Goal: Task Accomplishment & Management: Manage account settings

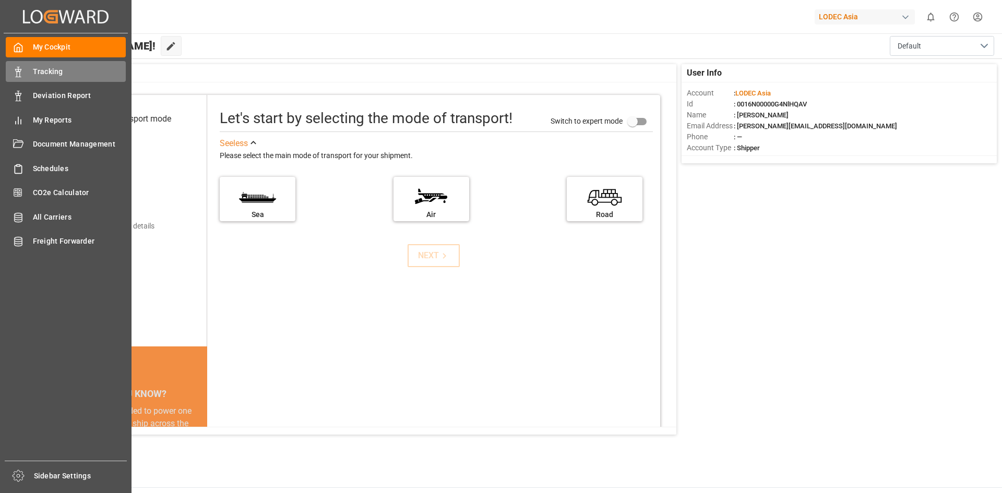
click at [52, 76] on span "Tracking" at bounding box center [79, 71] width 93 height 11
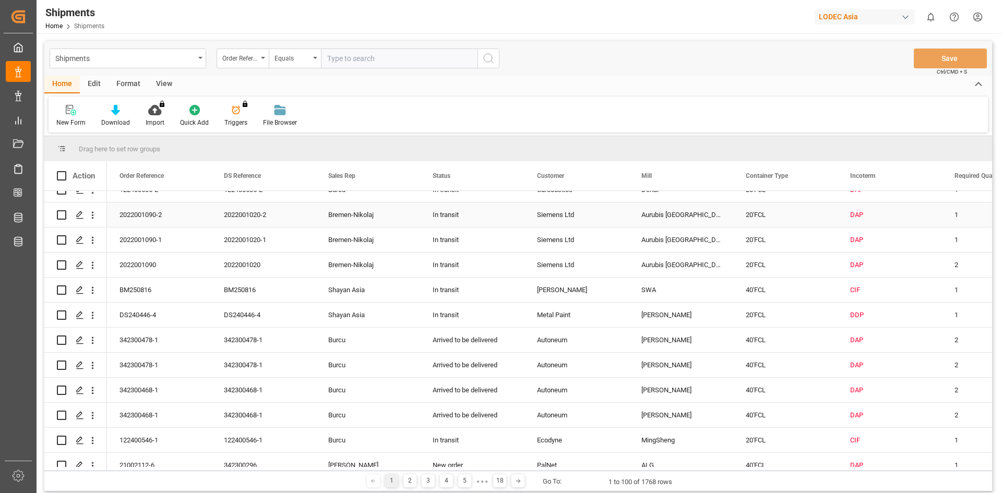
scroll to position [835, 0]
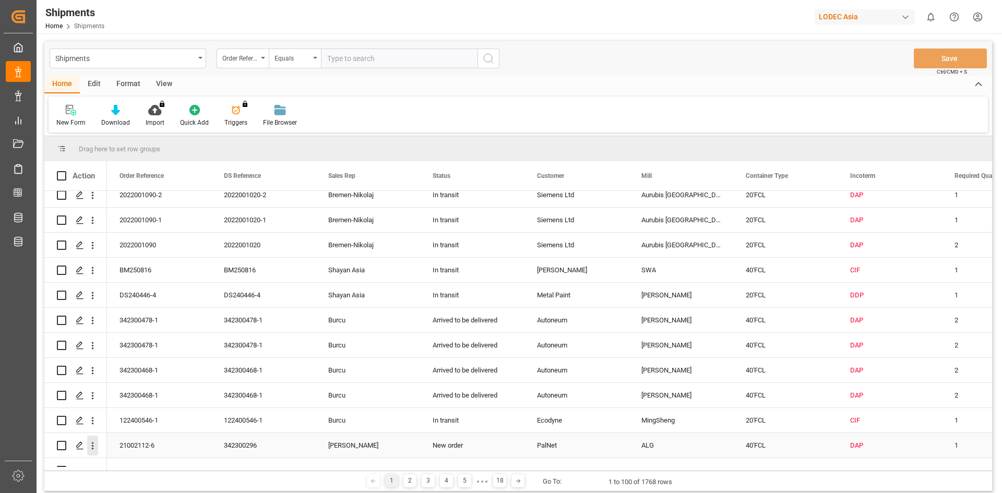
click at [92, 444] on icon "open menu" at bounding box center [92, 446] width 11 height 11
click at [97, 449] on icon "close menu" at bounding box center [92, 446] width 11 height 11
click at [96, 446] on icon "open menu" at bounding box center [92, 446] width 11 height 11
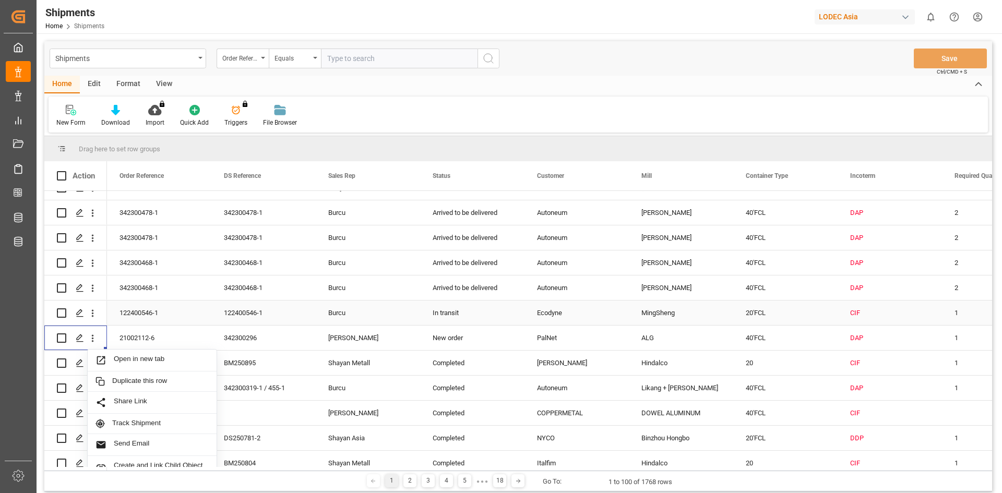
scroll to position [975, 0]
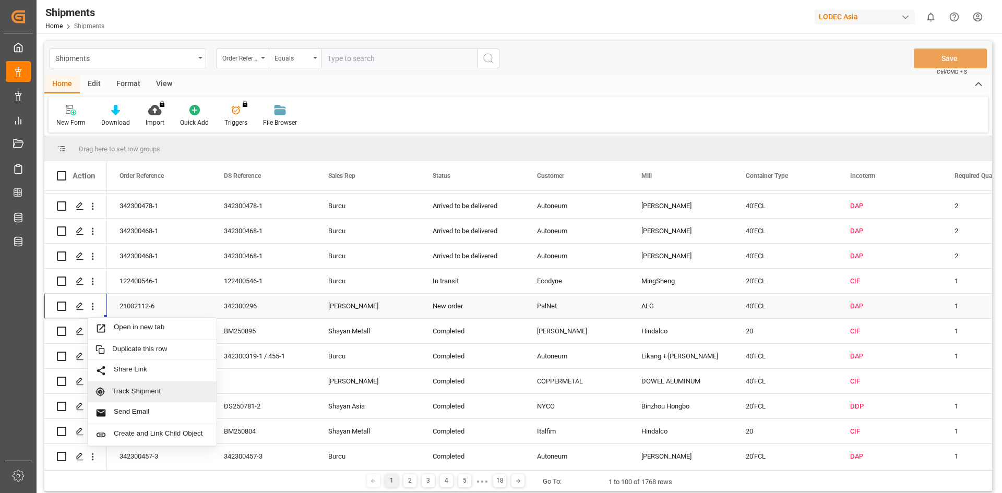
click at [139, 390] on span "Track Shipment" at bounding box center [160, 391] width 97 height 9
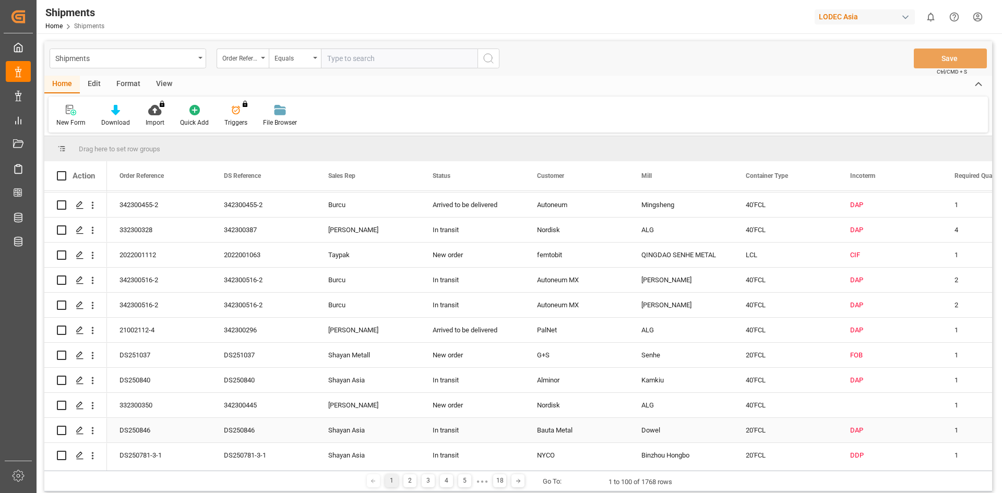
scroll to position [418, 0]
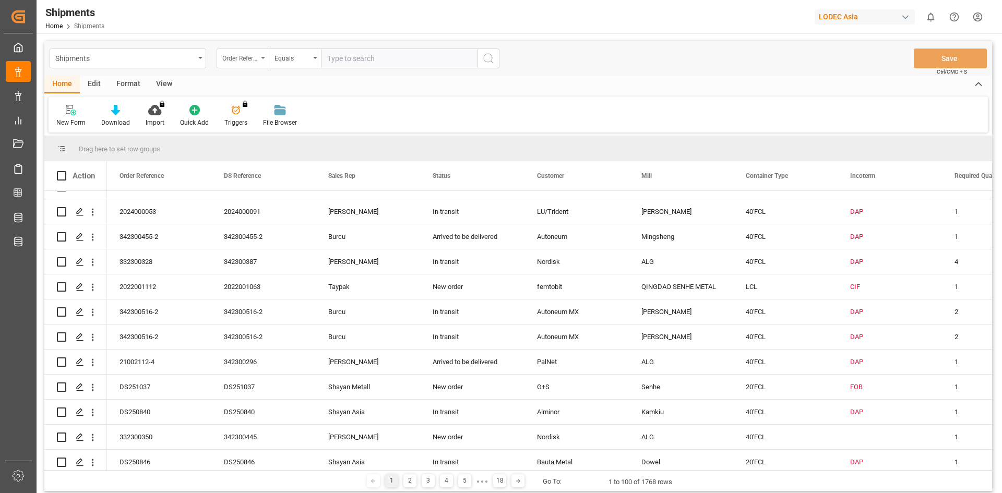
click at [263, 59] on div "Order Reference" at bounding box center [243, 59] width 52 height 20
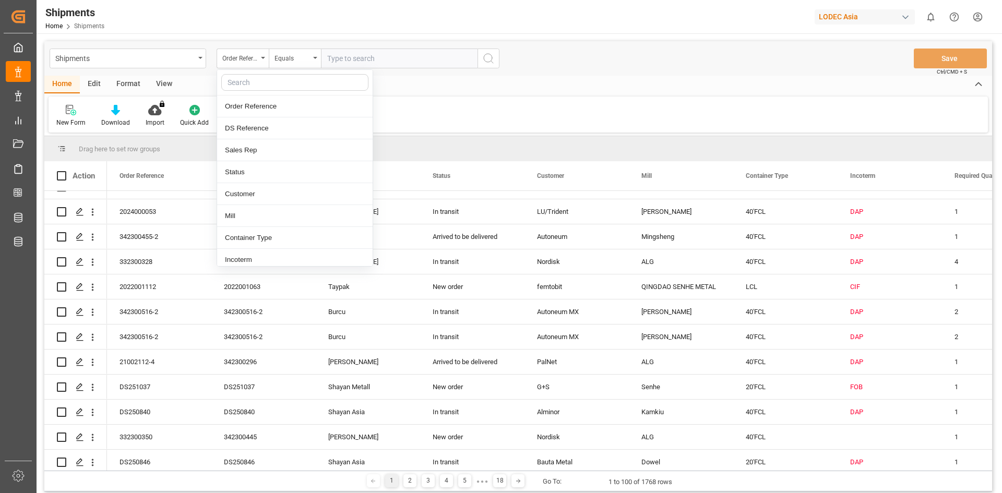
click at [252, 87] on input "text" at bounding box center [294, 82] width 147 height 17
click at [252, 86] on input "text" at bounding box center [294, 82] width 147 height 17
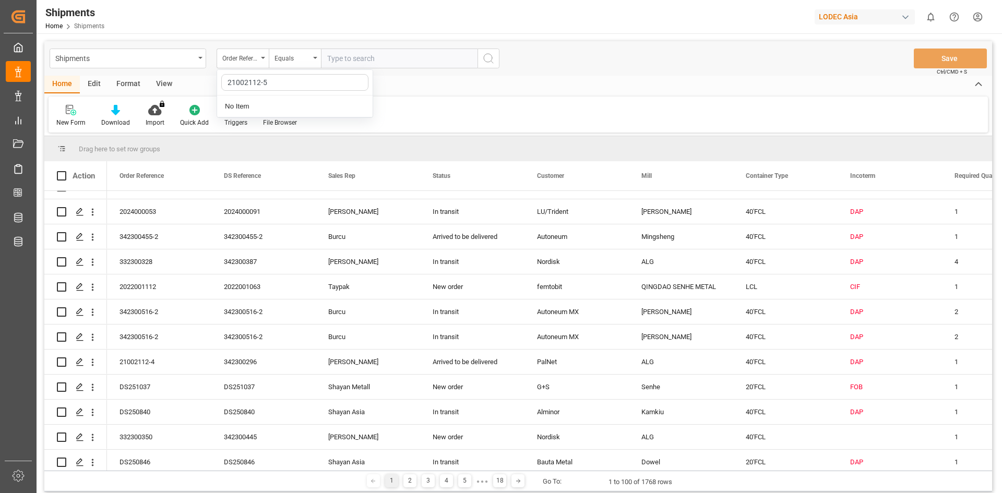
type input "21002112-5"
drag, startPoint x: 289, startPoint y: 86, endPoint x: 196, endPoint y: 82, distance: 93.0
click at [196, 82] on div "Shipments Order Reference 21002112-5 No Item Equals Save Ctrl/CMD + S Home Edit…" at bounding box center [518, 266] width 948 height 451
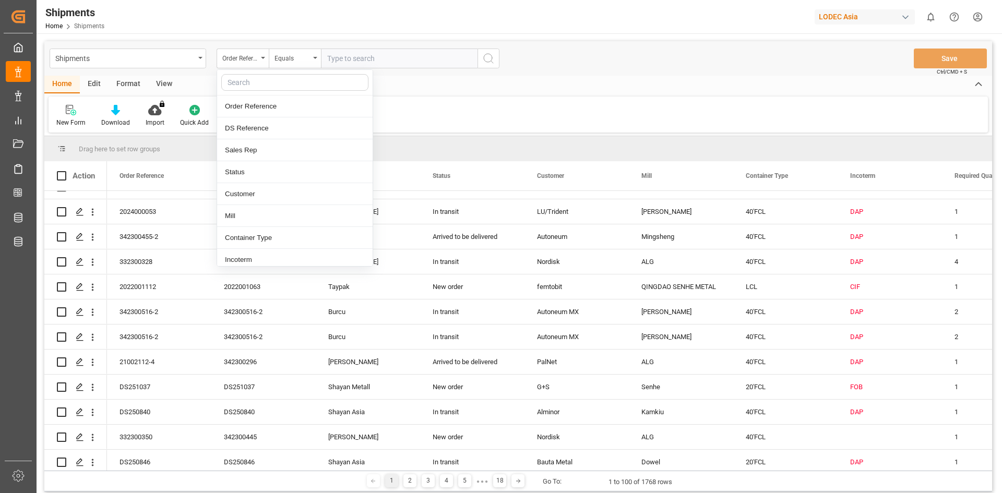
click at [401, 53] on input "text" at bounding box center [399, 59] width 157 height 20
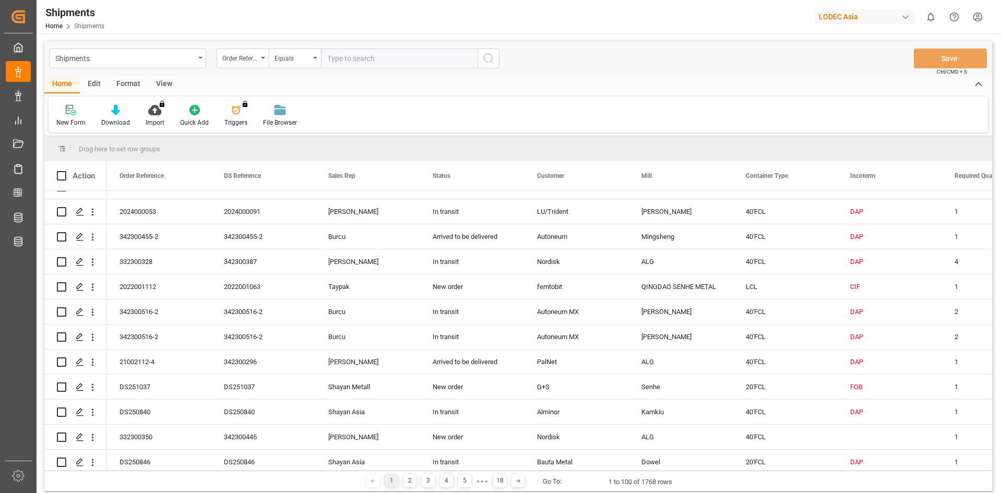
paste input "21002112-5"
type input "21002112-5"
click at [493, 61] on icon "search button" at bounding box center [488, 58] width 13 height 13
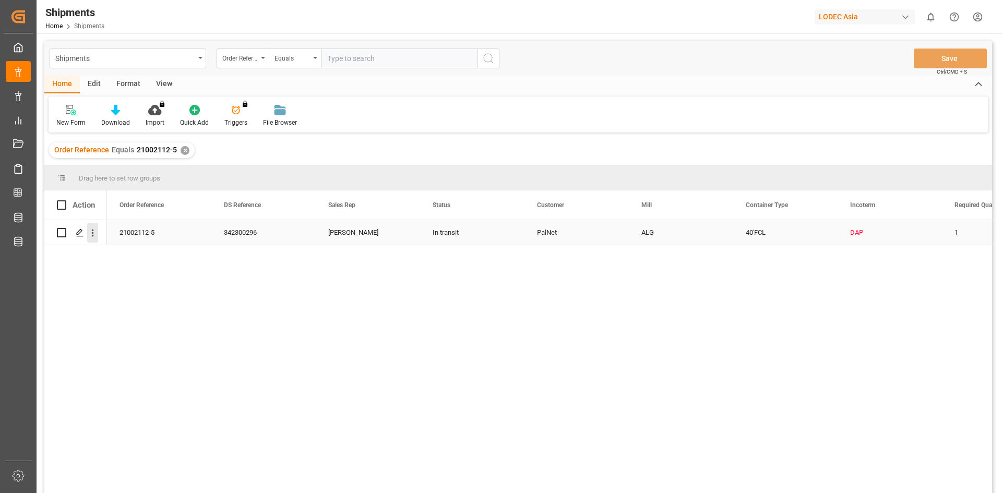
click at [95, 235] on icon "open menu" at bounding box center [92, 233] width 11 height 11
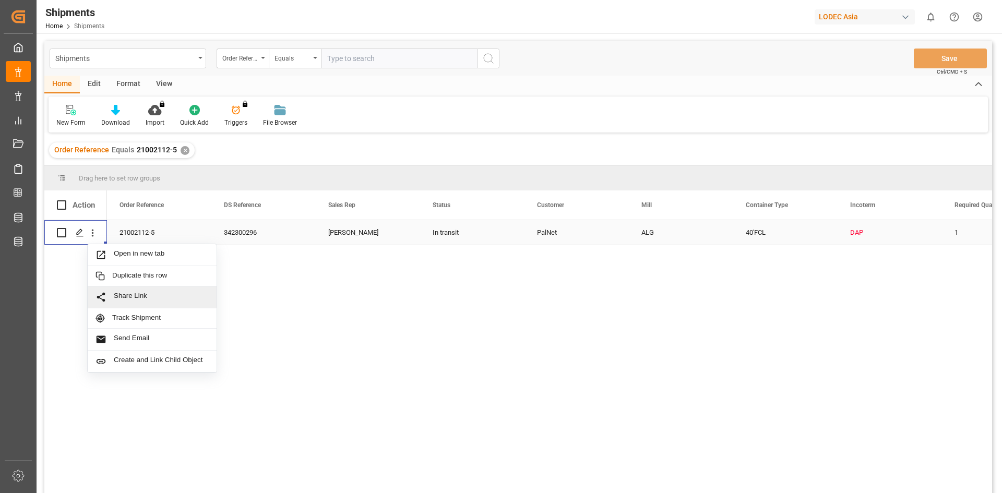
click at [121, 292] on span "Share Link" at bounding box center [161, 297] width 95 height 11
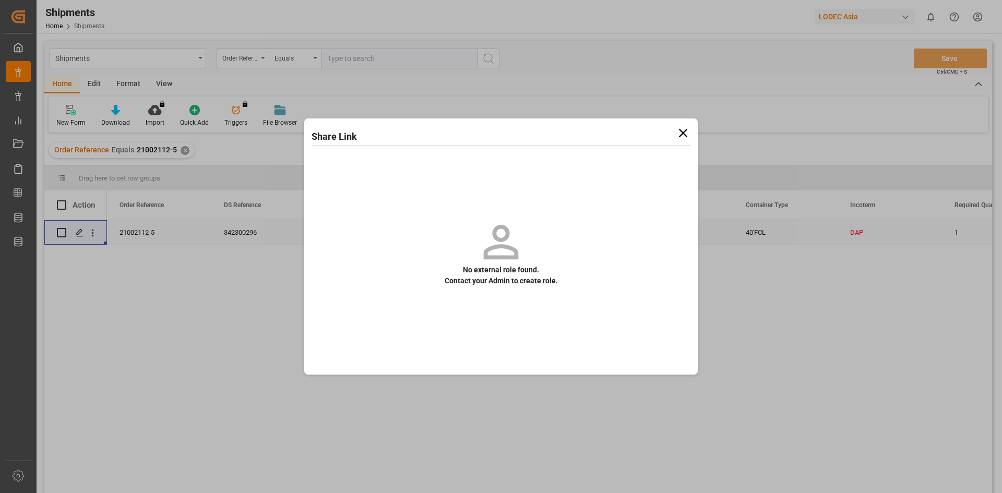
click at [676, 133] on icon at bounding box center [683, 133] width 15 height 15
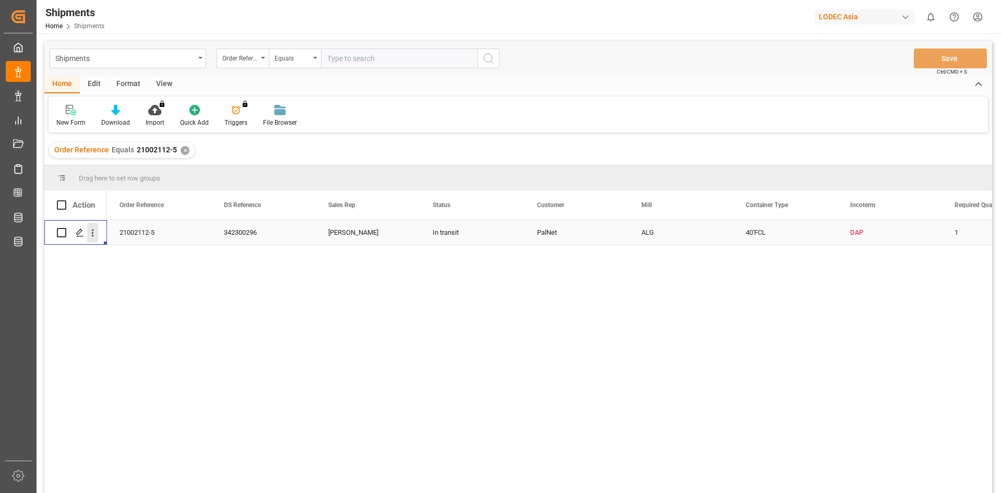
click at [93, 231] on icon "open menu" at bounding box center [92, 233] width 11 height 11
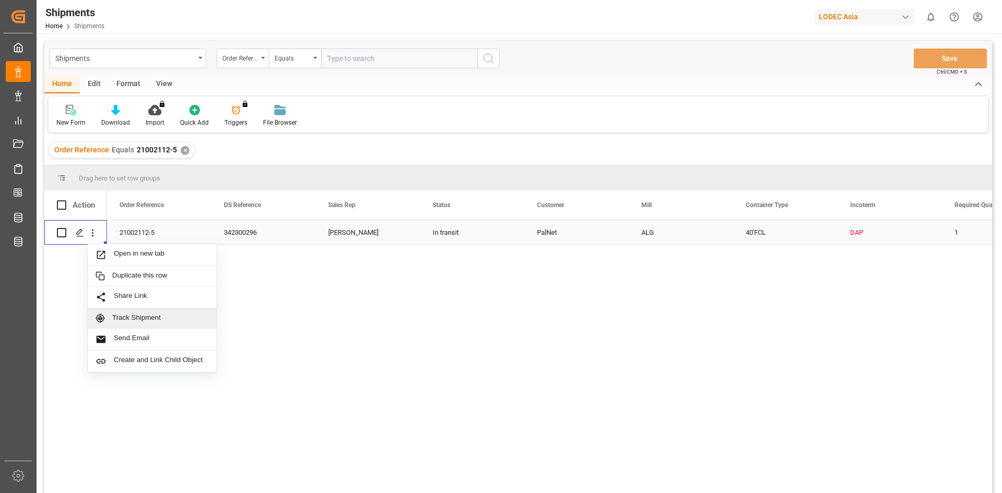
click at [127, 318] on span "Track Shipment" at bounding box center [160, 318] width 97 height 9
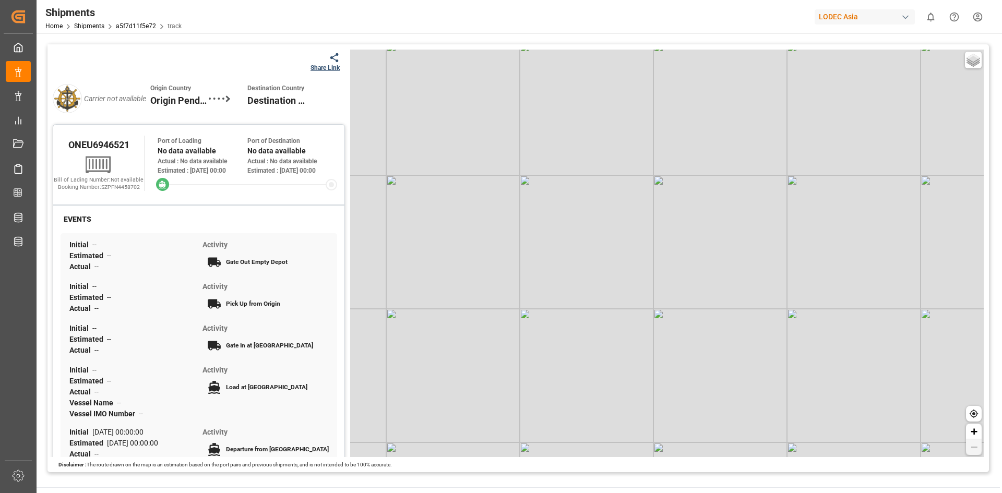
click at [213, 96] on div at bounding box center [221, 98] width 25 height 29
click at [188, 100] on span "Origin Pending" at bounding box center [179, 100] width 58 height 14
click at [154, 100] on span "Origin Pending" at bounding box center [179, 100] width 58 height 14
click at [172, 102] on span "Origin Pending" at bounding box center [179, 100] width 58 height 14
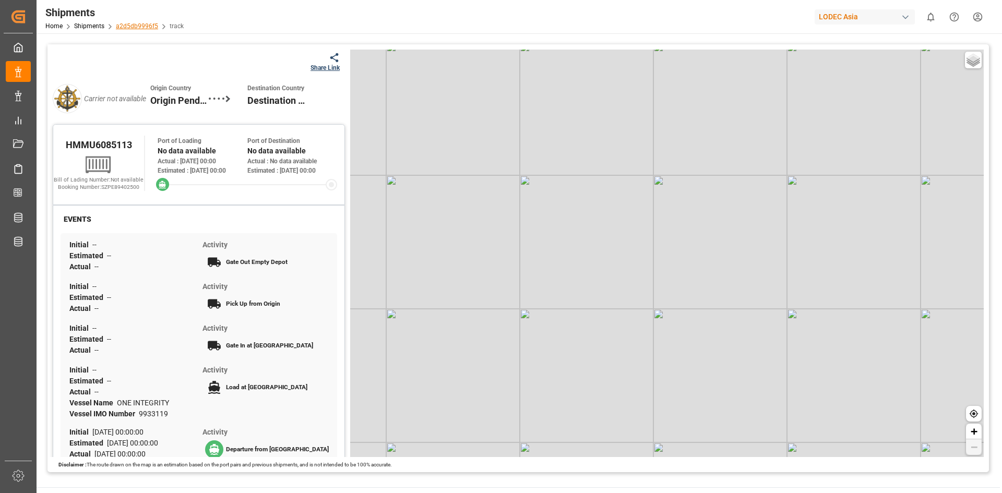
click at [138, 24] on link "a2d5db9996f5" at bounding box center [137, 25] width 42 height 7
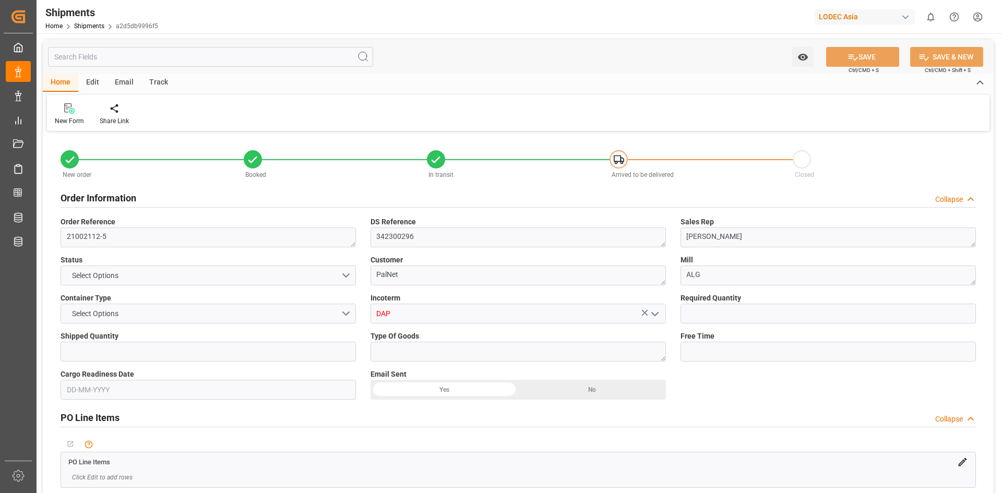
type input "1"
type input "9933119"
type input "CNYTN"
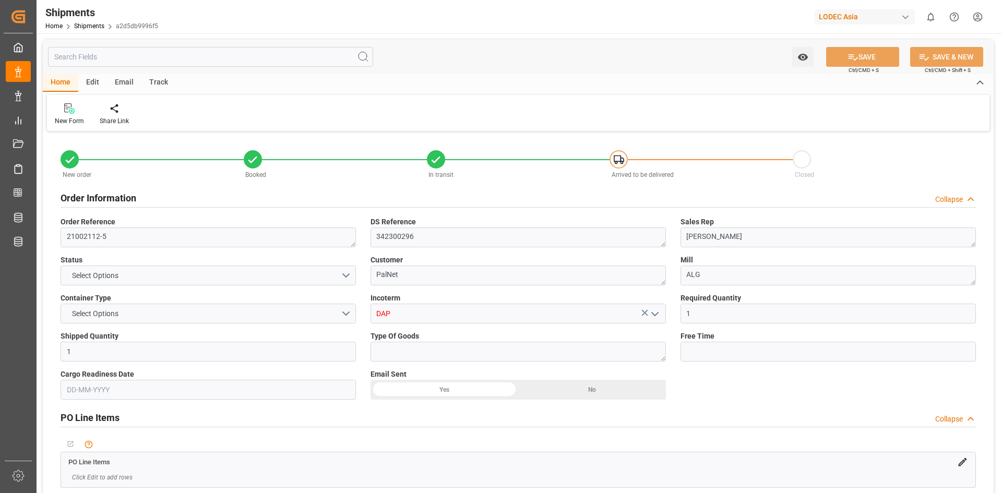
type input "[DATE] 00:00"
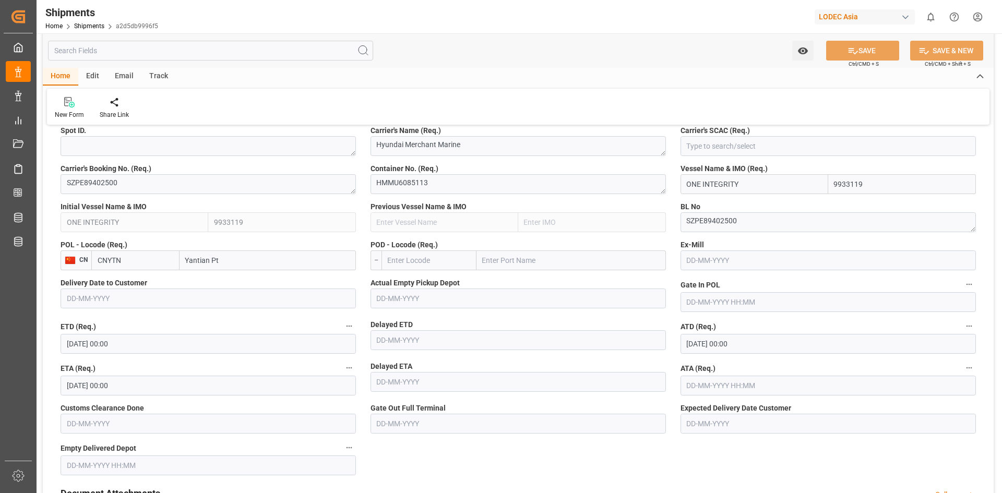
scroll to position [557, 0]
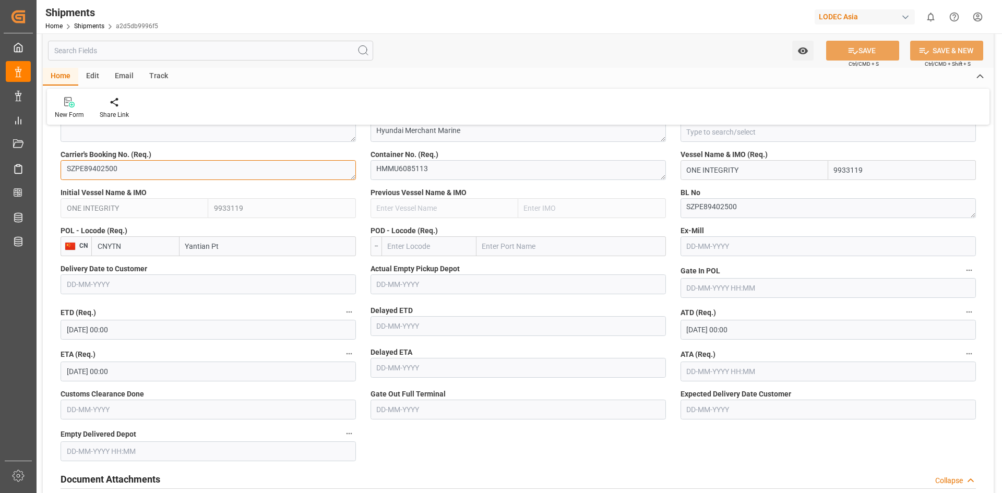
click at [185, 176] on textarea "SZPE89402500" at bounding box center [208, 170] width 295 height 20
click at [448, 248] on input "text" at bounding box center [429, 246] width 95 height 20
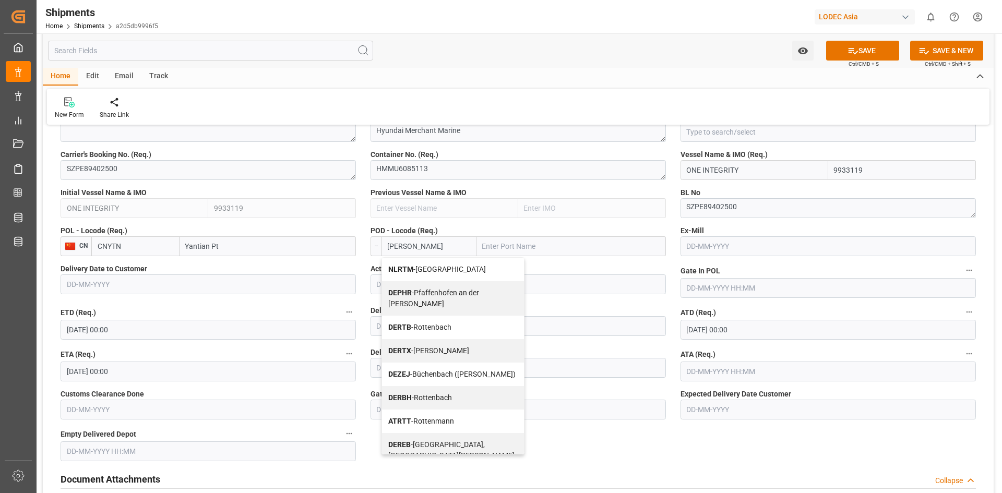
click at [440, 281] on div "DEPHR - Pfaffenhofen an der Roth" at bounding box center [453, 298] width 142 height 34
type input "DEPHR"
type input "Pfaffenhofen an der Roth"
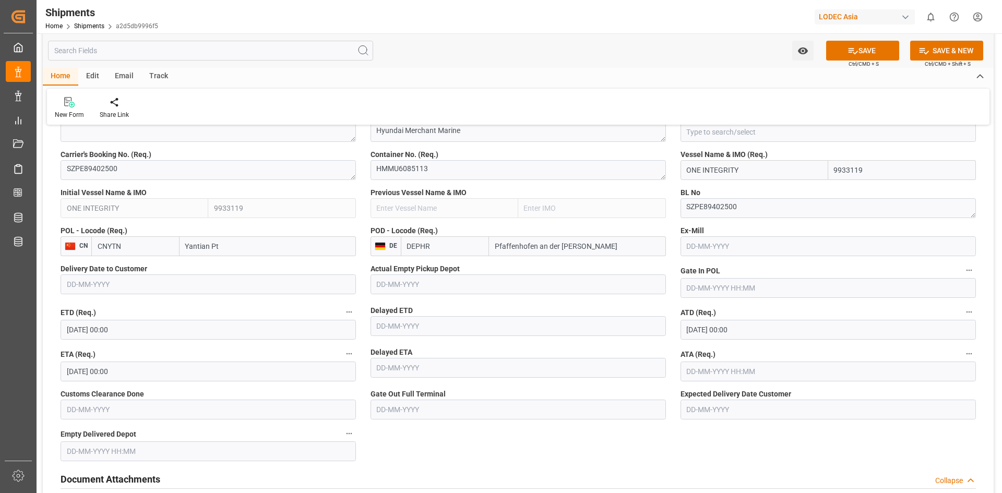
drag, startPoint x: 446, startPoint y: 252, endPoint x: 353, endPoint y: 240, distance: 93.6
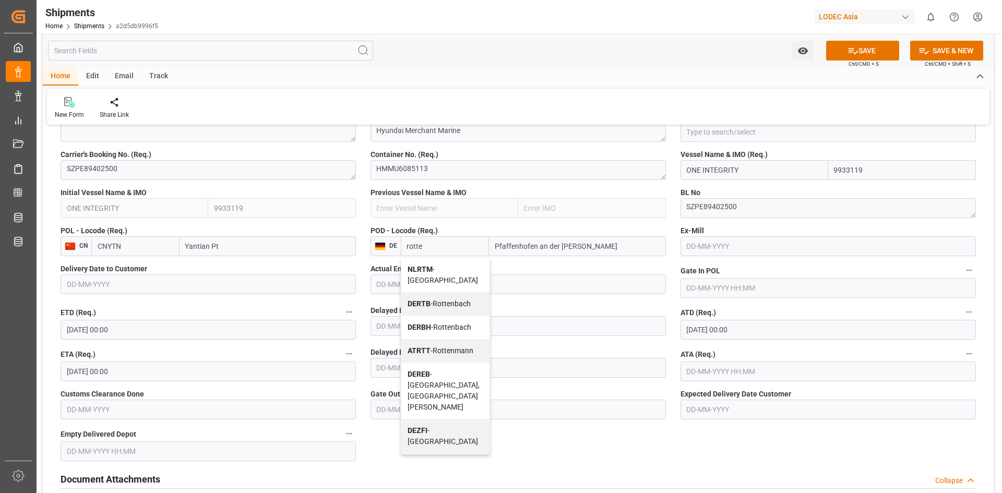
click at [421, 269] on b "NLRTM" at bounding box center [420, 269] width 25 height 8
type input "NLRTM"
type input "Rotterdam"
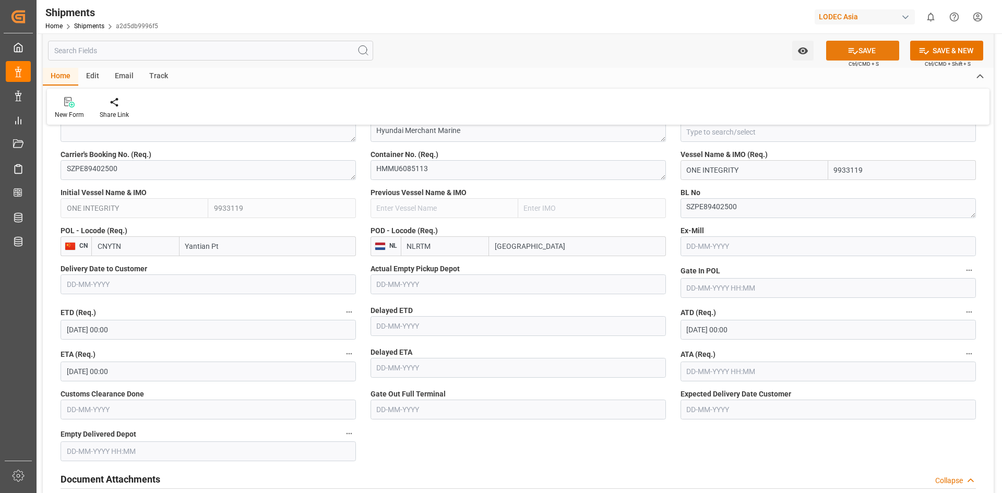
type input "NLRTM"
click at [875, 51] on button "SAVE" at bounding box center [862, 51] width 73 height 20
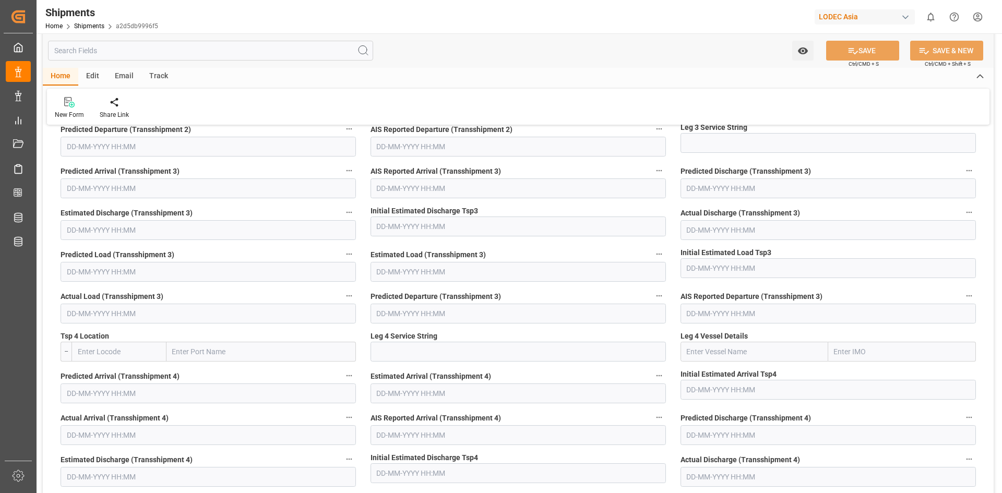
scroll to position [2084, 0]
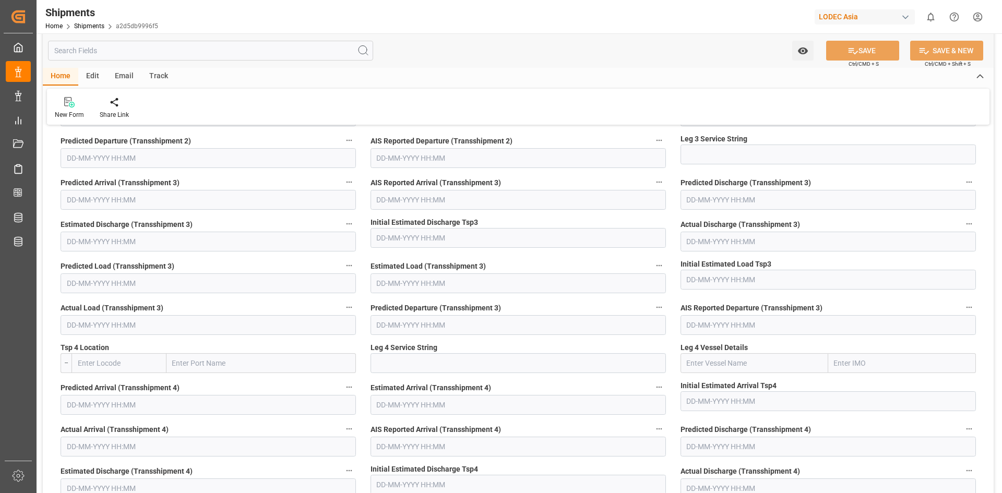
click at [160, 70] on div "Track" at bounding box center [158, 77] width 34 height 18
click at [60, 112] on div "Tracking" at bounding box center [67, 114] width 25 height 9
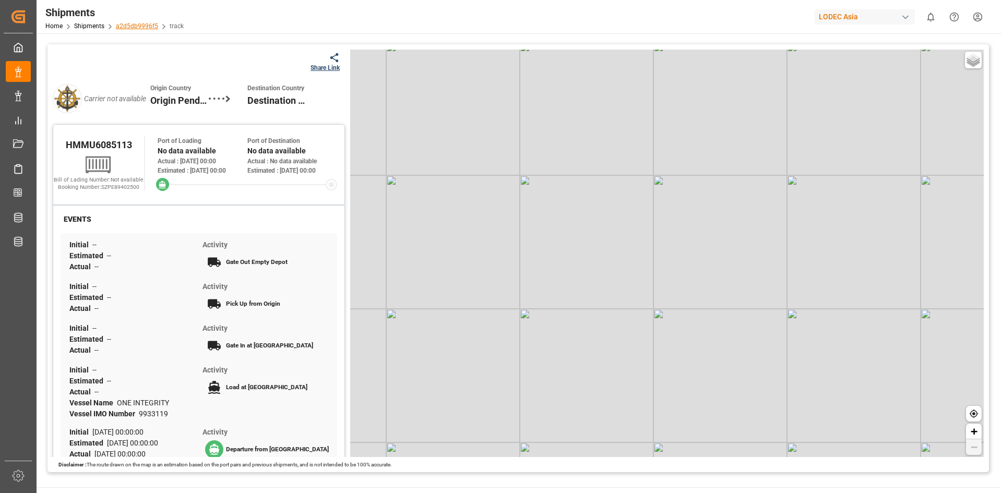
click at [132, 23] on link "a2d5db9996f5" at bounding box center [137, 25] width 42 height 7
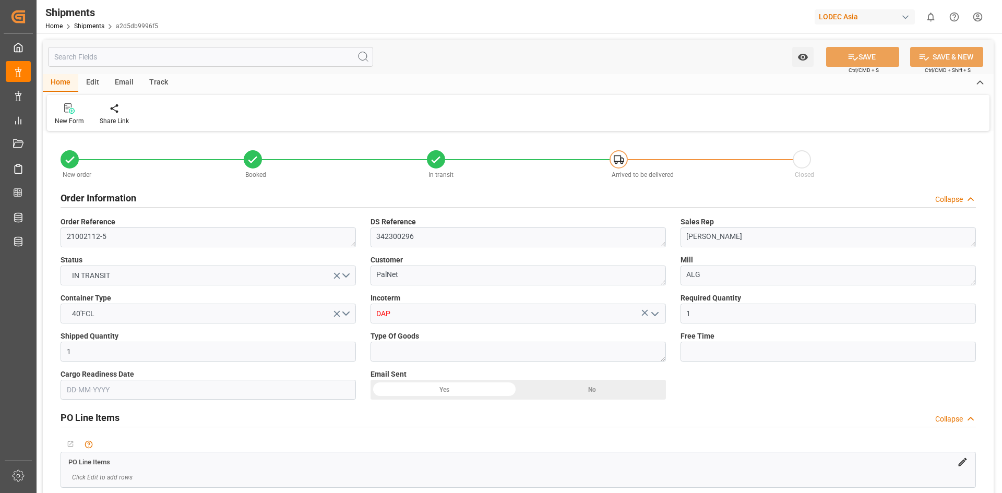
type input "1"
type input "9933119"
type input "CNYTN"
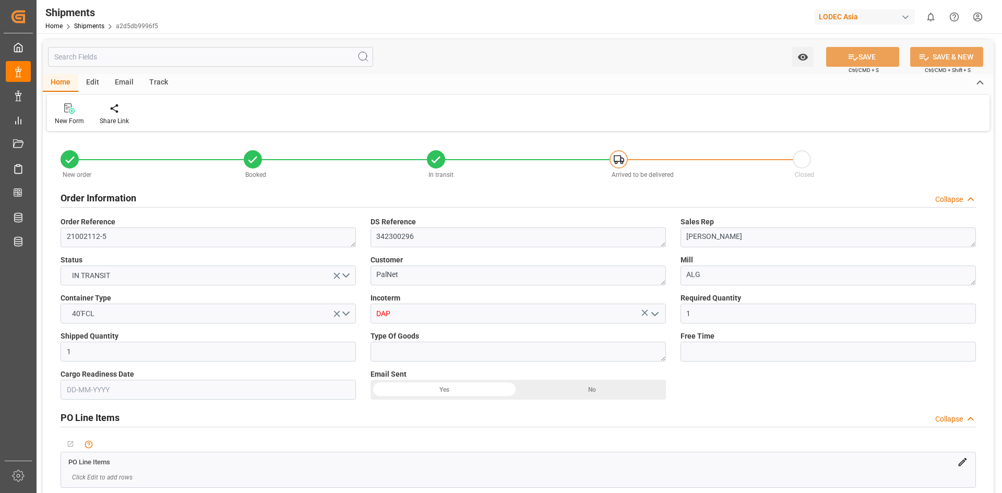
type input "NLRTM"
type input "28-07-2025 00:00"
type input "31-07-2025 00:00"
type input "13-09-2025 00:00"
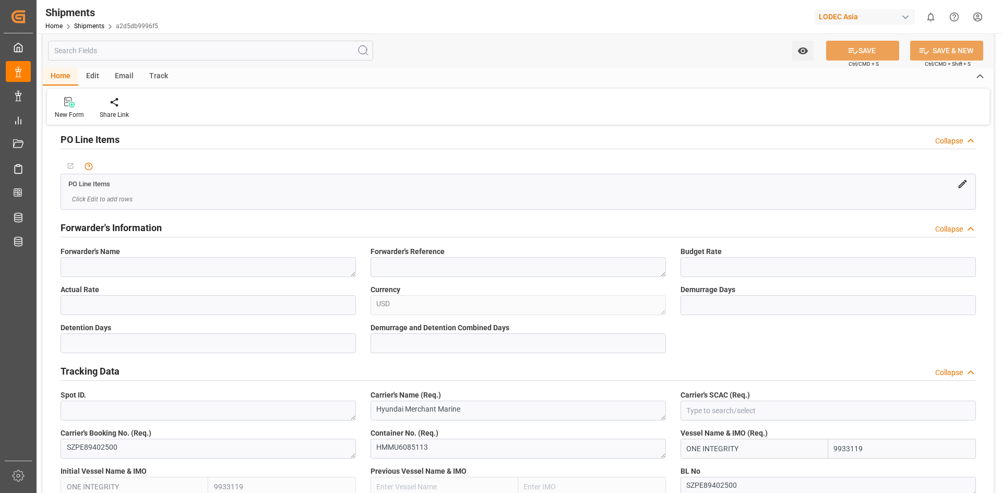
scroll to position [418, 0]
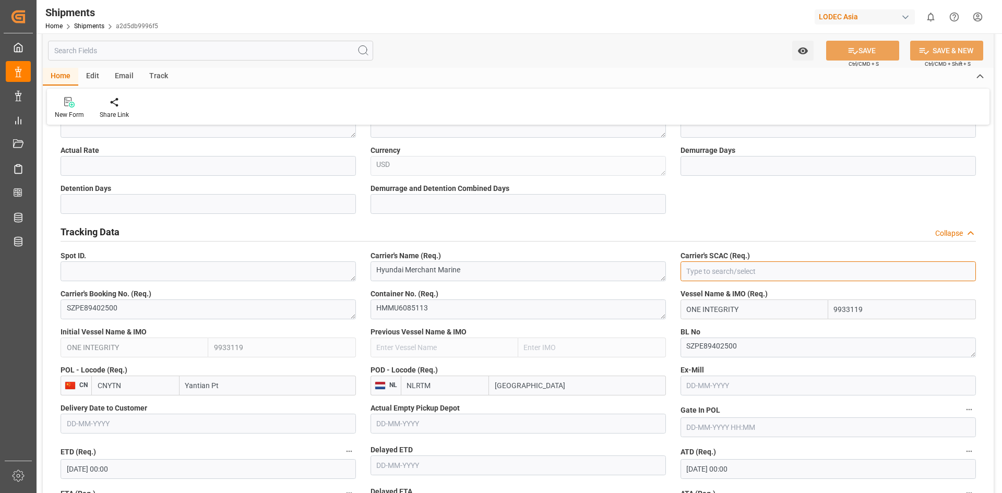
click at [706, 268] on input at bounding box center [828, 272] width 295 height 20
click at [717, 268] on input at bounding box center [828, 272] width 295 height 20
click at [467, 267] on textarea "Hyundai Merchant Marine" at bounding box center [518, 272] width 295 height 20
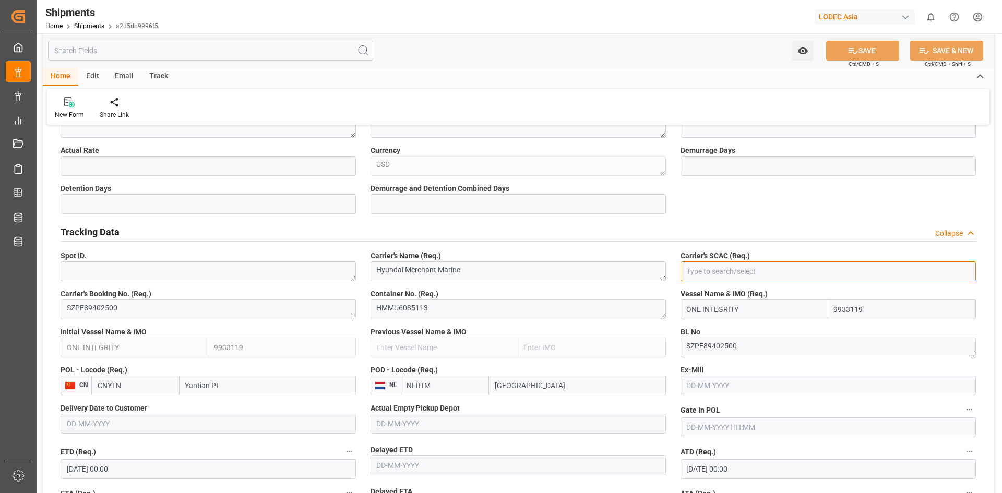
click at [696, 264] on input at bounding box center [828, 272] width 295 height 20
click at [733, 269] on input at bounding box center [828, 272] width 295 height 20
paste input "21002112-5"
type input "21002112-5"
click at [732, 274] on input at bounding box center [828, 272] width 295 height 20
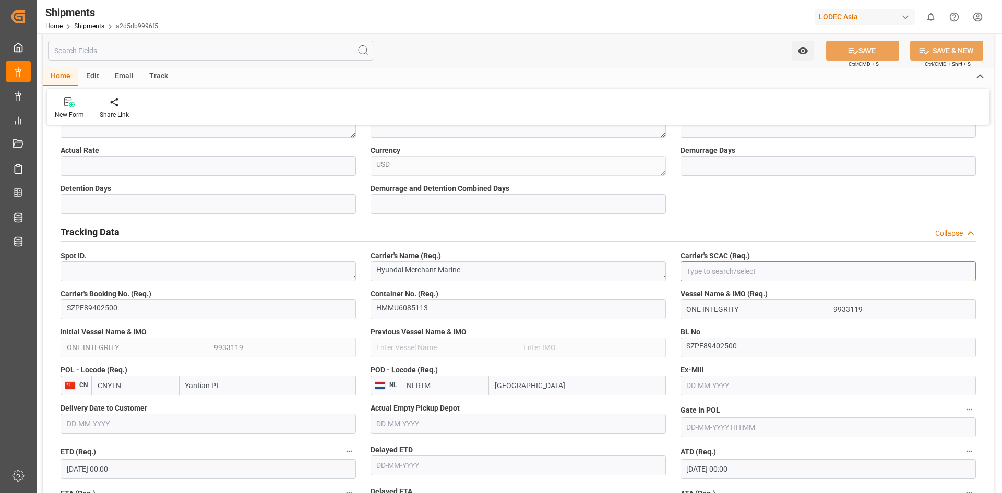
paste input "HDMU"
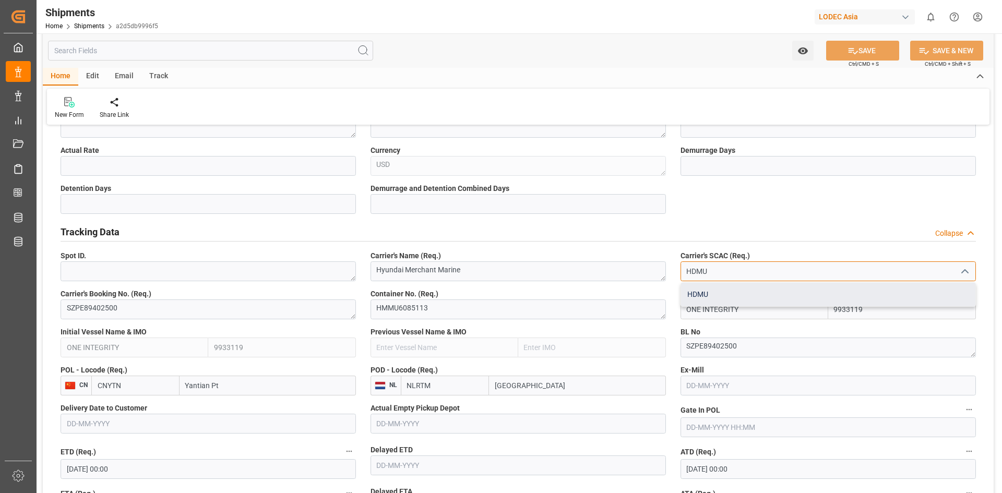
click at [702, 297] on div "HDMU" at bounding box center [828, 294] width 294 height 23
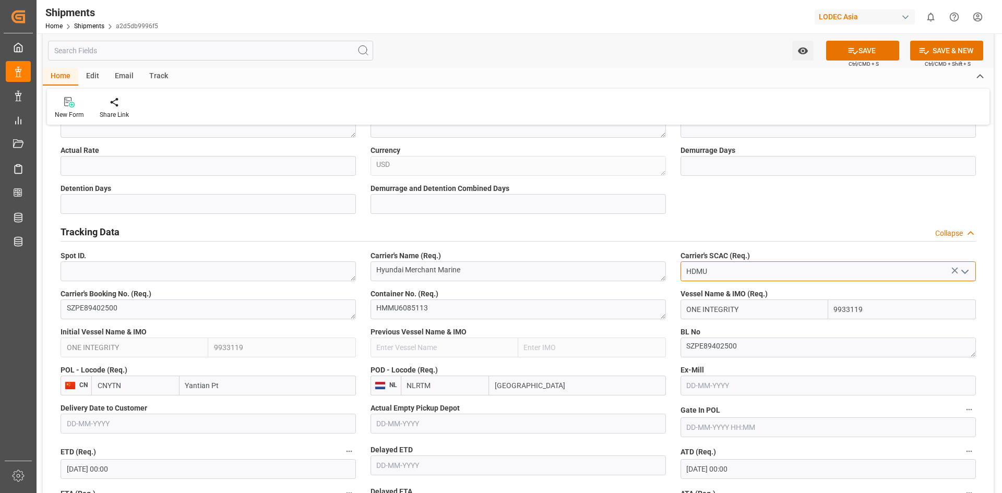
scroll to position [975, 0]
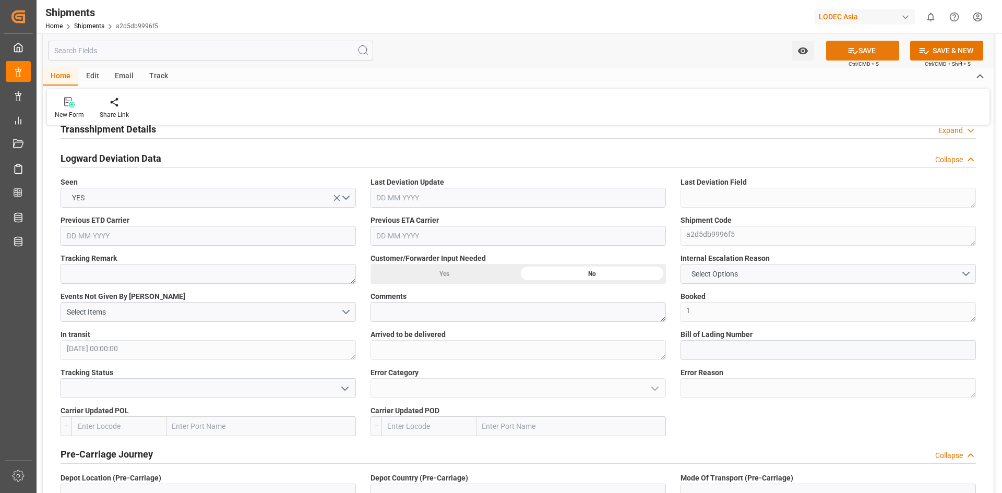
type input "HDMU"
click at [872, 47] on button "SAVE" at bounding box center [862, 51] width 73 height 20
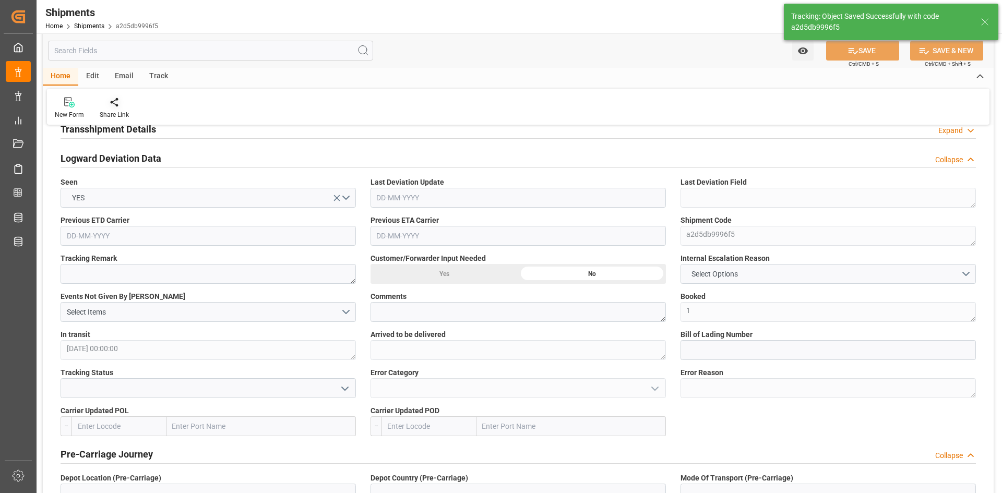
scroll to position [835, 0]
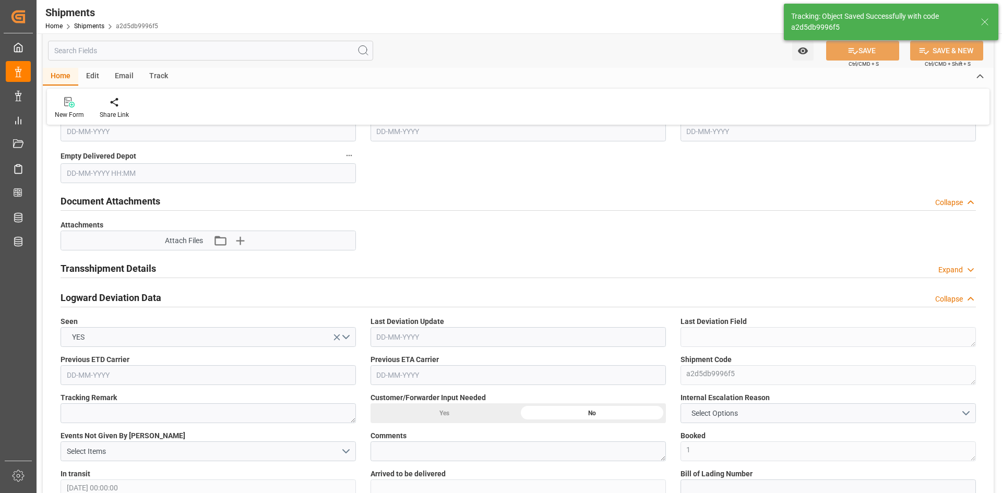
click at [152, 76] on div "Track" at bounding box center [158, 77] width 34 height 18
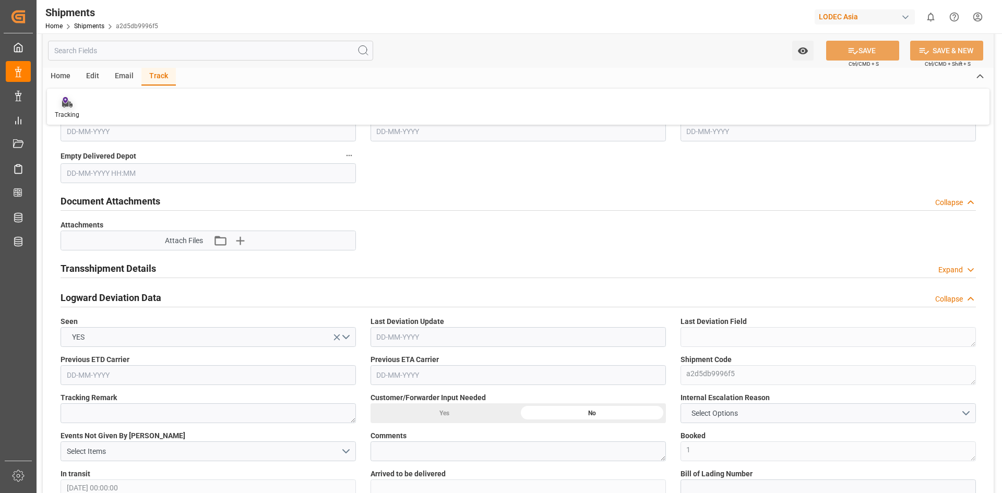
click at [66, 106] on icon at bounding box center [67, 104] width 10 height 7
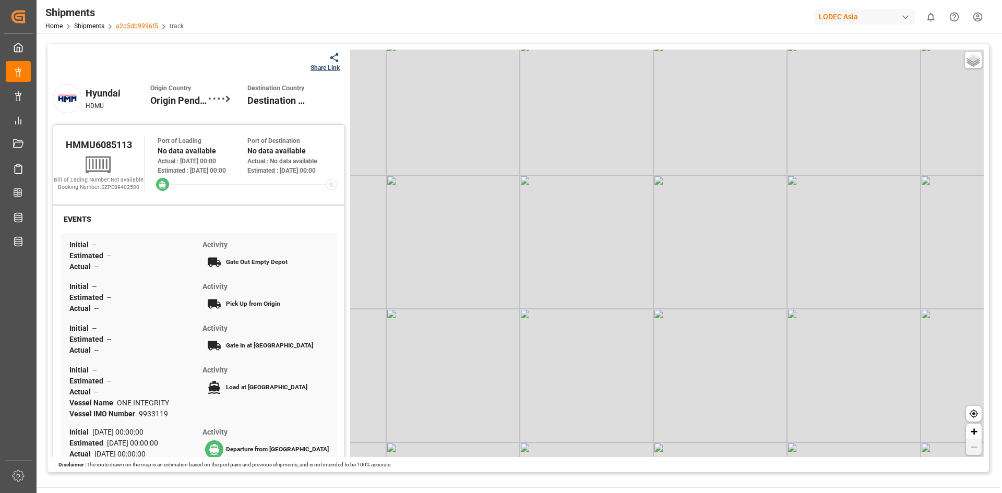
click at [139, 25] on link "a2d5db9996f5" at bounding box center [137, 25] width 42 height 7
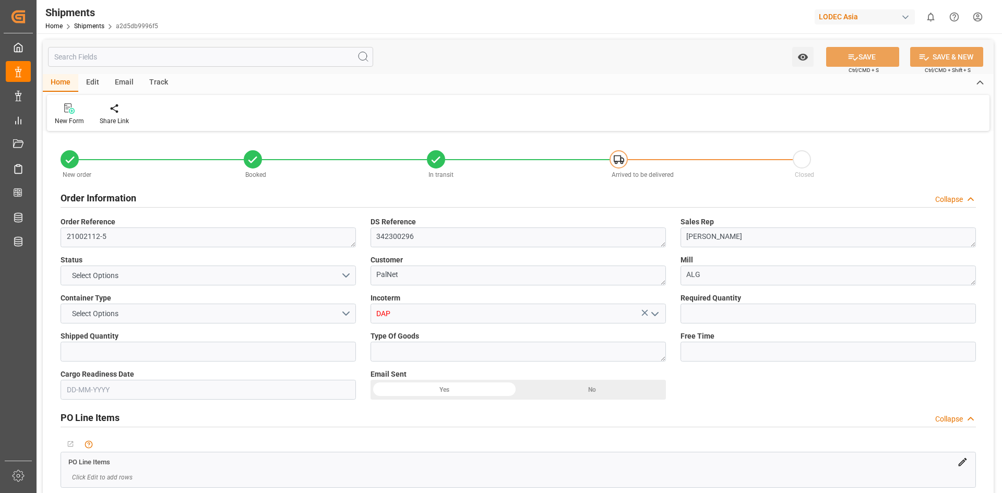
type input "1"
type input "9933119"
type input "CNYTN"
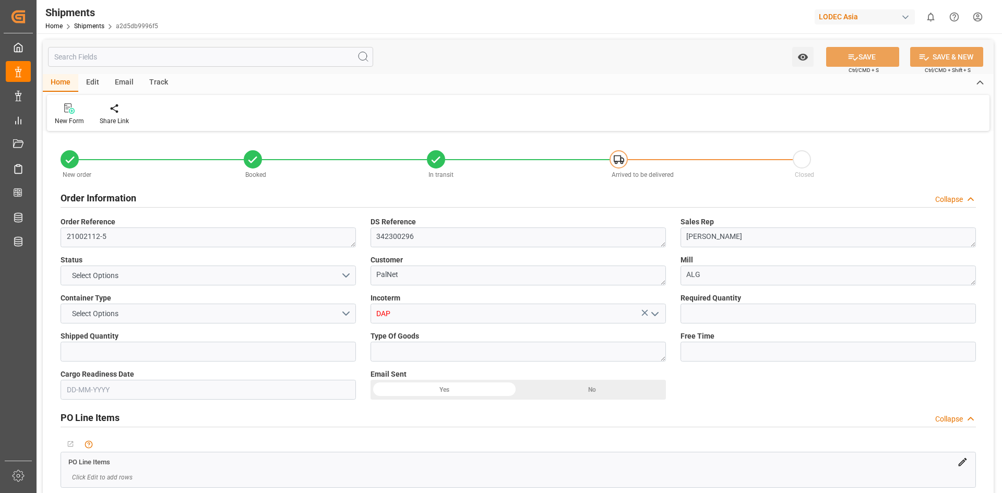
type input "NLRTM"
type input "[DATE] 00:00"
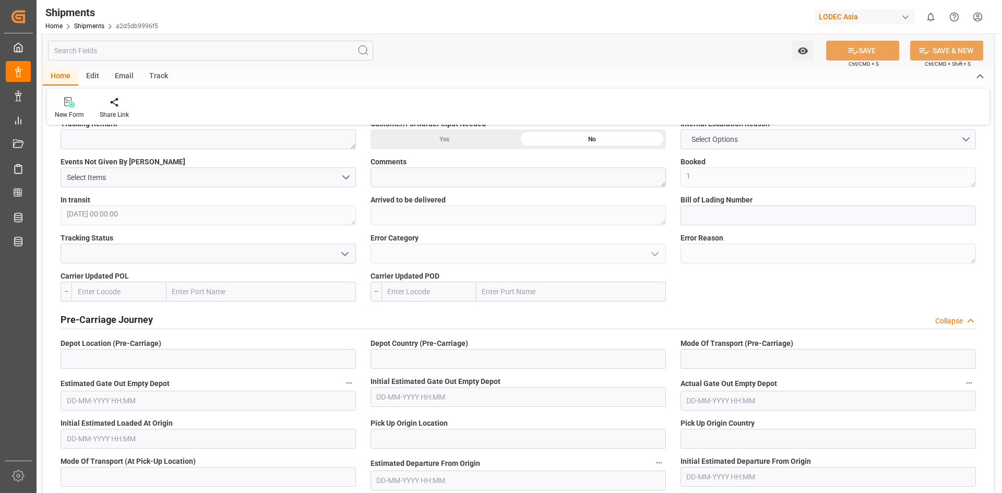
scroll to position [970, 0]
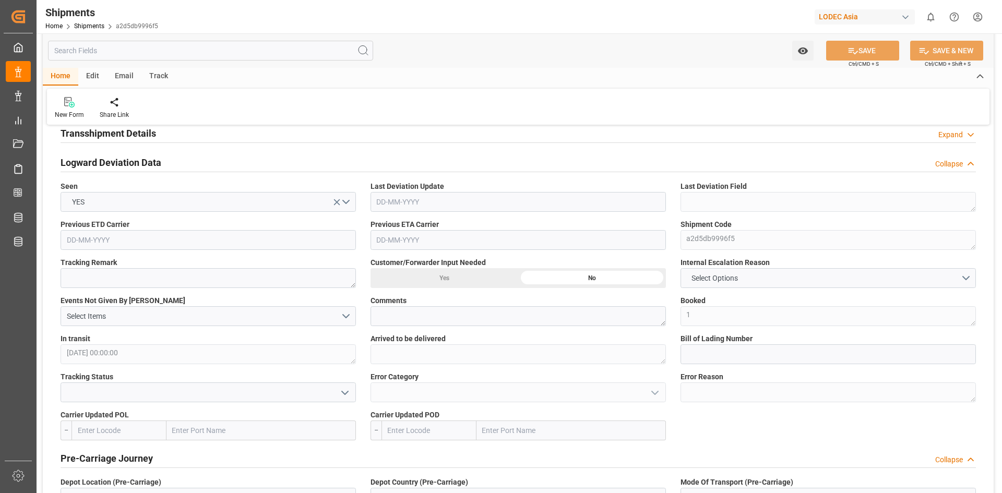
click at [348, 393] on icon "open menu" at bounding box center [345, 393] width 13 height 13
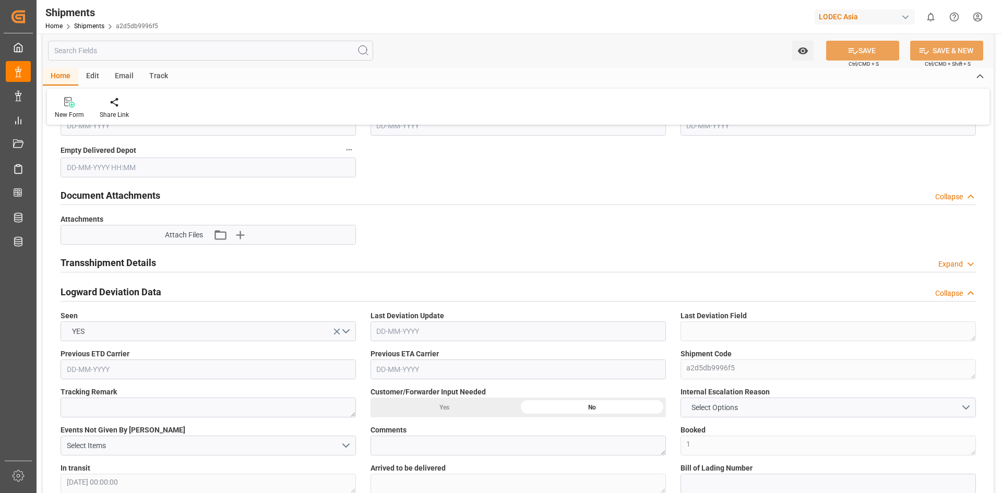
scroll to position [831, 0]
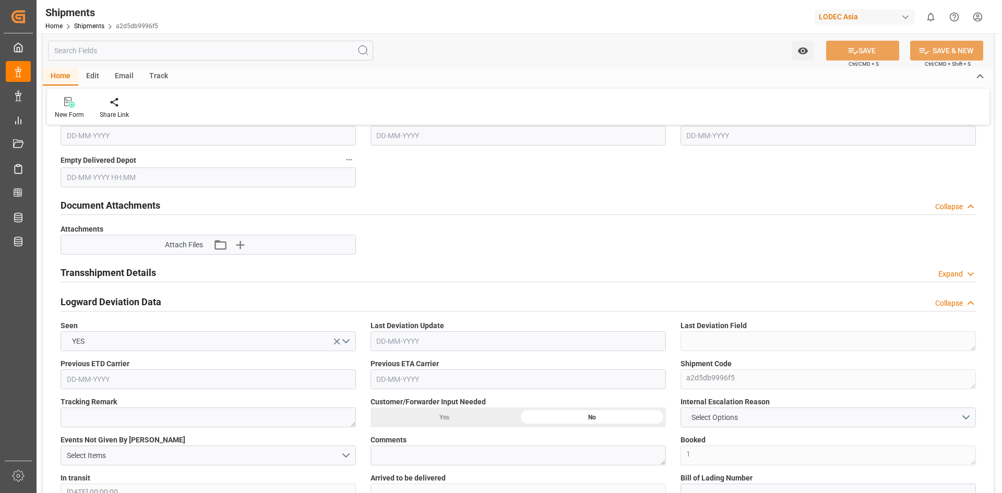
click at [370, 291] on div "Logward Deviation Data Collapse" at bounding box center [519, 301] width 916 height 20
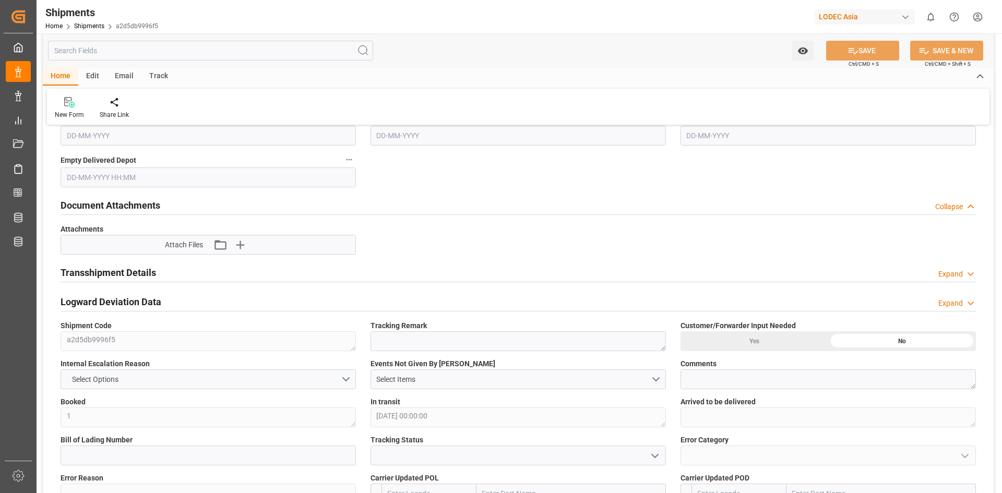
click at [412, 289] on div "Logward Deviation Data Expand" at bounding box center [518, 302] width 930 height 29
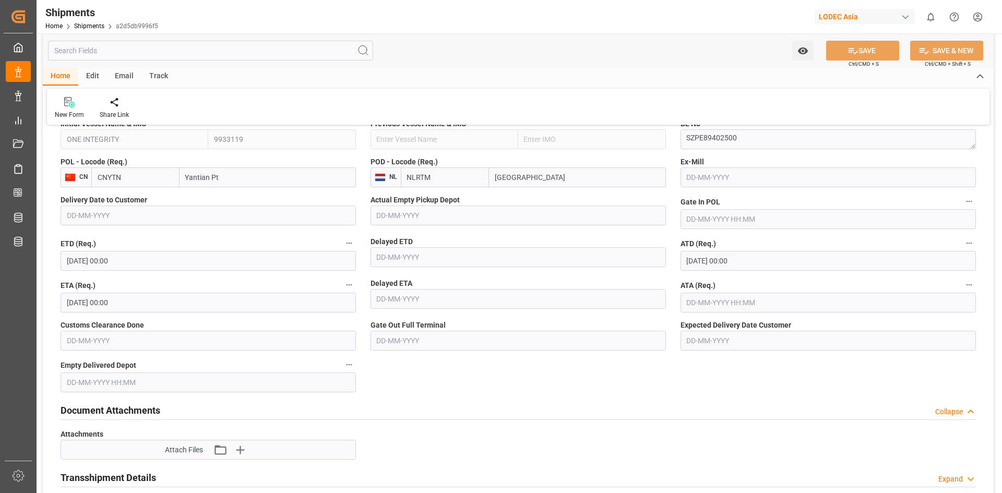
scroll to position [553, 0]
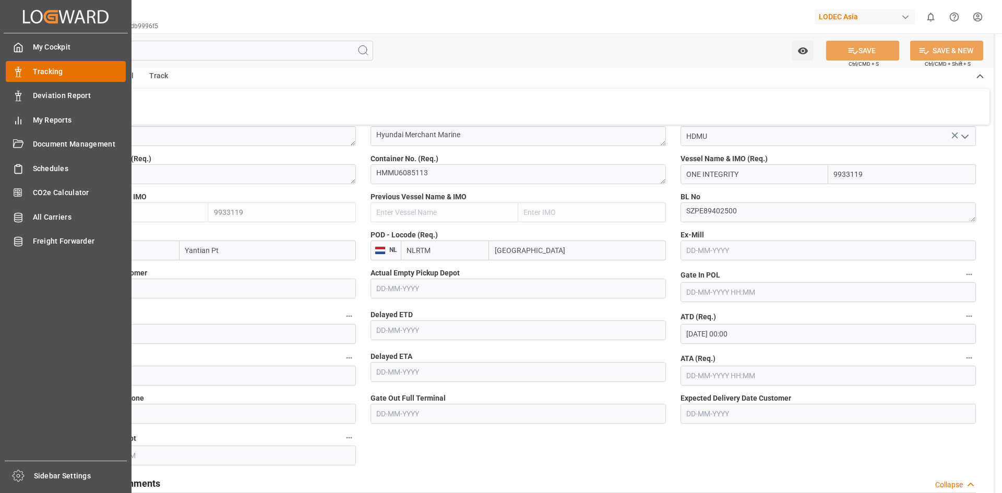
click at [43, 68] on span "Tracking" at bounding box center [79, 71] width 93 height 11
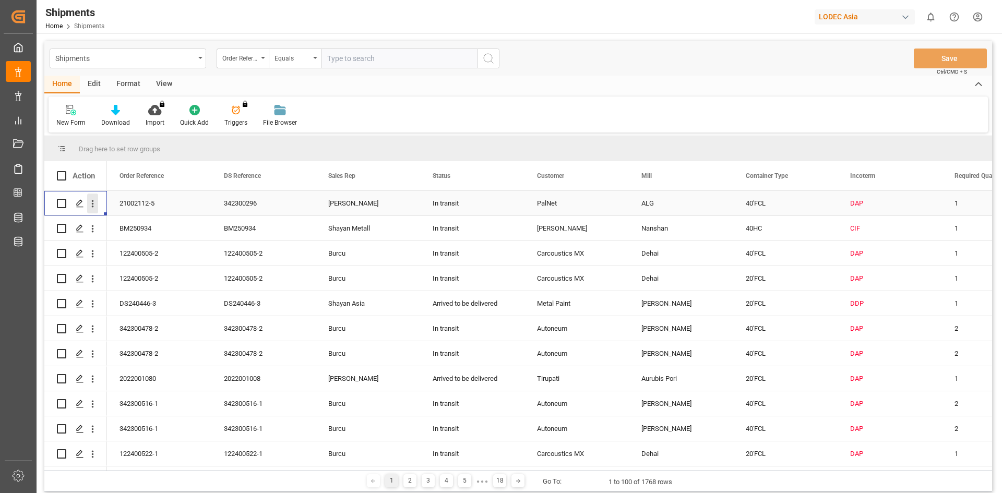
click at [90, 205] on icon "open menu" at bounding box center [92, 203] width 11 height 11
click at [116, 270] on span "Share Link" at bounding box center [161, 268] width 95 height 11
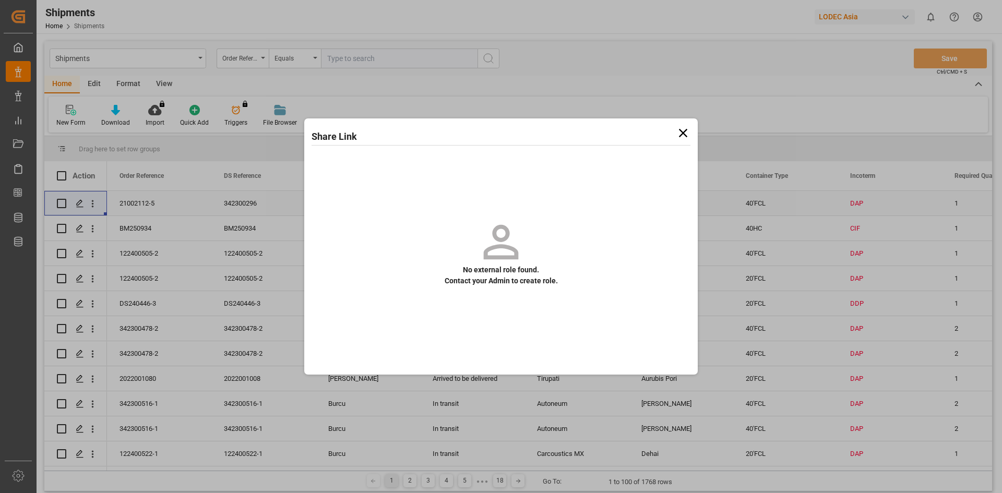
click at [682, 133] on icon at bounding box center [683, 133] width 15 height 15
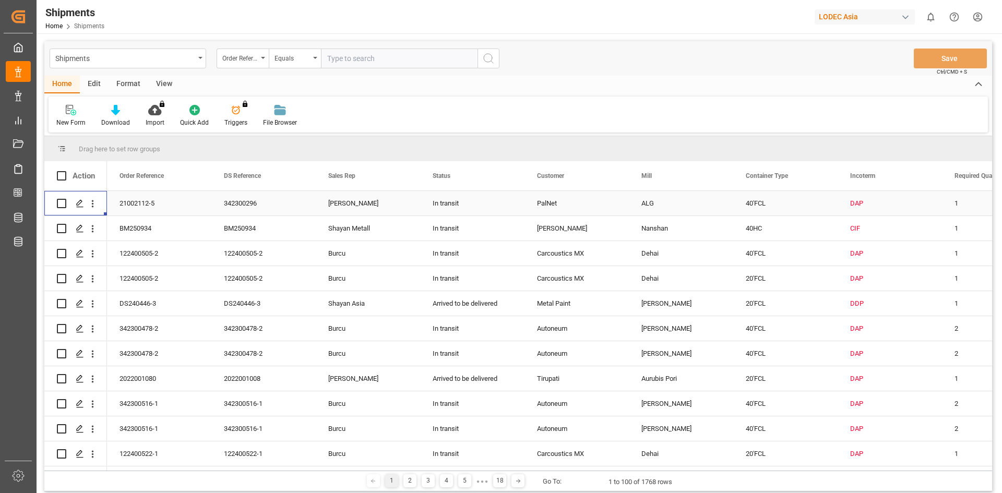
click at [99, 202] on div "Press SPACE to select this row." at bounding box center [92, 204] width 27 height 20
click at [94, 202] on icon "open menu" at bounding box center [92, 203] width 11 height 11
click at [134, 287] on span "Track Shipment" at bounding box center [160, 289] width 97 height 9
drag, startPoint x: 162, startPoint y: 205, endPoint x: 124, endPoint y: 204, distance: 38.1
click at [124, 204] on div "21002112-5" at bounding box center [159, 203] width 104 height 25
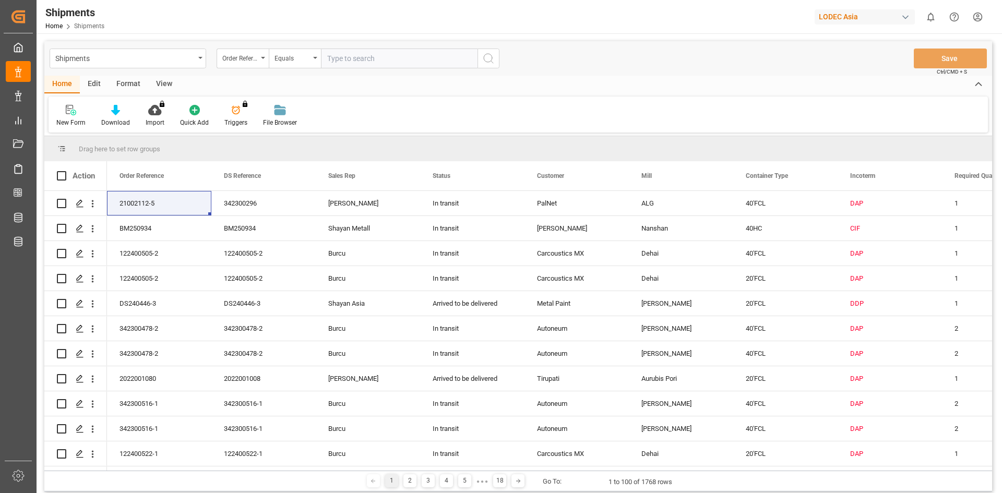
click at [349, 58] on input "text" at bounding box center [399, 59] width 157 height 20
type input "21002112-6"
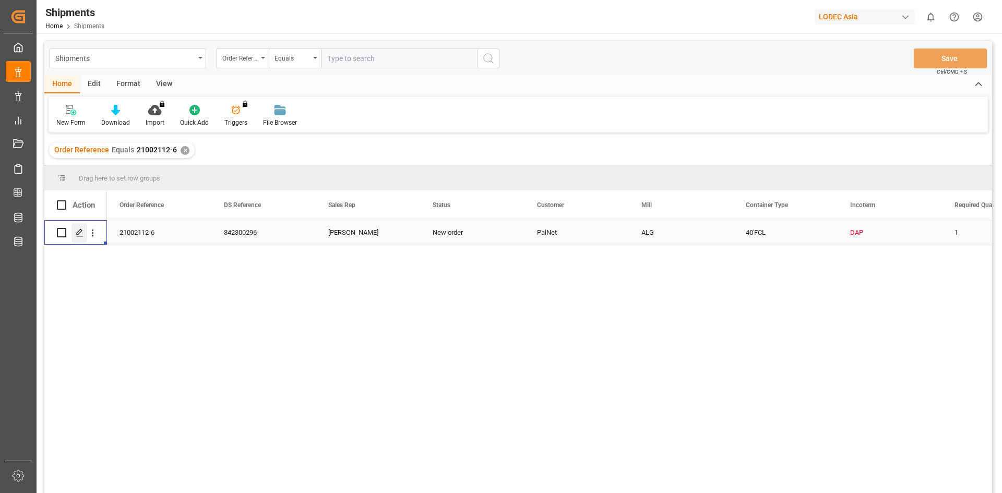
click at [82, 232] on icon "Press SPACE to select this row." at bounding box center [80, 233] width 8 height 8
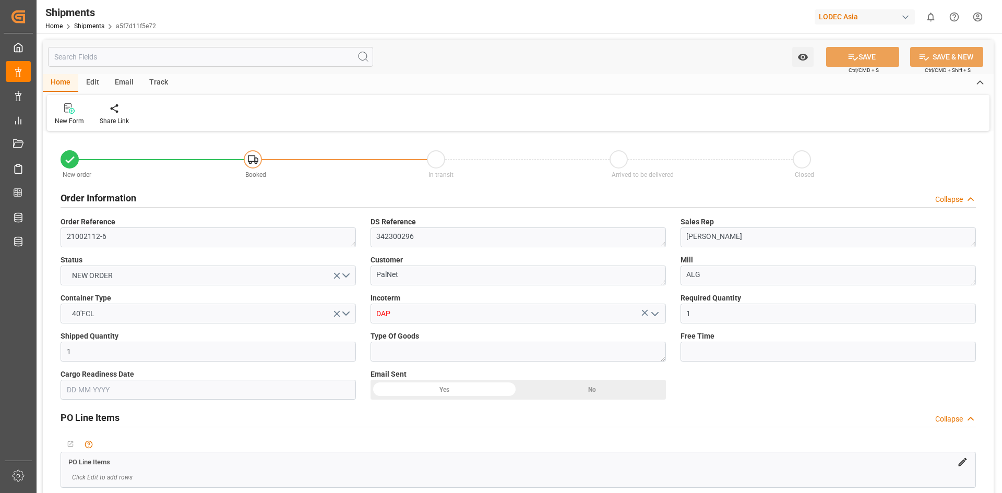
type input "15-08-2025 00:00"
type input "10-01-2025 00:00"
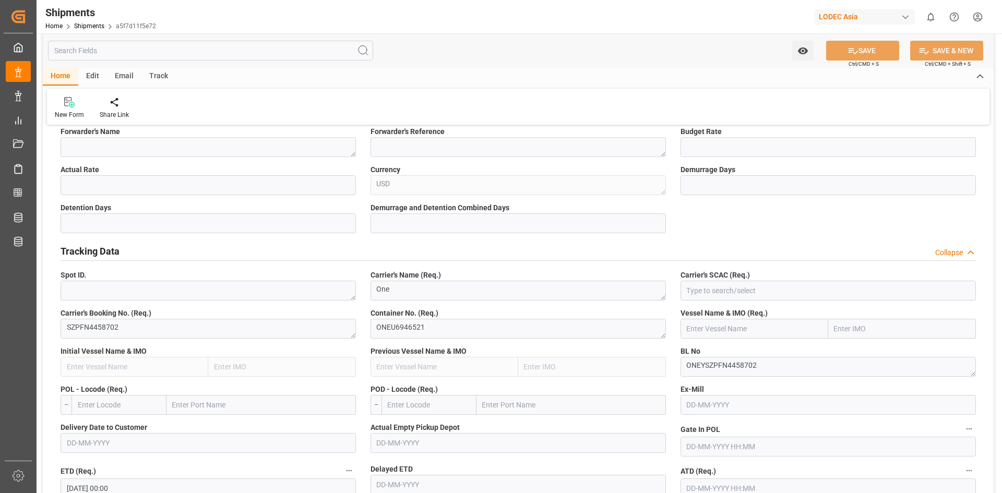
scroll to position [418, 0]
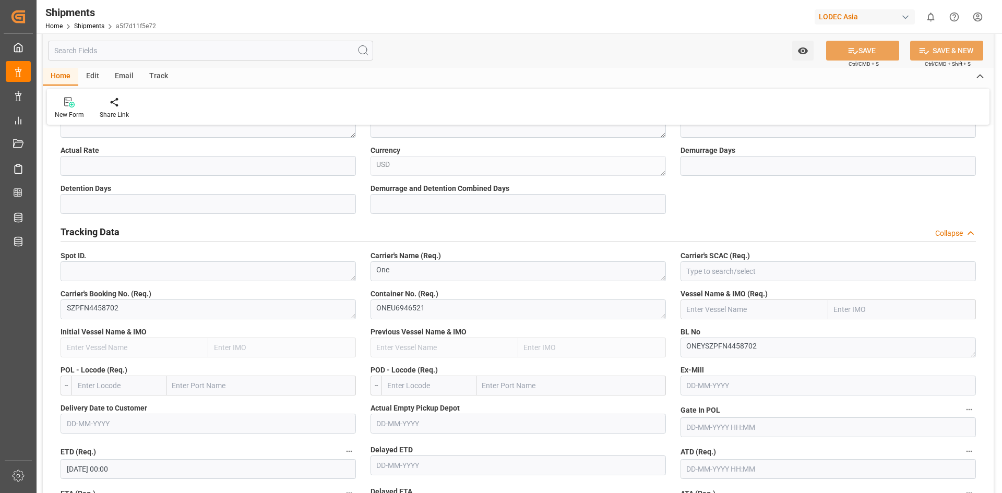
click at [713, 260] on span "Carrier's SCAC (Req.)" at bounding box center [715, 256] width 69 height 11
click at [711, 269] on input at bounding box center [828, 272] width 295 height 20
click at [712, 271] on input at bounding box center [828, 272] width 295 height 20
click at [512, 316] on textarea "ONEU6946521" at bounding box center [518, 310] width 295 height 20
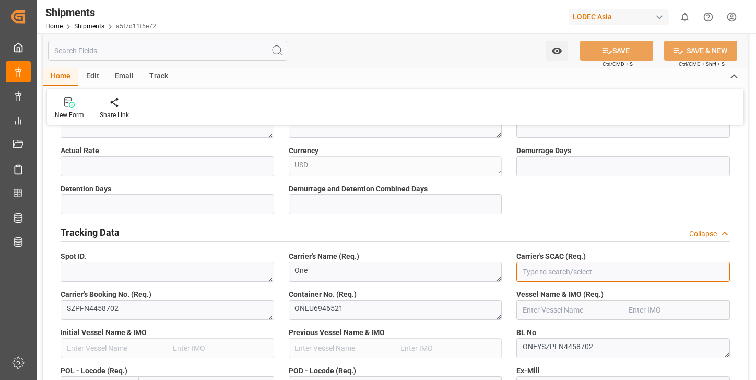
click at [560, 274] on input at bounding box center [623, 272] width 214 height 20
click at [550, 312] on input "text" at bounding box center [569, 310] width 106 height 20
paste input "MSC ISTANBUL"
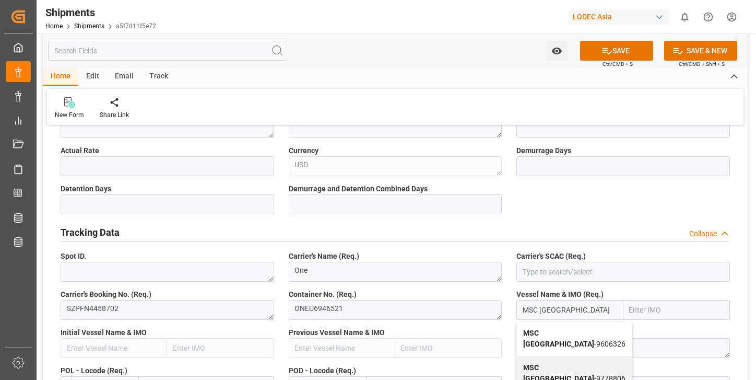
type input "MSC ISTANBUL"
click at [582, 306] on input "MSC ISTANBUL" at bounding box center [569, 310] width 106 height 20
drag, startPoint x: 634, startPoint y: 319, endPoint x: 623, endPoint y: 319, distance: 11.0
click at [633, 319] on div "Vessel Name & IMO (Req.) MSC ISTANBUL" at bounding box center [623, 304] width 228 height 38
click at [567, 309] on input "MSC ISTANBUL" at bounding box center [569, 310] width 106 height 20
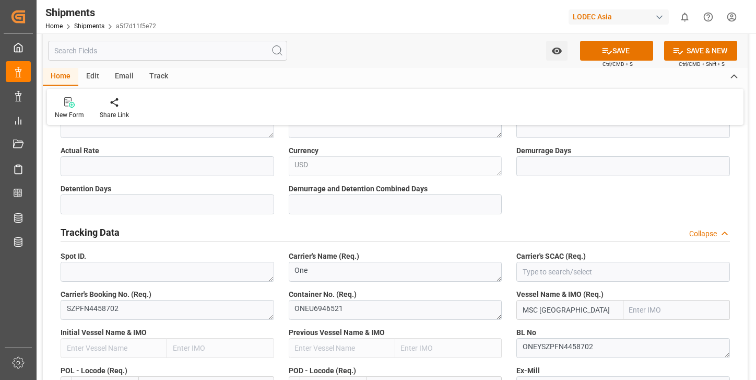
drag, startPoint x: 579, startPoint y: 309, endPoint x: 456, endPoint y: 304, distance: 123.3
click at [621, 331] on label "BL No" at bounding box center [623, 332] width 214 height 11
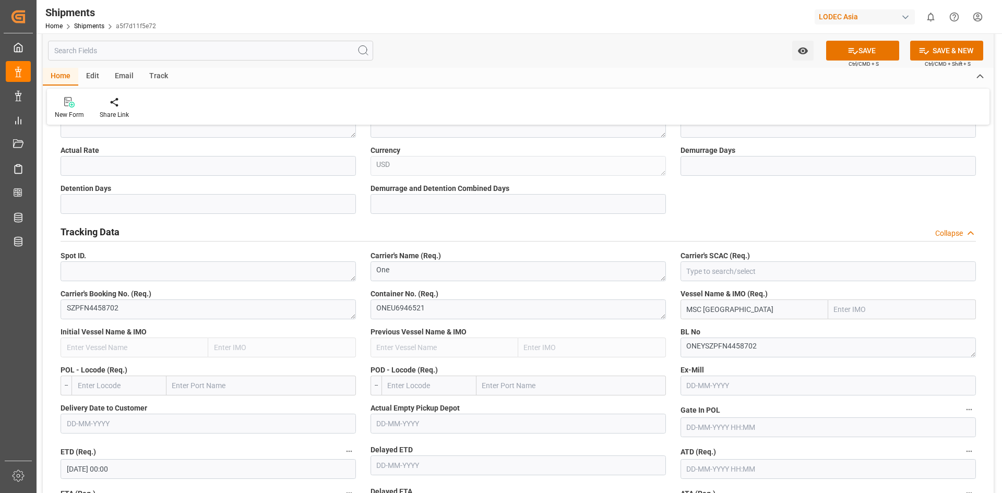
click at [774, 309] on input "MSC ISTANBUL" at bounding box center [755, 310] width 148 height 20
click at [835, 308] on input "text" at bounding box center [902, 310] width 148 height 20
click at [763, 286] on div "Vessel Name & IMO (Req.) MSC ISTANBUL" at bounding box center [828, 304] width 310 height 38
click at [754, 269] on input at bounding box center [828, 272] width 295 height 20
click at [692, 269] on input at bounding box center [828, 272] width 295 height 20
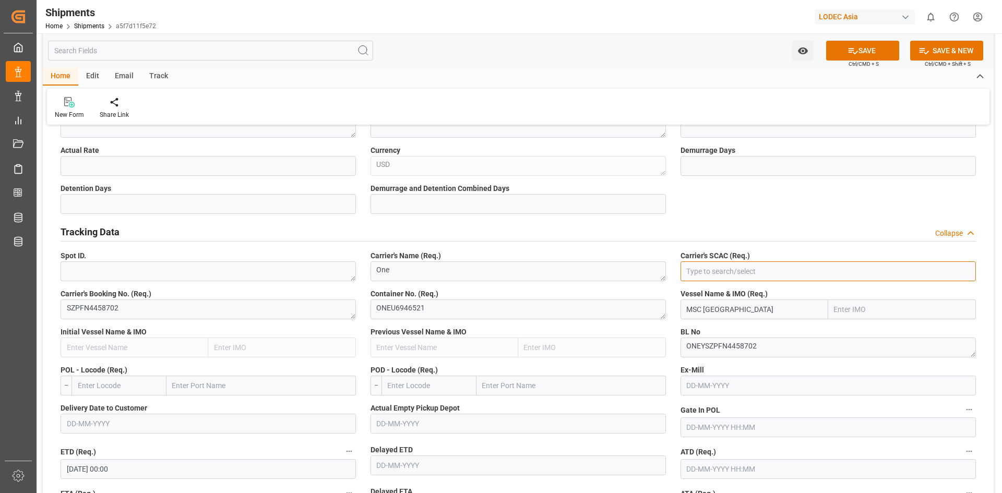
paste input "ONEY"
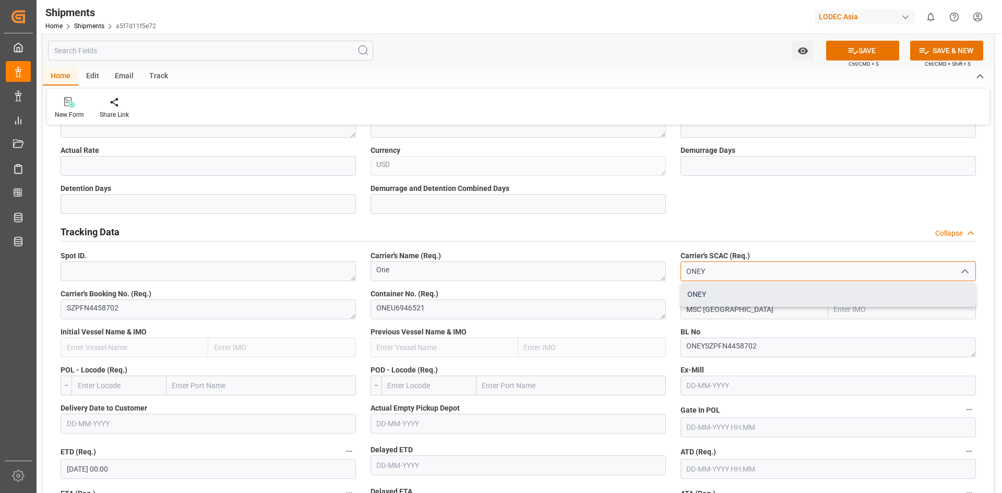
click at [741, 300] on div "ONEY" at bounding box center [828, 294] width 294 height 23
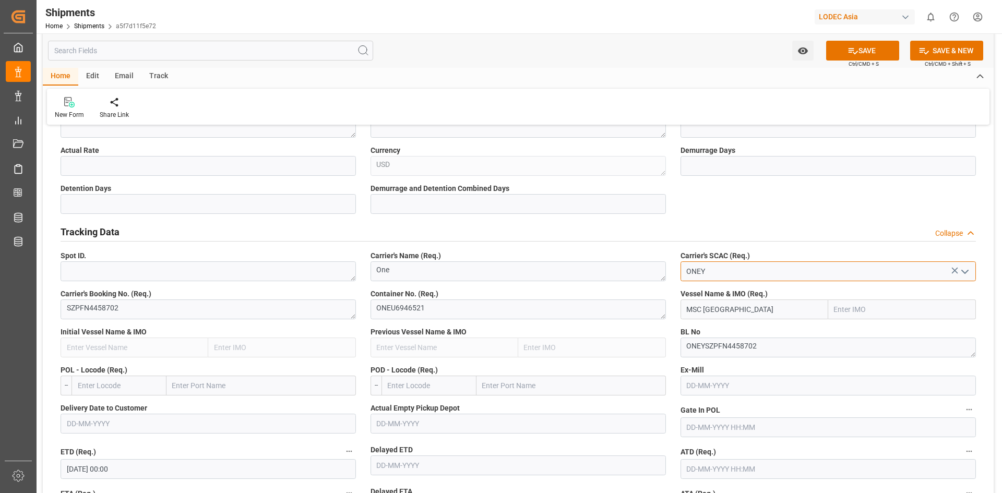
type input "ONEY"
drag, startPoint x: 752, startPoint y: 312, endPoint x: 638, endPoint y: 311, distance: 113.8
click at [696, 314] on input "text" at bounding box center [755, 310] width 148 height 20
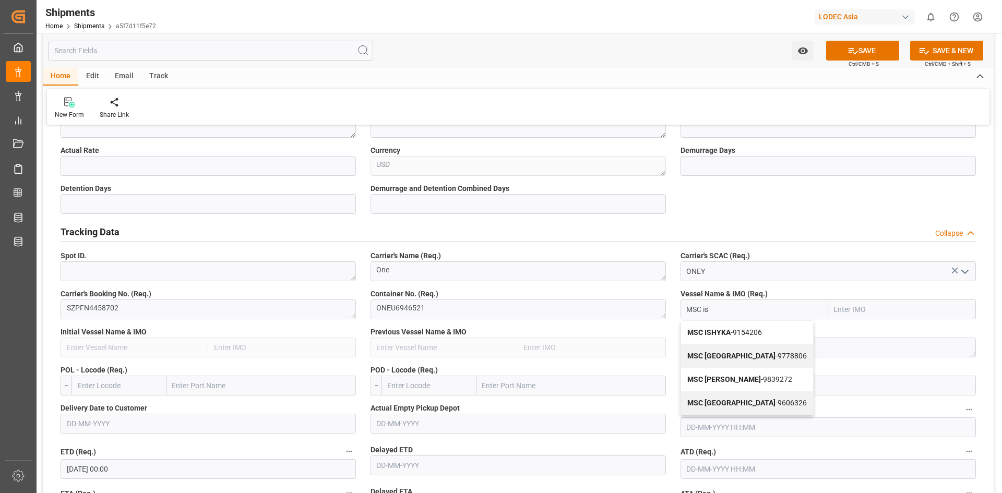
click at [745, 402] on span "MSC ISTANBUL - 9606326" at bounding box center [748, 403] width 120 height 8
type input "MSC ISTANBUL"
type input "9606326"
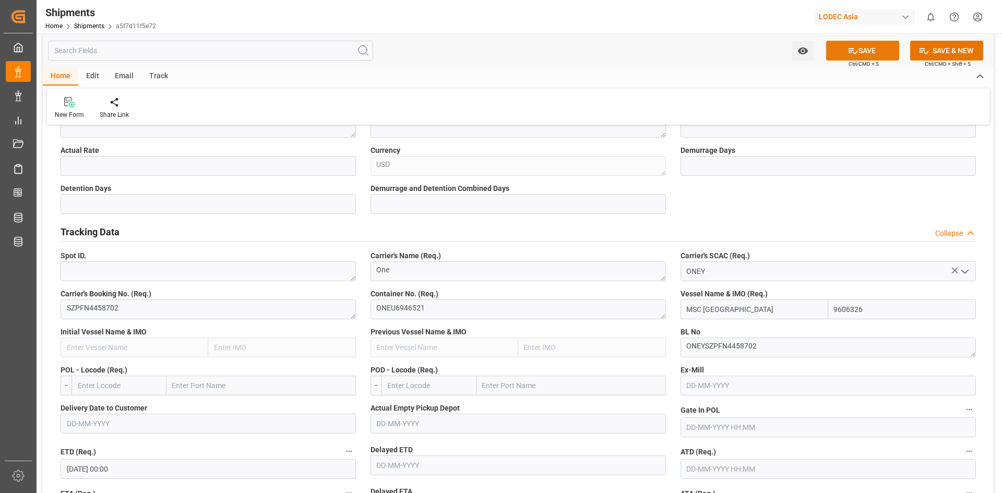
click at [861, 54] on button "SAVE" at bounding box center [862, 51] width 73 height 20
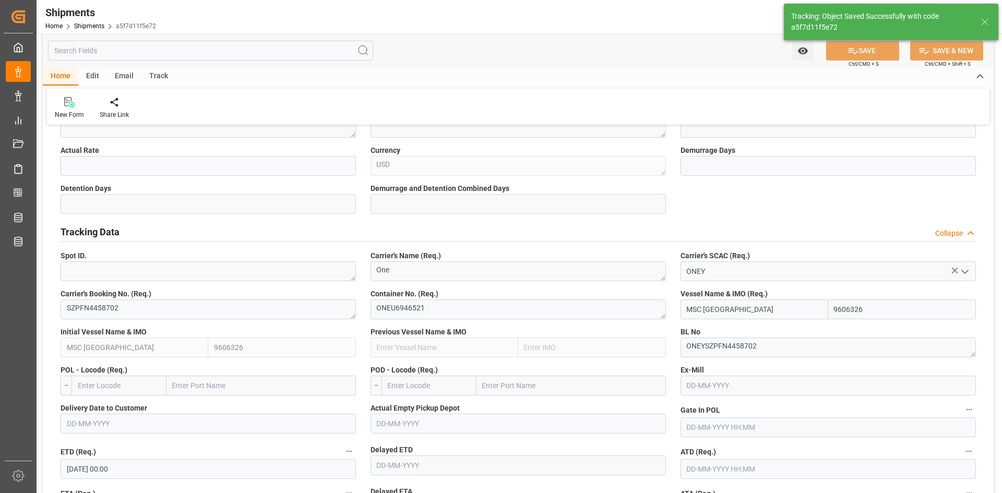
type input "MSC ISTANBUL"
type input "9606326"
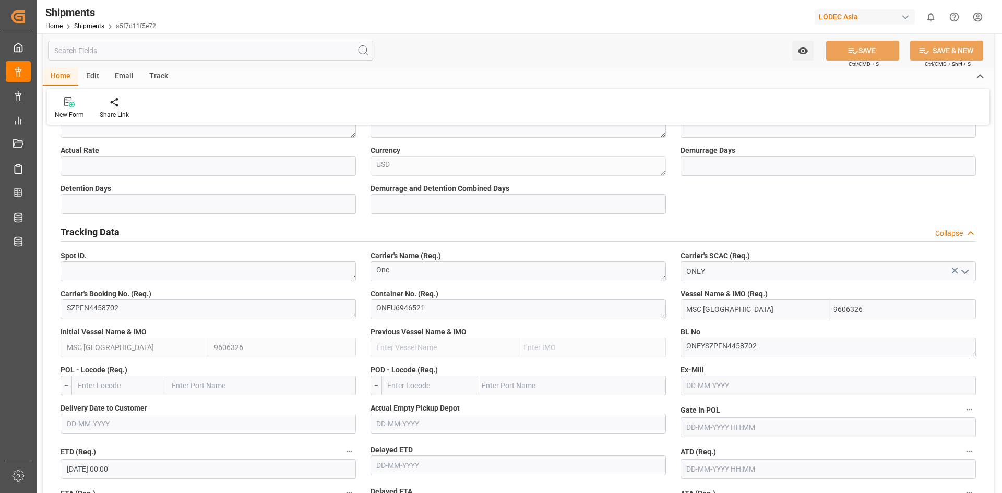
click at [113, 380] on input "text" at bounding box center [119, 386] width 95 height 20
click at [112, 389] on input "text" at bounding box center [119, 386] width 95 height 20
click at [112, 384] on input "text" at bounding box center [119, 386] width 95 height 20
click at [125, 406] on span "CNYTN - Yantian Pt" at bounding box center [108, 409] width 61 height 8
type input "CNYTN"
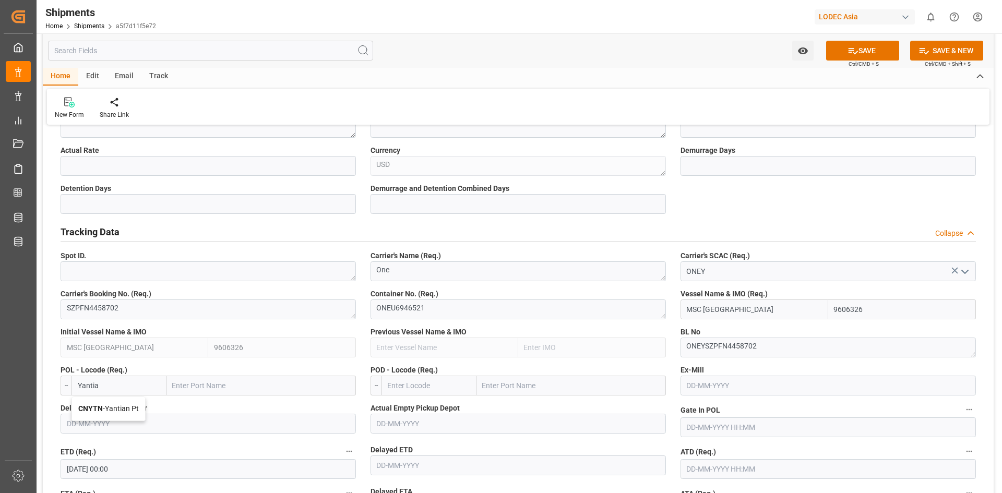
type input "Yantian Pt"
type input "CNYTN"
click at [405, 383] on input "text" at bounding box center [429, 386] width 95 height 20
type input "T"
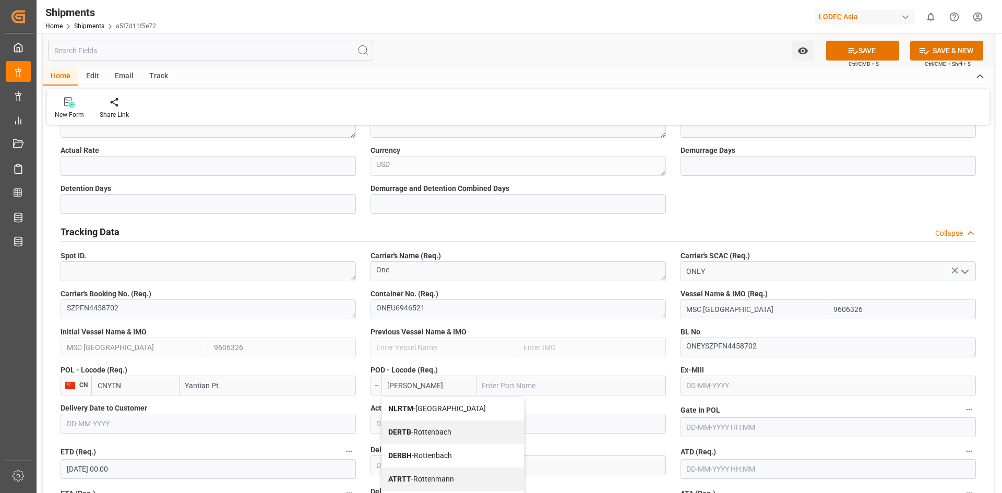
click at [437, 412] on span "NLRTM - Rotterdam" at bounding box center [437, 409] width 98 height 8
type input "NLRTM"
type input "[GEOGRAPHIC_DATA]"
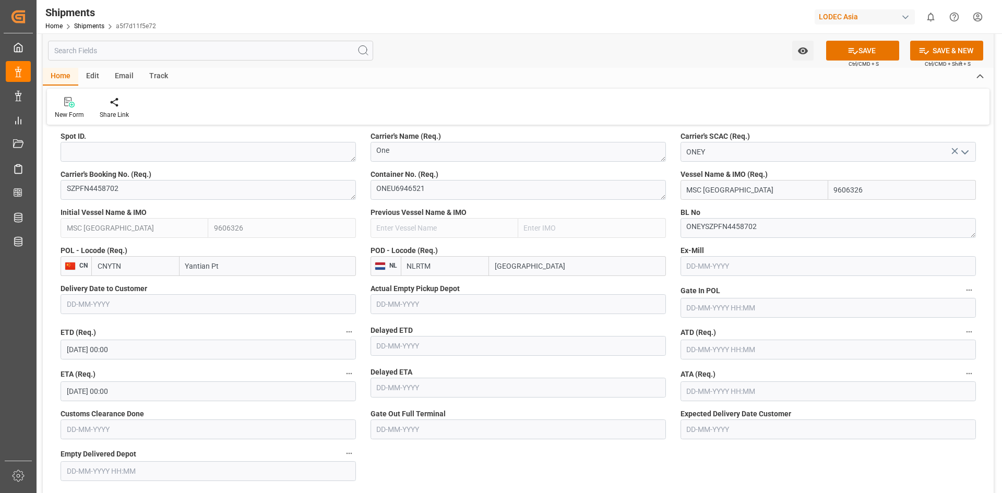
scroll to position [557, 0]
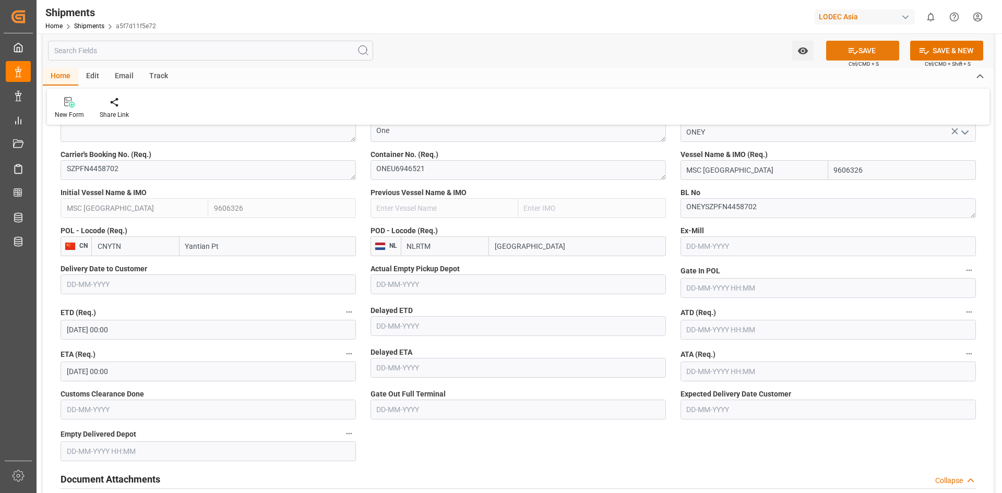
type input "NLRTM"
click at [863, 50] on button "SAVE" at bounding box center [862, 51] width 73 height 20
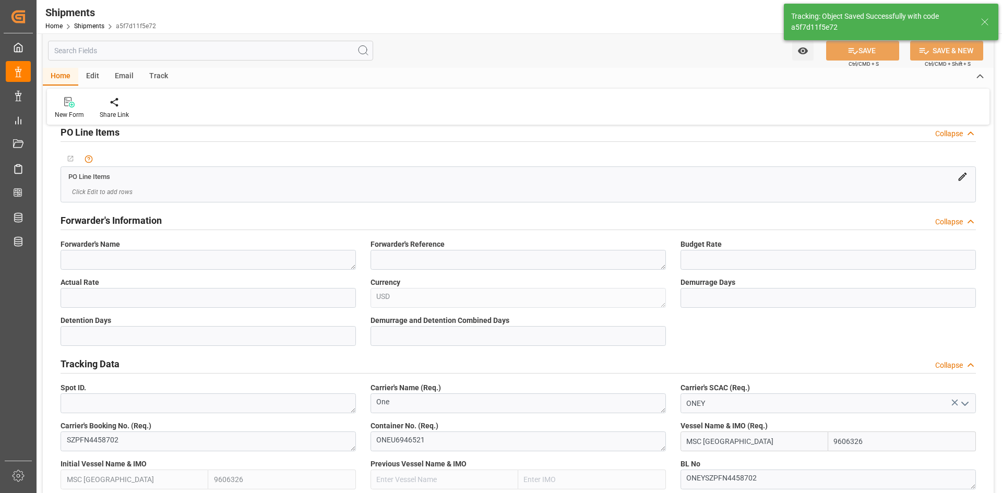
scroll to position [278, 0]
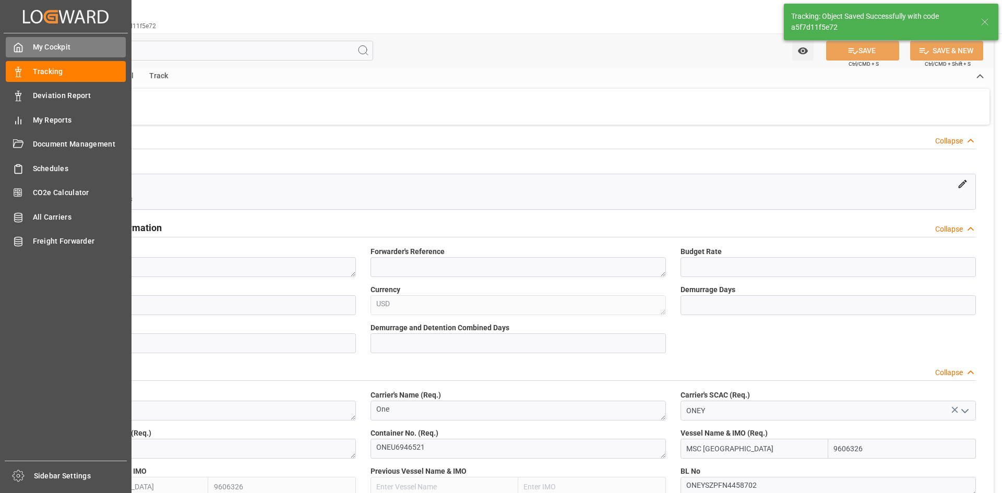
click at [18, 45] on icon at bounding box center [18, 47] width 10 height 10
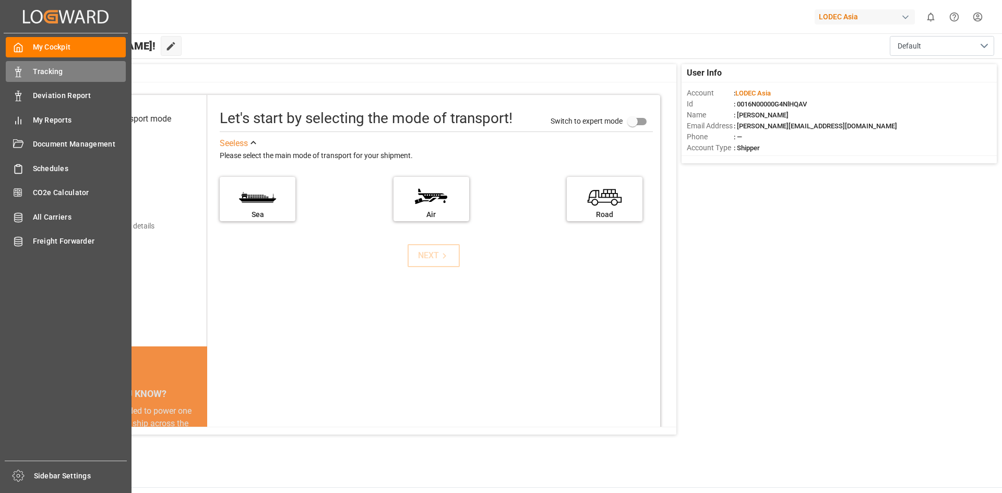
click at [55, 69] on span "Tracking" at bounding box center [79, 71] width 93 height 11
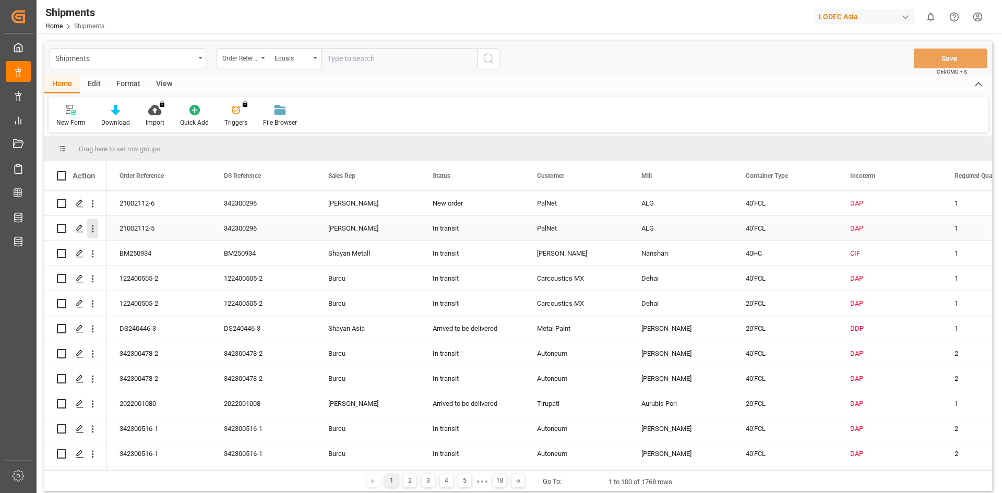
click at [93, 230] on icon "open menu" at bounding box center [92, 228] width 11 height 11
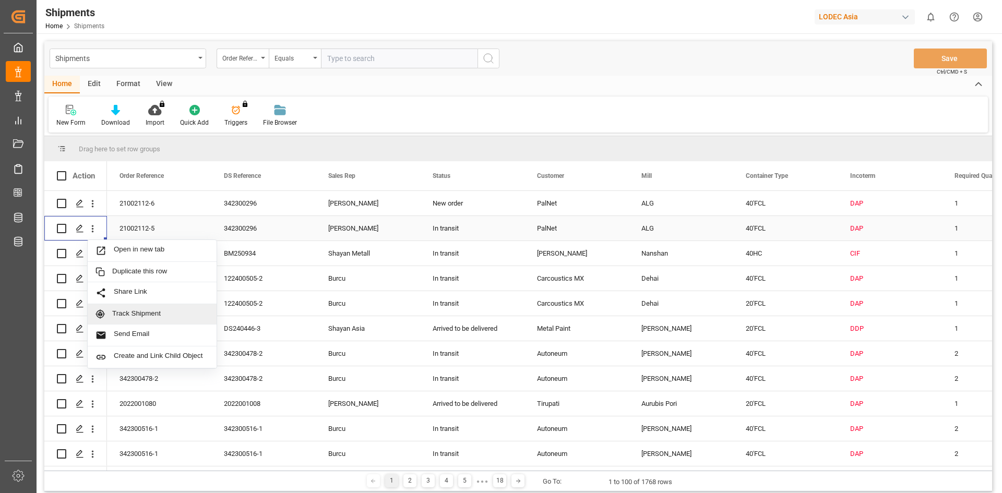
click at [126, 312] on span "Track Shipment" at bounding box center [160, 314] width 97 height 9
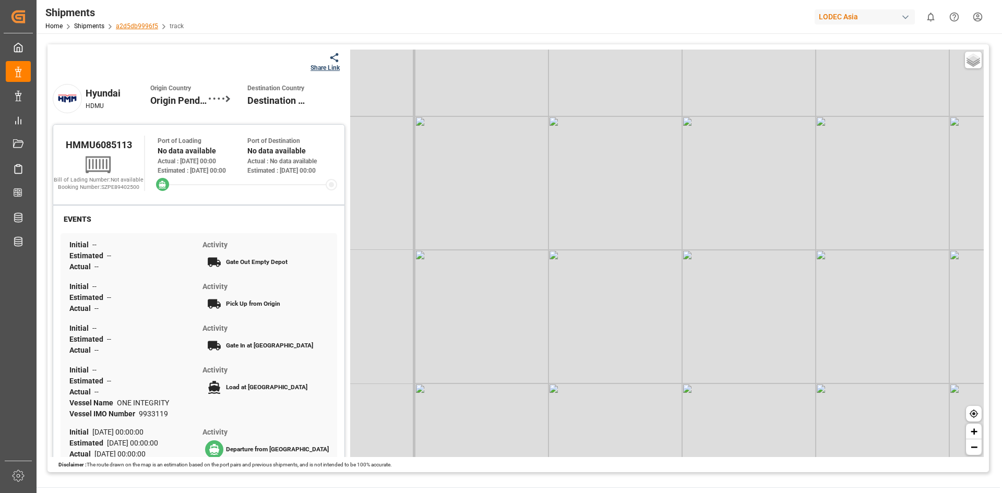
click at [134, 22] on link "a2d5db9996f5" at bounding box center [137, 25] width 42 height 7
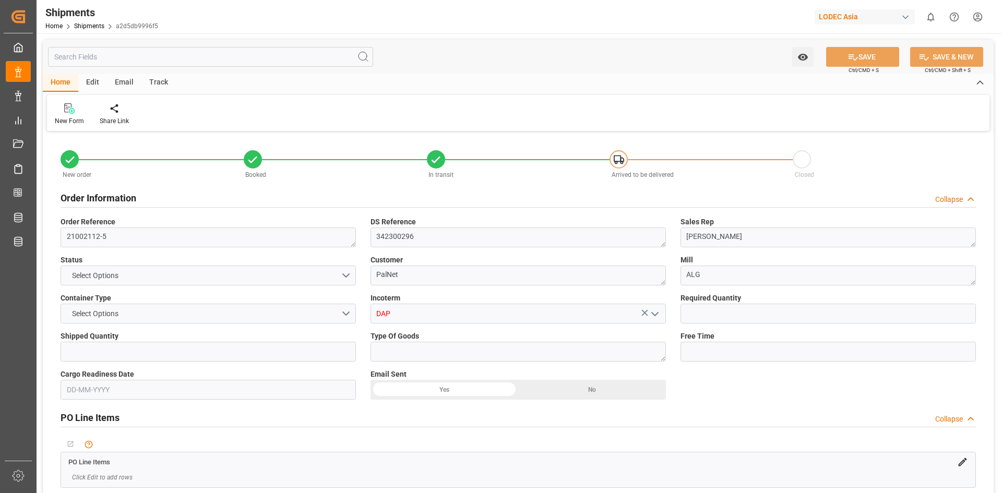
type input "1"
type input "9933119"
type input "CNYTN"
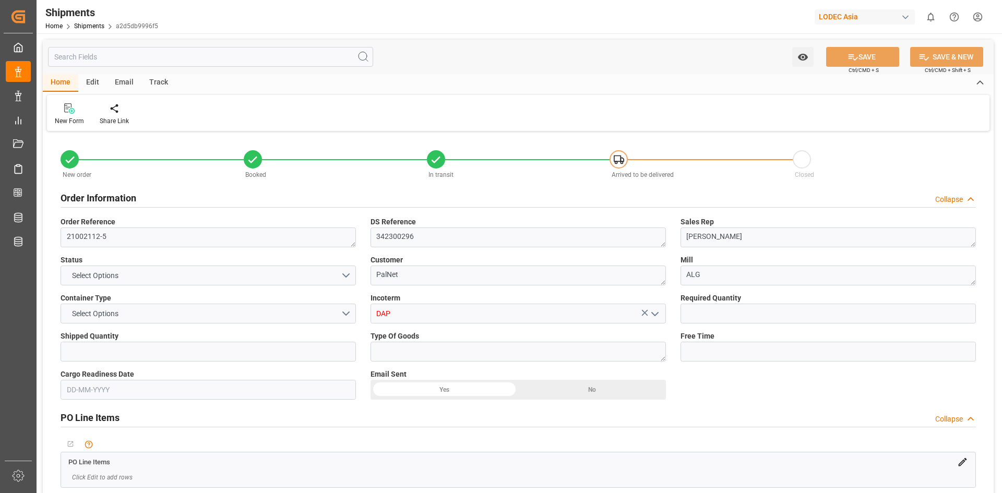
type input "NLRTM"
type input "[DATE] 00:00"
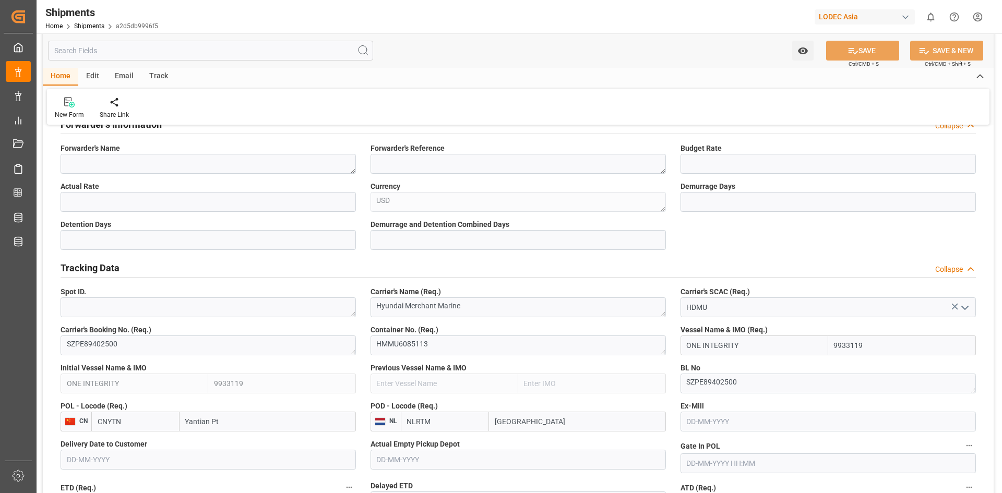
scroll to position [418, 0]
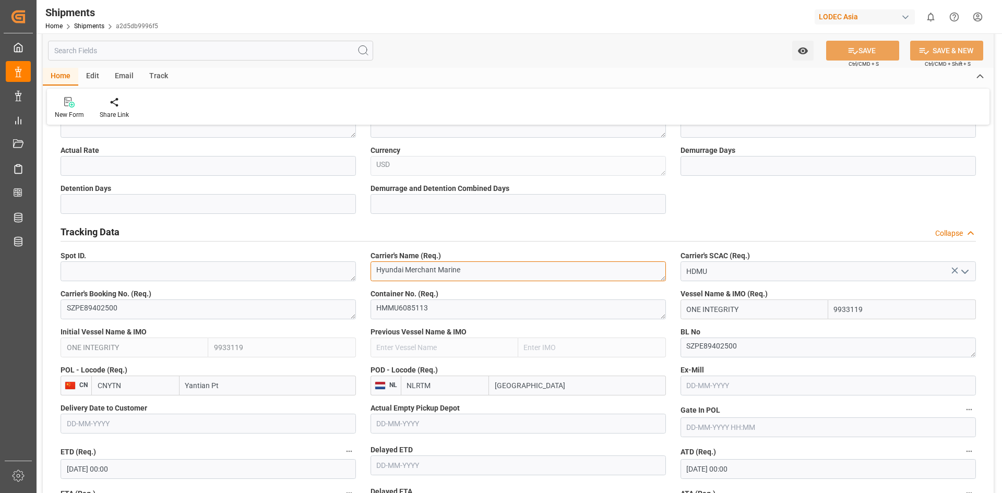
click at [439, 270] on textarea "Hyundai Merchant Marine" at bounding box center [518, 272] width 295 height 20
click at [503, 271] on textarea "Hyundai Merchant Marine" at bounding box center [518, 272] width 295 height 20
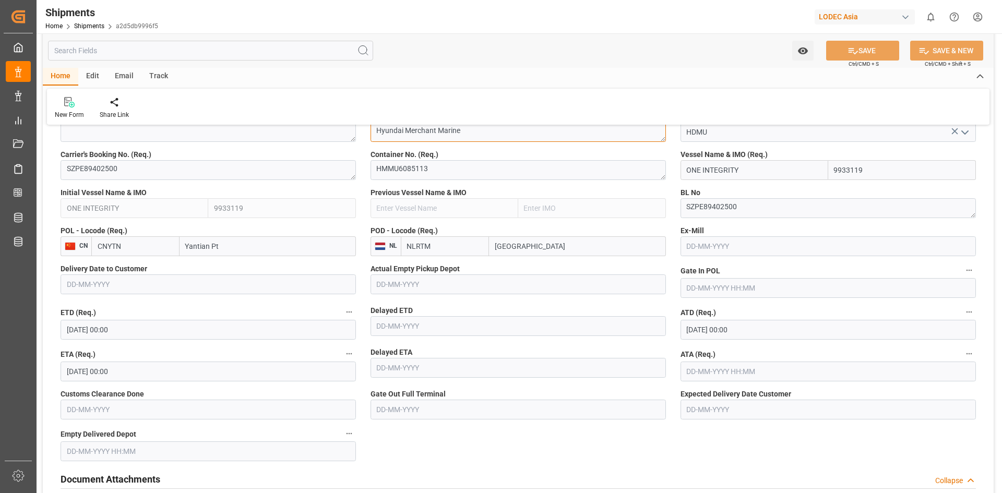
scroll to position [0, 0]
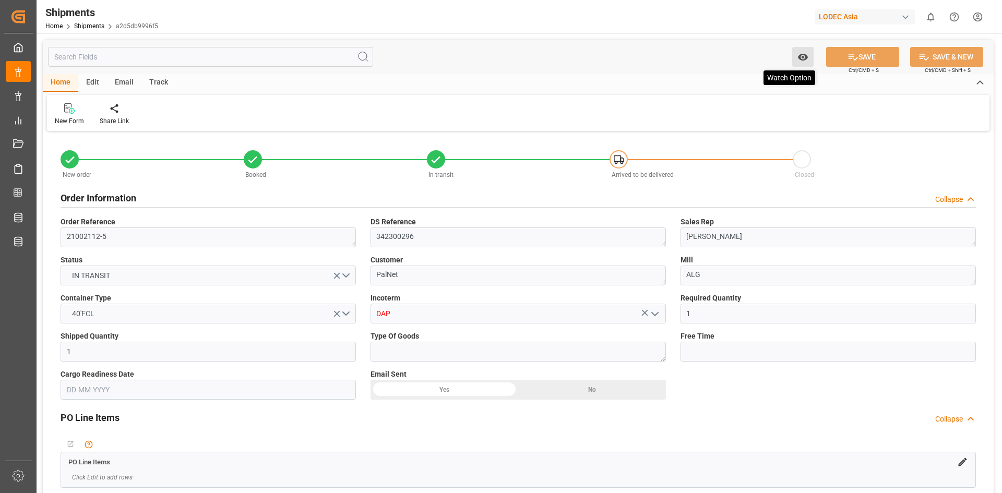
click at [796, 52] on button "Watch Option" at bounding box center [802, 57] width 21 height 20
click at [371, 125] on div "New Form Share Link" at bounding box center [518, 113] width 943 height 36
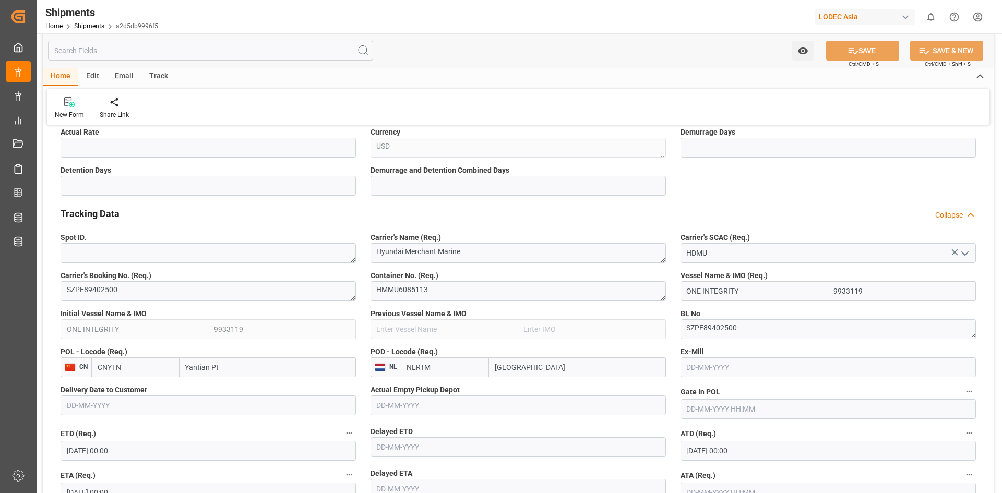
scroll to position [418, 0]
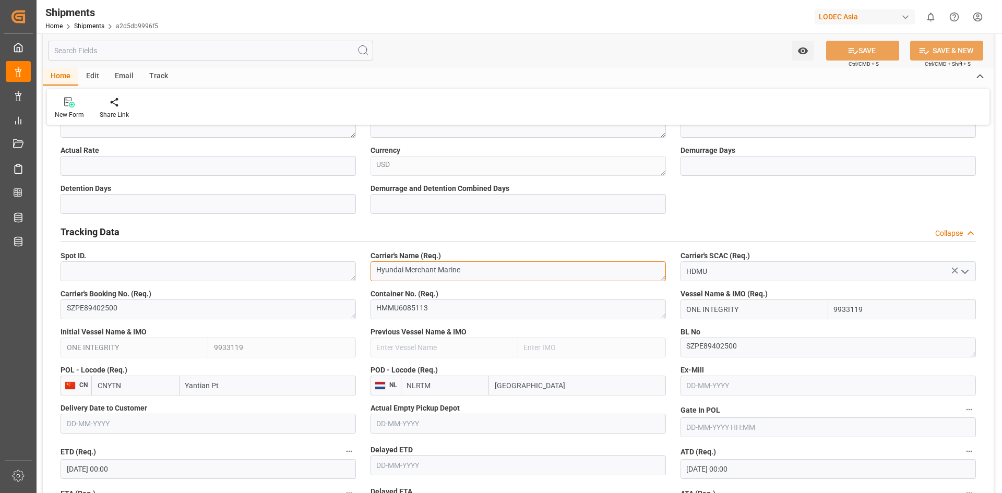
drag, startPoint x: 479, startPoint y: 271, endPoint x: 377, endPoint y: 271, distance: 102.3
type textarea "HMM"
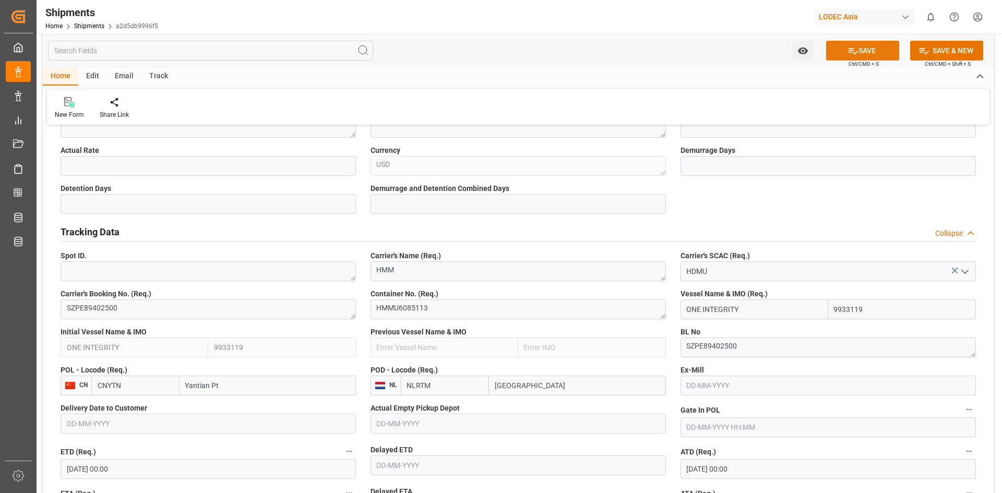
click at [858, 54] on button "SAVE" at bounding box center [862, 51] width 73 height 20
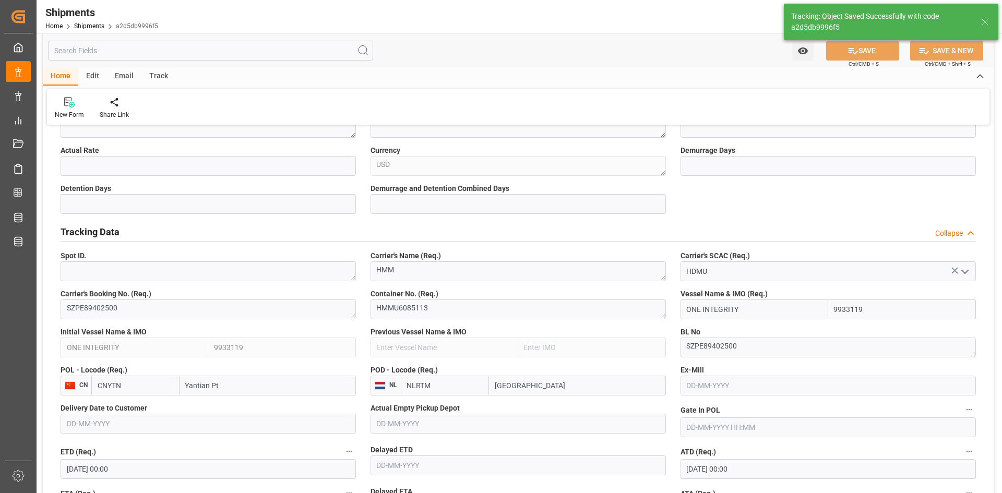
click at [161, 76] on div "Track" at bounding box center [158, 77] width 34 height 18
click at [63, 108] on div "Tracking" at bounding box center [67, 108] width 40 height 23
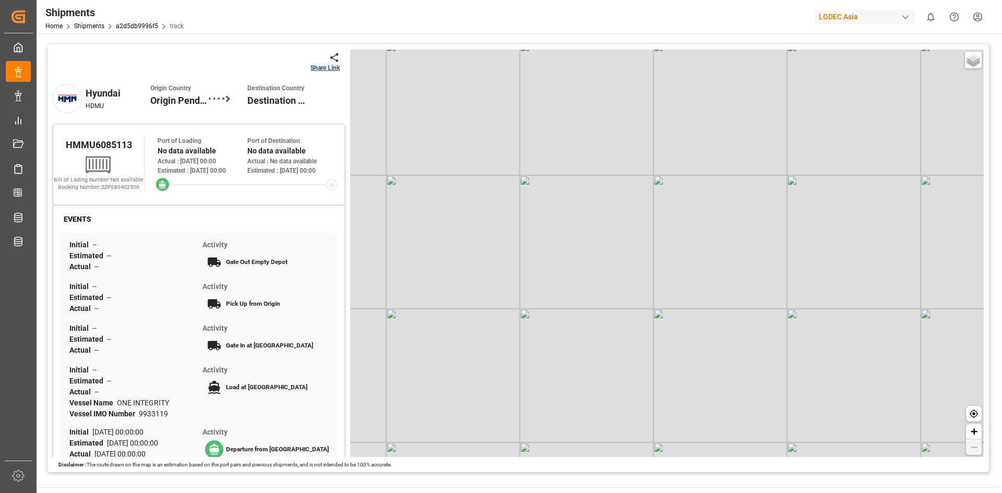
click at [128, 32] on div "Shipments Home Shipments a2d5db9996f5 track" at bounding box center [115, 16] width 146 height 33
click at [131, 23] on link "a2d5db9996f5" at bounding box center [137, 25] width 42 height 7
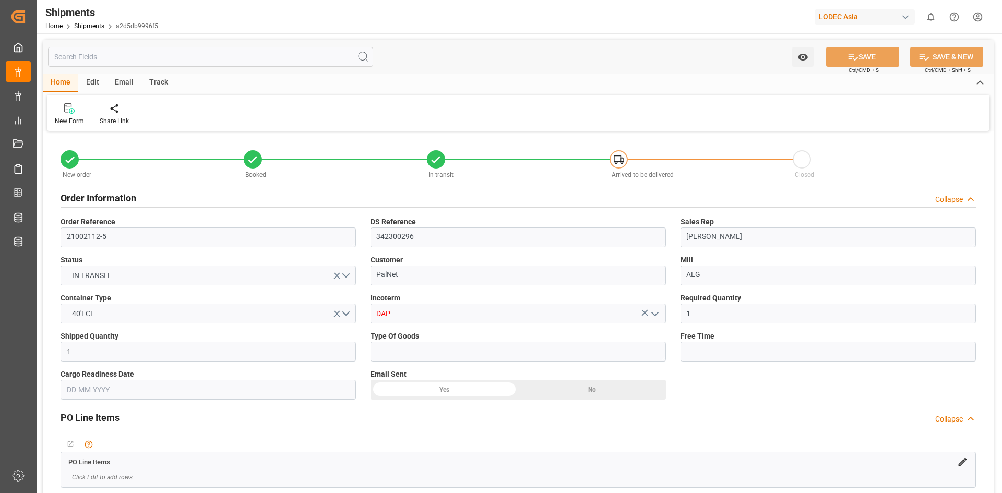
type input "28-07-2025 00:00"
type input "31-07-2025 00:00"
type input "13-09-2025 00:00"
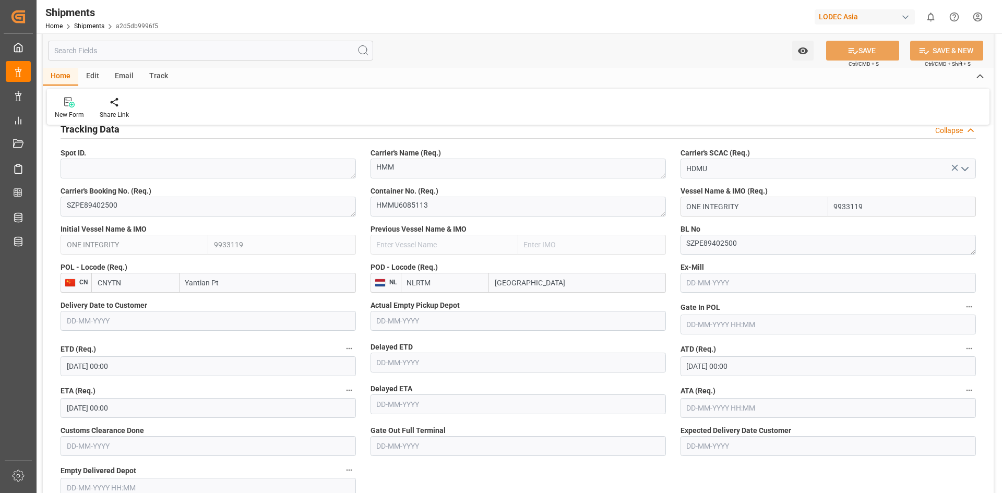
scroll to position [557, 0]
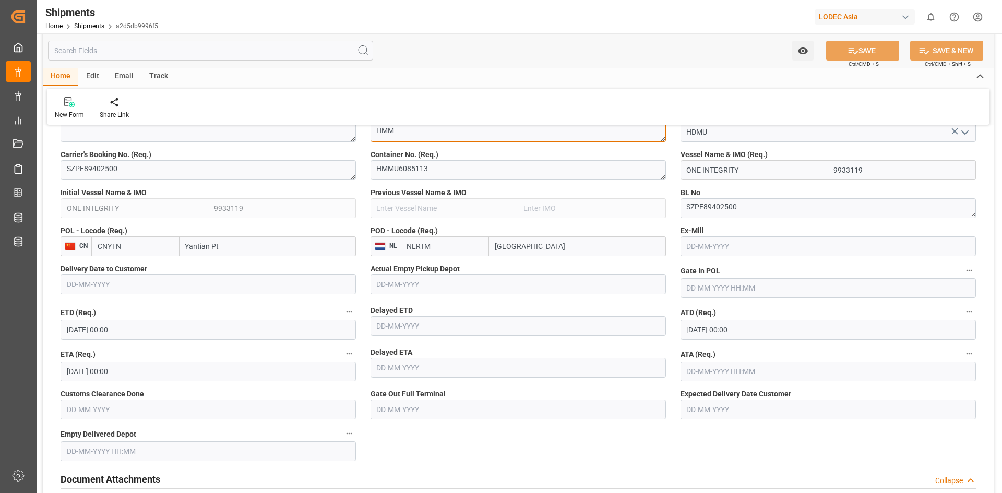
drag, startPoint x: 408, startPoint y: 133, endPoint x: 256, endPoint y: 123, distance: 152.2
paste textarea "yundai Merchant Marine"
type textarea "Hyundai Merchant Marine"
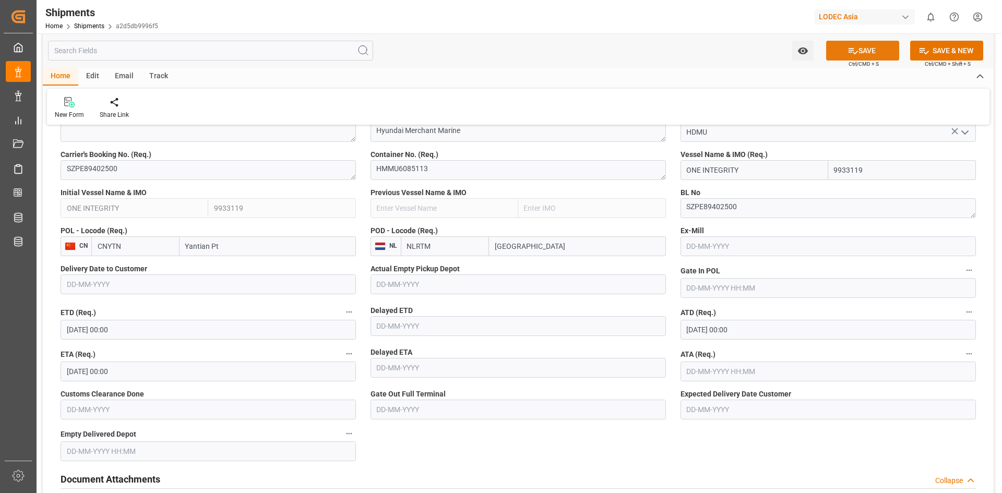
click at [857, 56] on button "SAVE" at bounding box center [862, 51] width 73 height 20
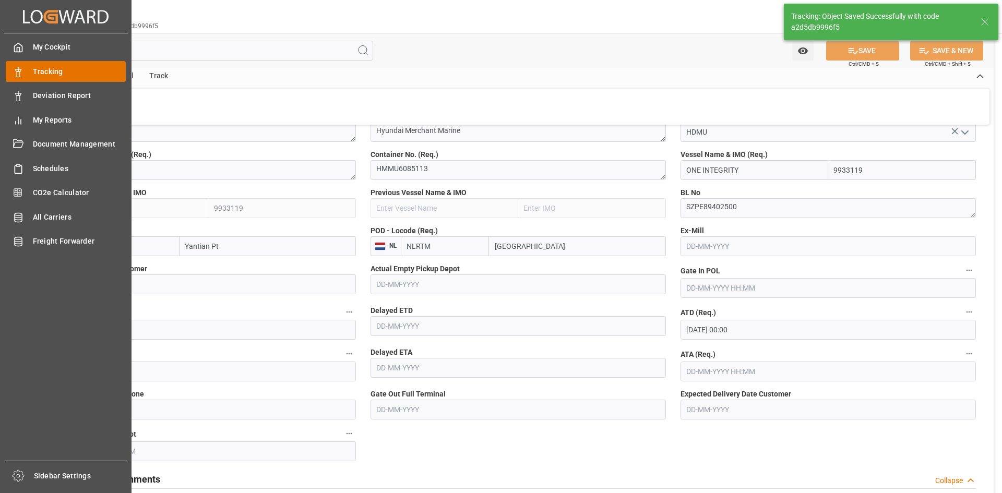
click at [50, 66] on span "Tracking" at bounding box center [79, 71] width 93 height 11
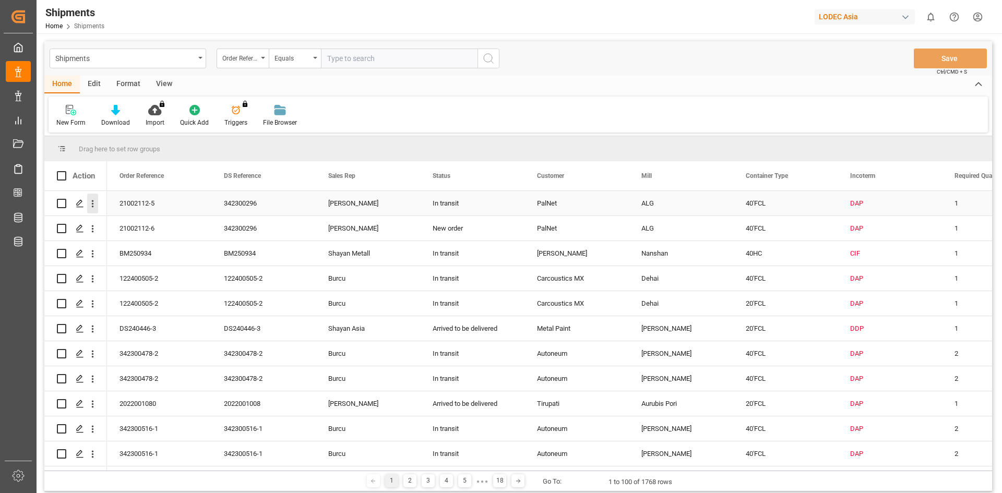
click at [94, 207] on icon "open menu" at bounding box center [92, 203] width 11 height 11
click at [124, 287] on span "Track Shipment" at bounding box center [160, 289] width 97 height 9
click at [93, 227] on icon "open menu" at bounding box center [93, 229] width 2 height 7
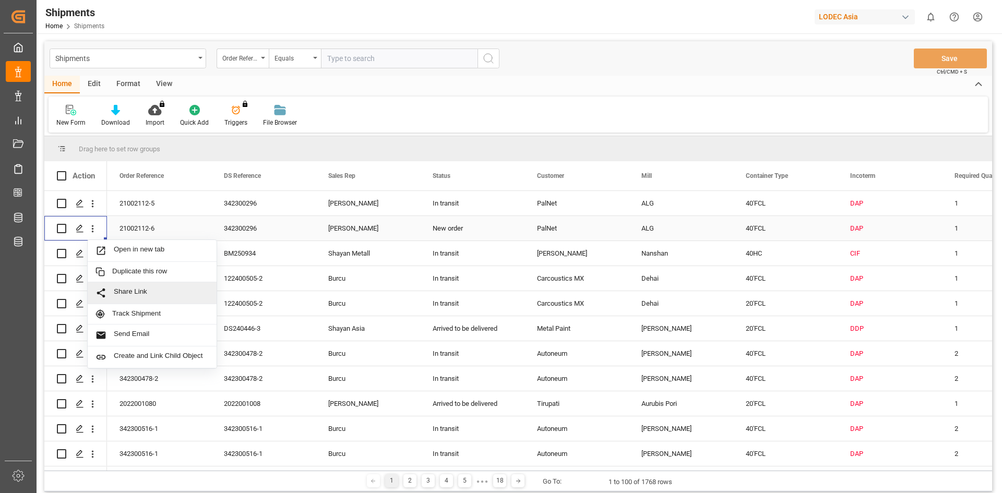
click at [124, 300] on div "Share Link" at bounding box center [152, 293] width 129 height 22
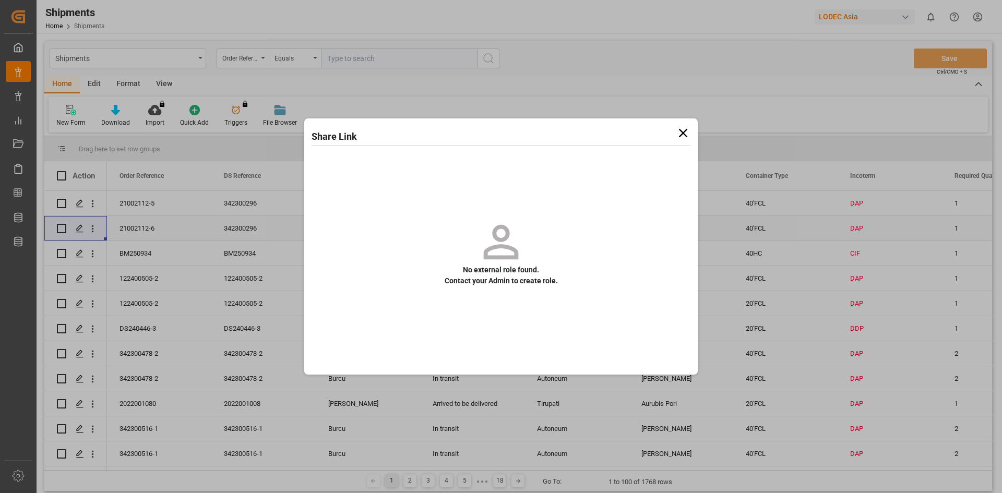
drag, startPoint x: 685, startPoint y: 138, endPoint x: 560, endPoint y: 155, distance: 125.8
click at [684, 139] on icon at bounding box center [683, 133] width 15 height 15
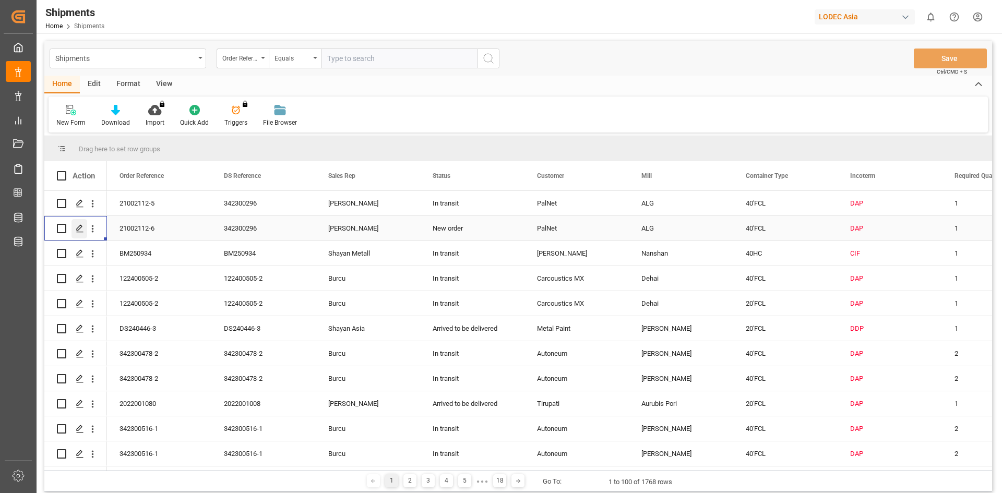
click at [78, 223] on div "Press SPACE to select this row." at bounding box center [80, 228] width 16 height 19
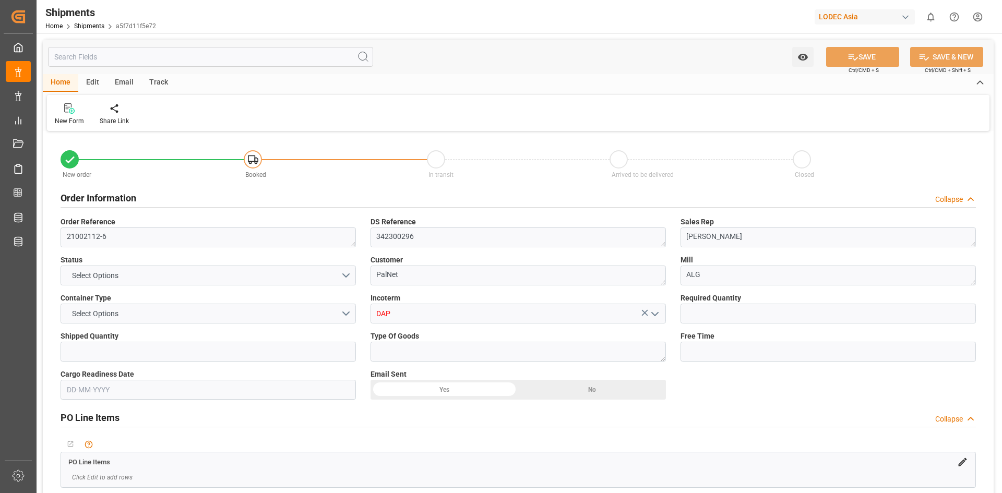
type input "1"
type input "9606326"
type input "CNYTN"
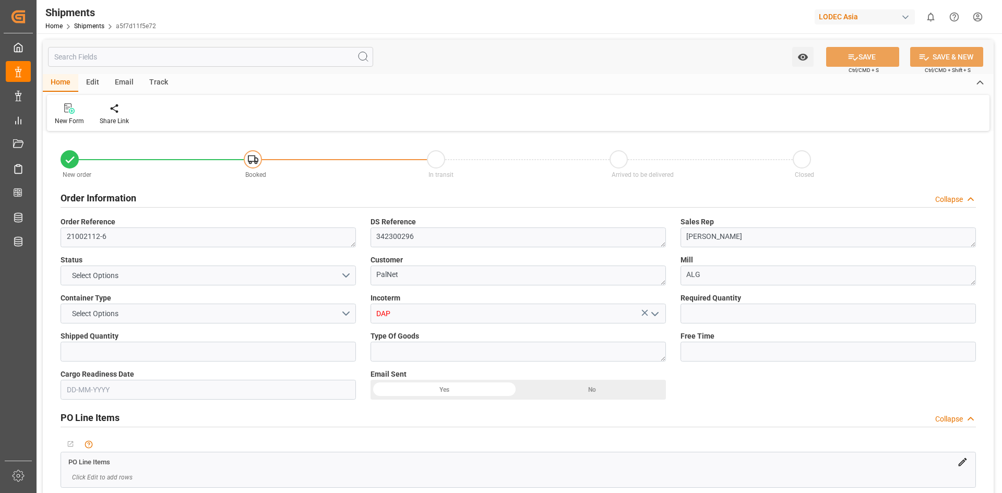
type input "NLRTM"
type input "15-08-2025 00:00"
type input "10-01-2025 00:00"
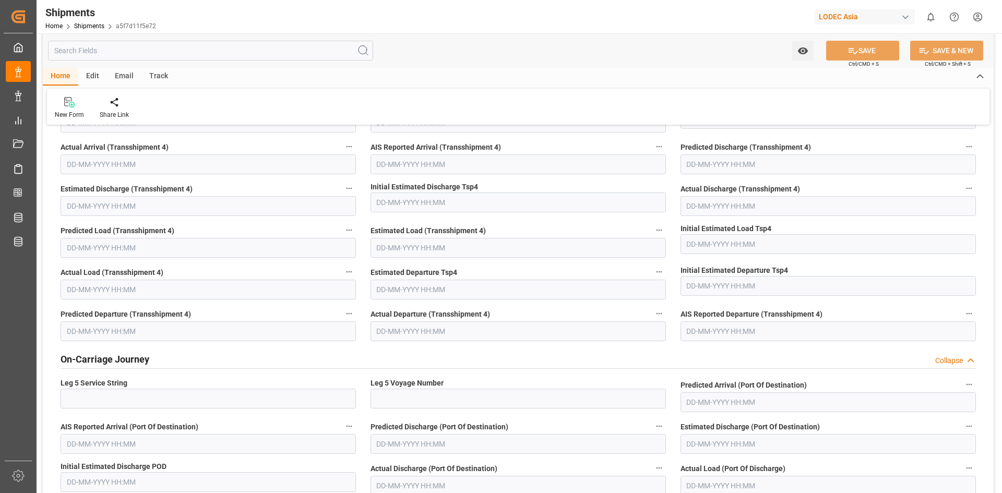
scroll to position [1671, 0]
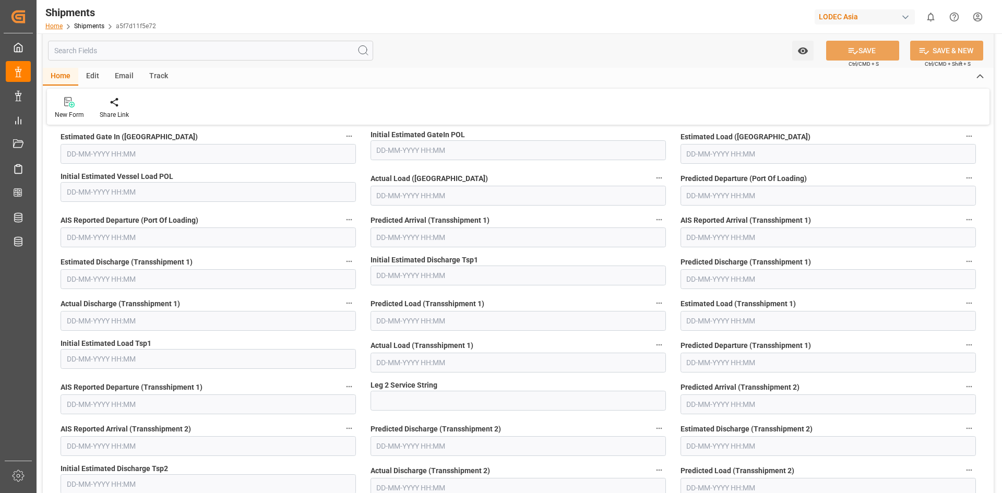
click at [62, 27] on link "Home" at bounding box center [53, 25] width 17 height 7
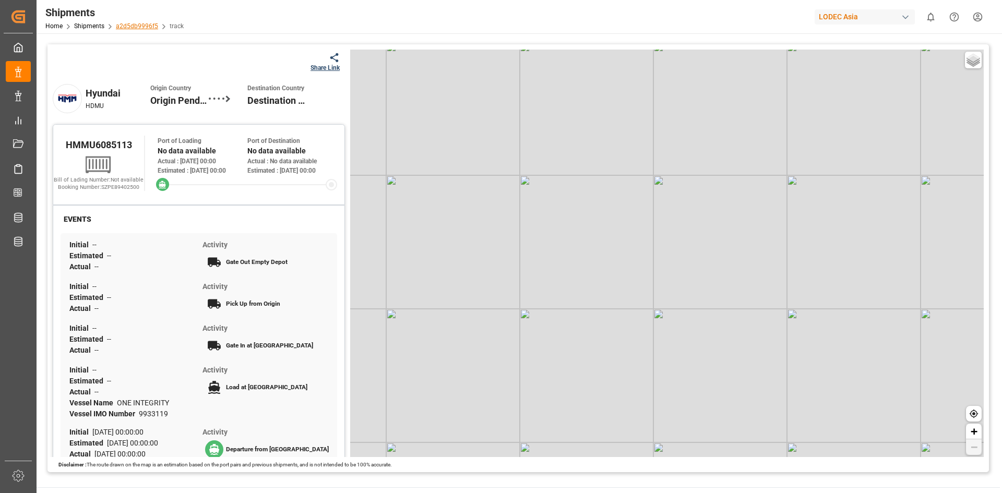
click at [128, 26] on link "a2d5db9996f5" at bounding box center [137, 25] width 42 height 7
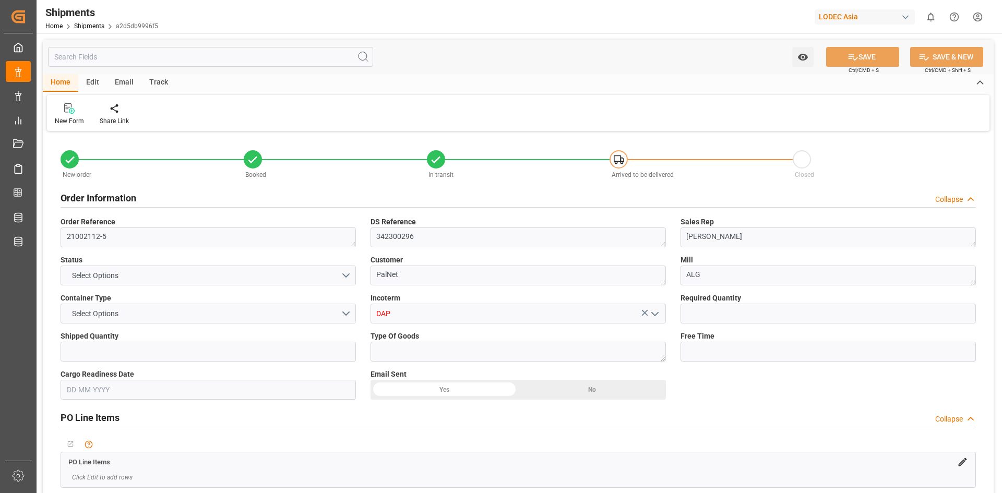
type input "1"
type input "9933119"
type input "CNYTN"
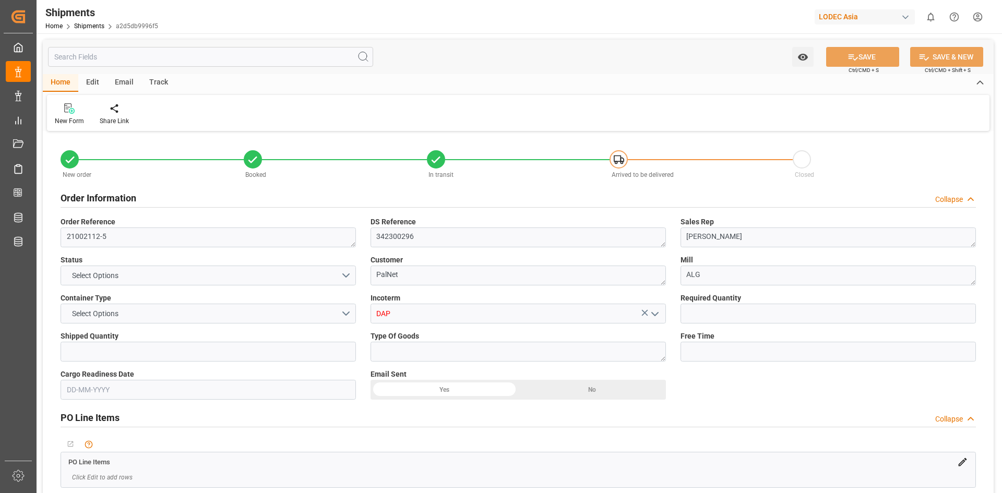
type input "NLRTM"
type input "28-07-2025 00:00"
type input "31-07-2025 00:00"
type input "13-09-2025 00:00"
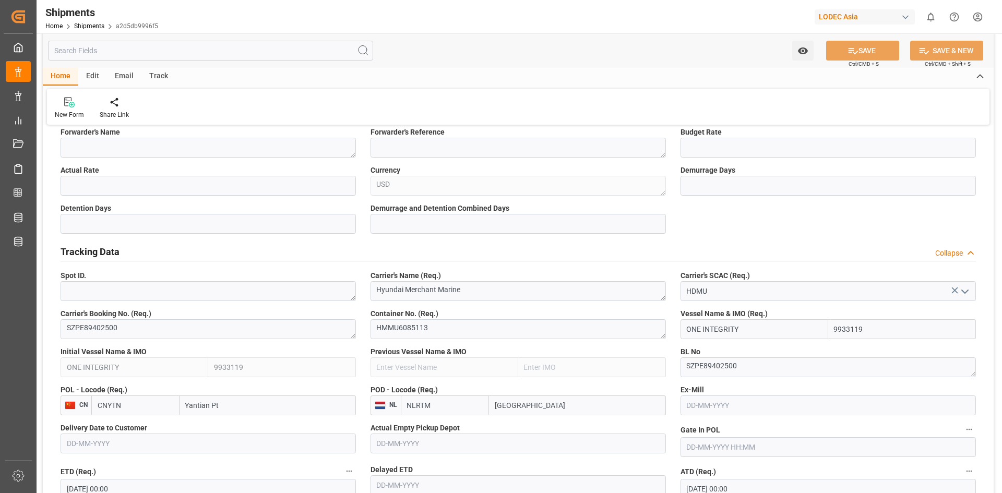
scroll to position [418, 0]
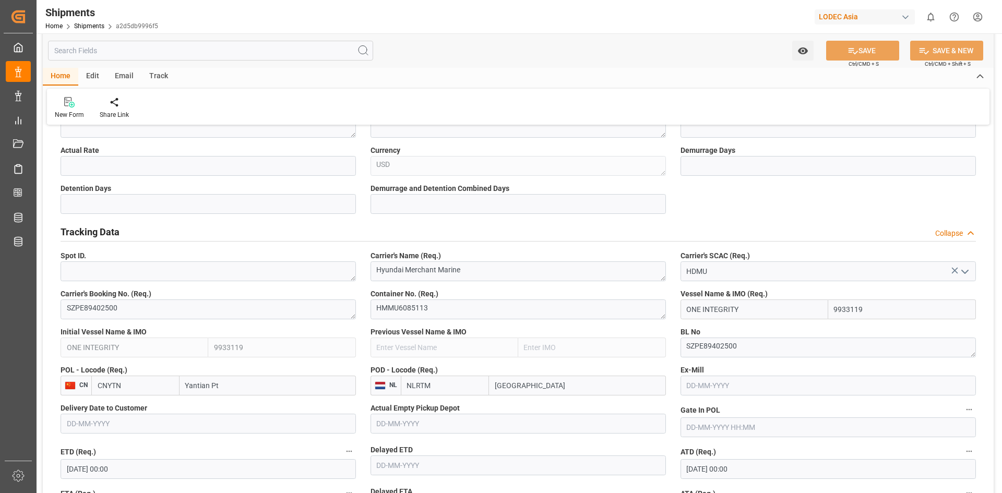
click at [759, 301] on input "ONE INTEGRITY" at bounding box center [755, 310] width 148 height 20
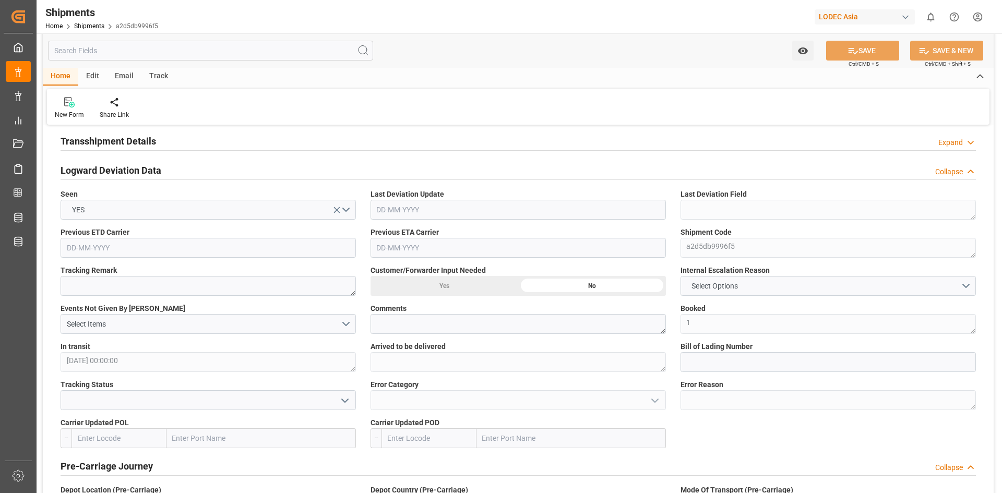
scroll to position [975, 0]
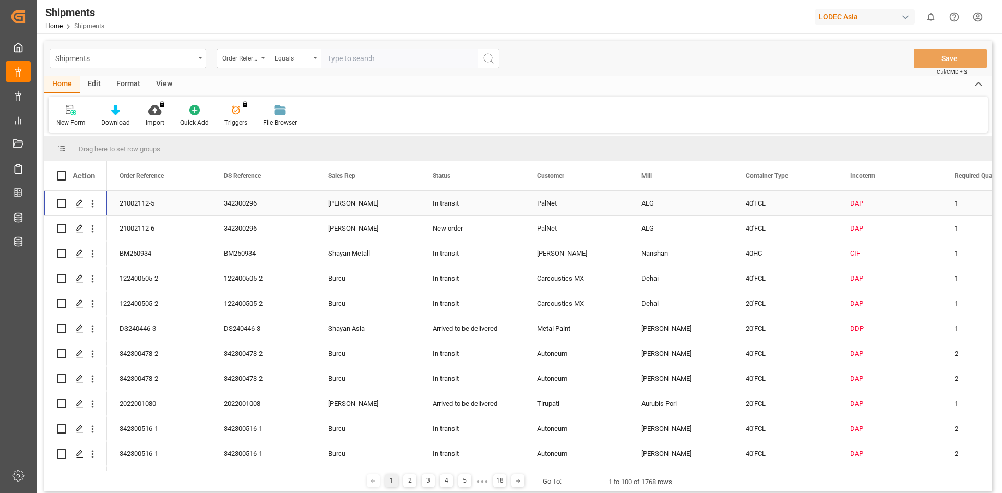
click at [62, 207] on input "Press Space to toggle row selection (unchecked)" at bounding box center [61, 203] width 9 height 9
checkbox input "true"
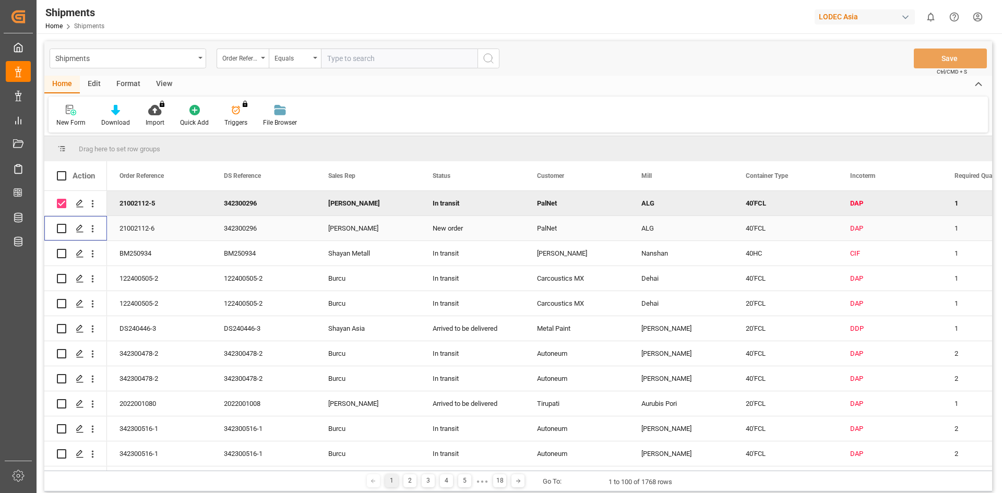
click at [61, 226] on input "Press Space to toggle row selection (unchecked)" at bounding box center [61, 228] width 9 height 9
checkbox input "true"
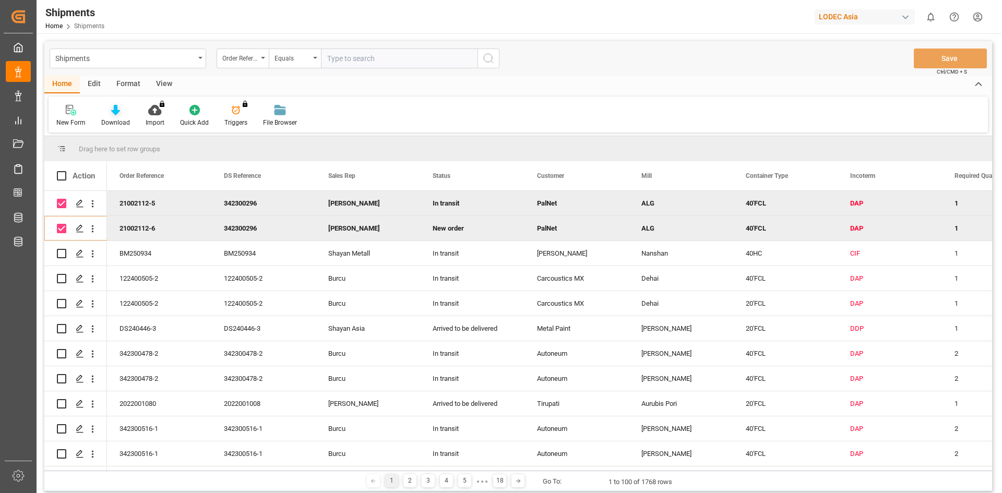
click at [108, 118] on div "Download" at bounding box center [115, 122] width 29 height 9
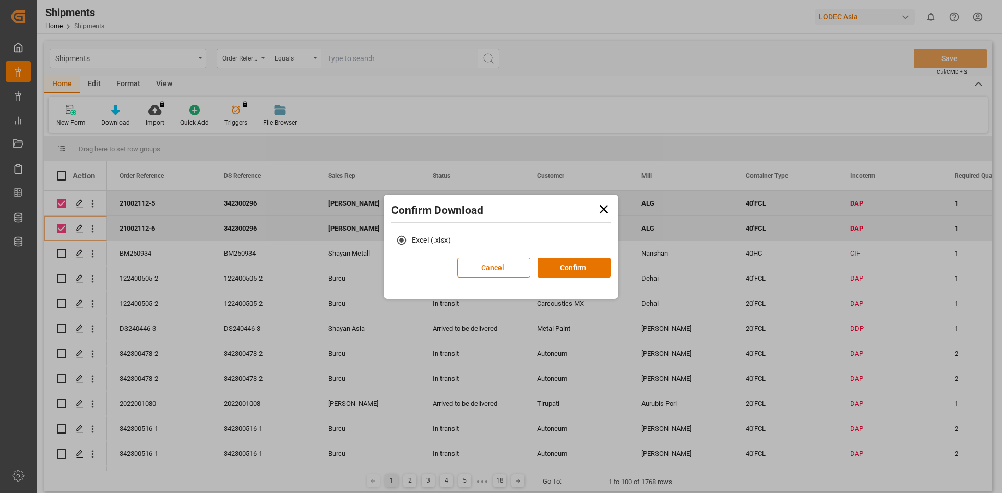
click at [605, 213] on icon at bounding box center [604, 209] width 15 height 15
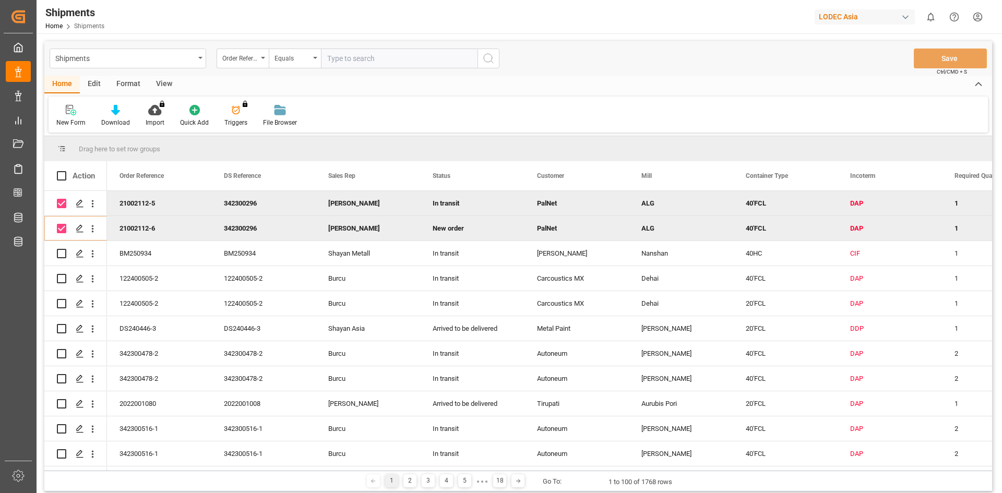
click at [122, 84] on div "Format" at bounding box center [129, 85] width 40 height 18
click at [88, 85] on div "Edit" at bounding box center [94, 85] width 29 height 18
click at [166, 82] on div "View" at bounding box center [164, 85] width 32 height 18
click at [123, 114] on icon at bounding box center [118, 110] width 10 height 10
click at [122, 147] on div "Deviation Report" at bounding box center [146, 147] width 91 height 11
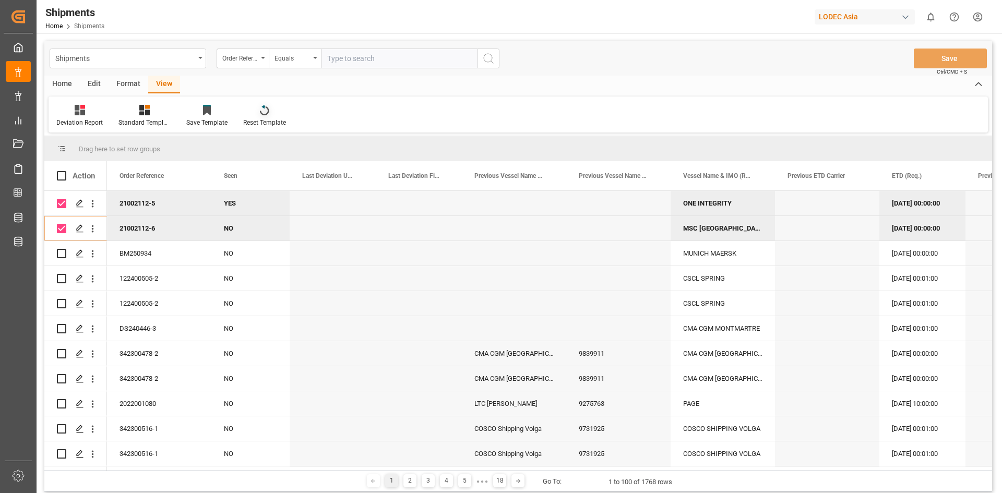
click at [248, 111] on div at bounding box center [264, 109] width 43 height 11
click at [260, 114] on icon at bounding box center [264, 110] width 9 height 10
drag, startPoint x: 264, startPoint y: 110, endPoint x: 200, endPoint y: 113, distance: 64.3
click at [264, 110] on icon at bounding box center [264, 110] width 9 height 10
click at [69, 114] on div at bounding box center [79, 109] width 46 height 11
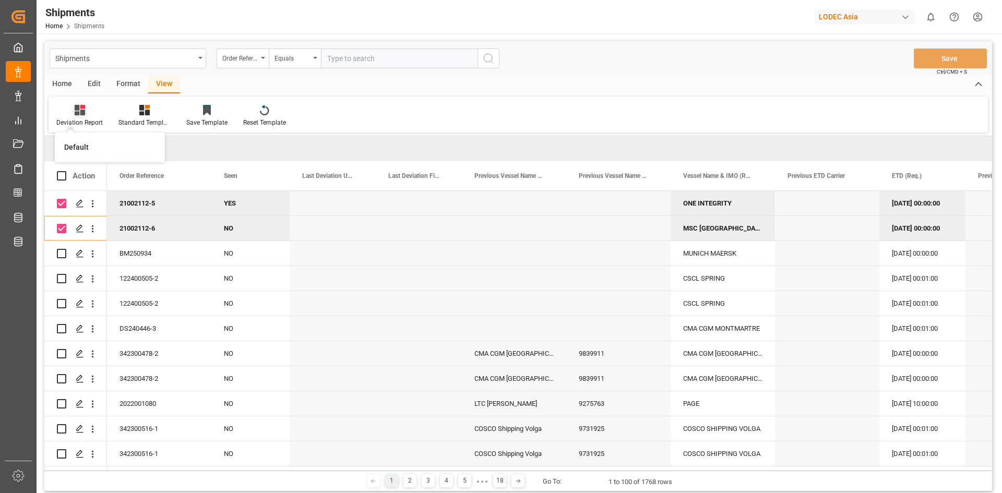
click at [77, 110] on icon at bounding box center [80, 110] width 10 height 10
click at [88, 106] on div at bounding box center [79, 109] width 46 height 11
click at [75, 145] on div "Default" at bounding box center [109, 147] width 91 height 11
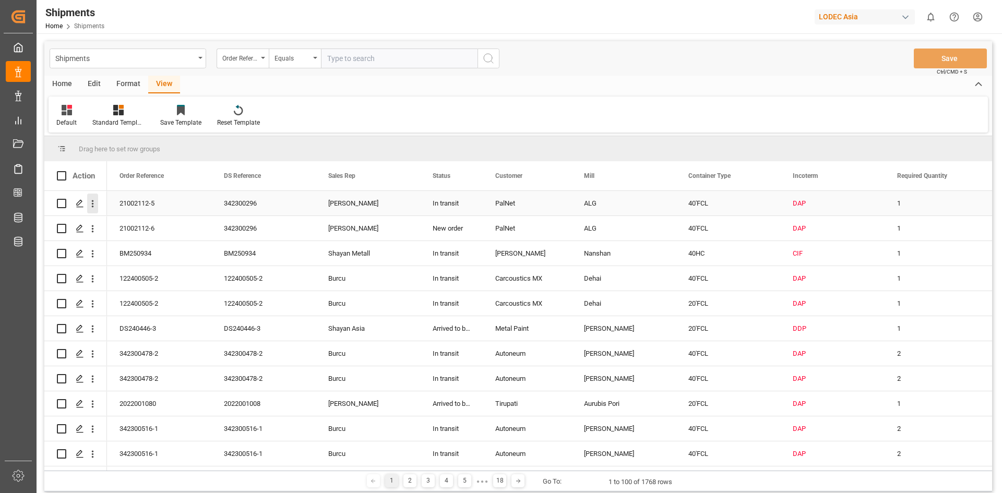
click at [96, 208] on icon "open menu" at bounding box center [92, 203] width 11 height 11
click at [147, 288] on span "Track Shipment" at bounding box center [160, 289] width 97 height 9
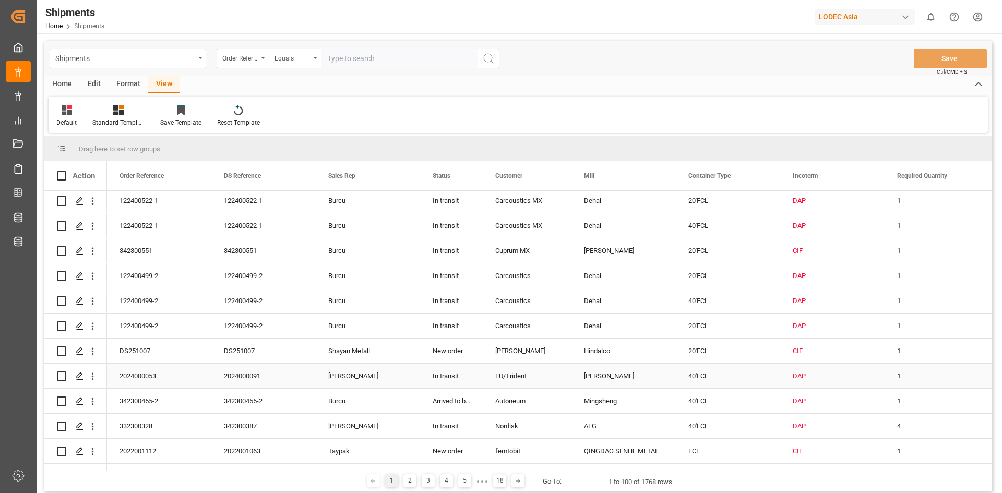
scroll to position [418, 0]
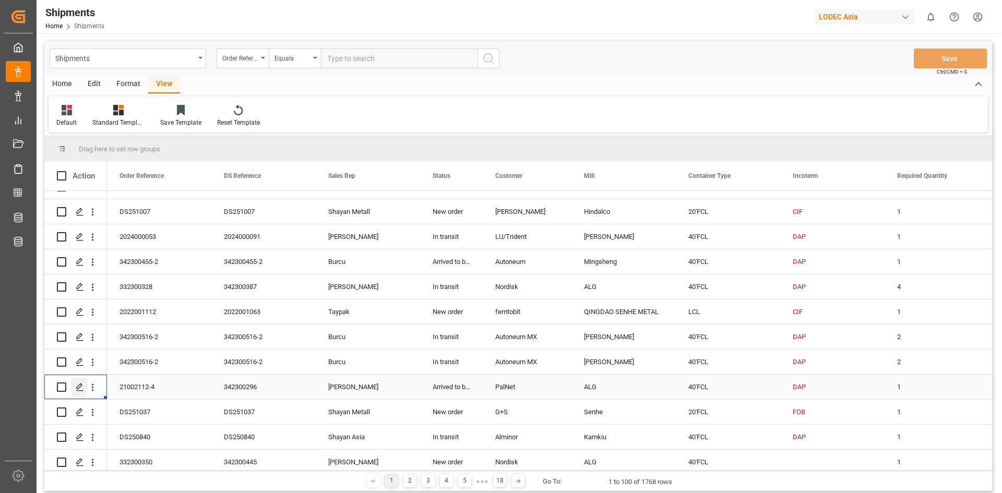
click at [83, 388] on icon "Press SPACE to select this row." at bounding box center [80, 387] width 8 height 8
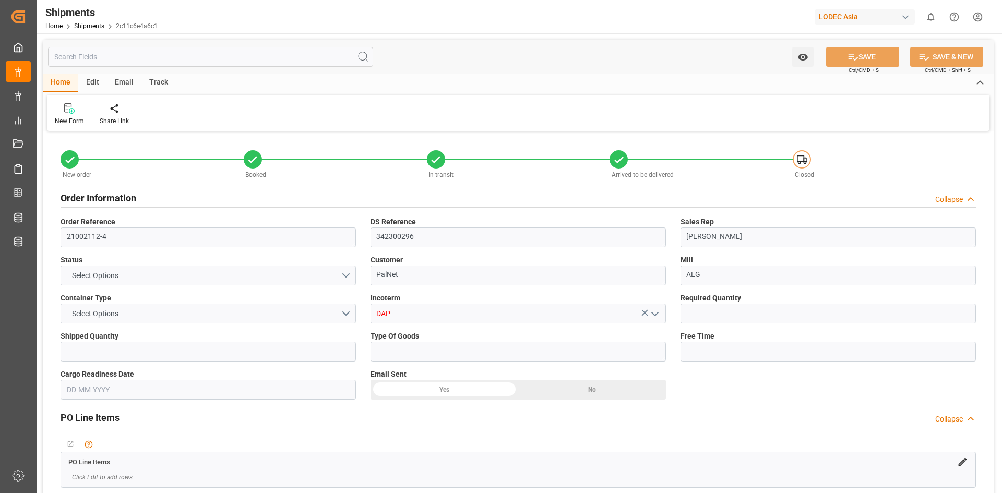
type input "1"
type input "9933121"
type input "CNYTN"
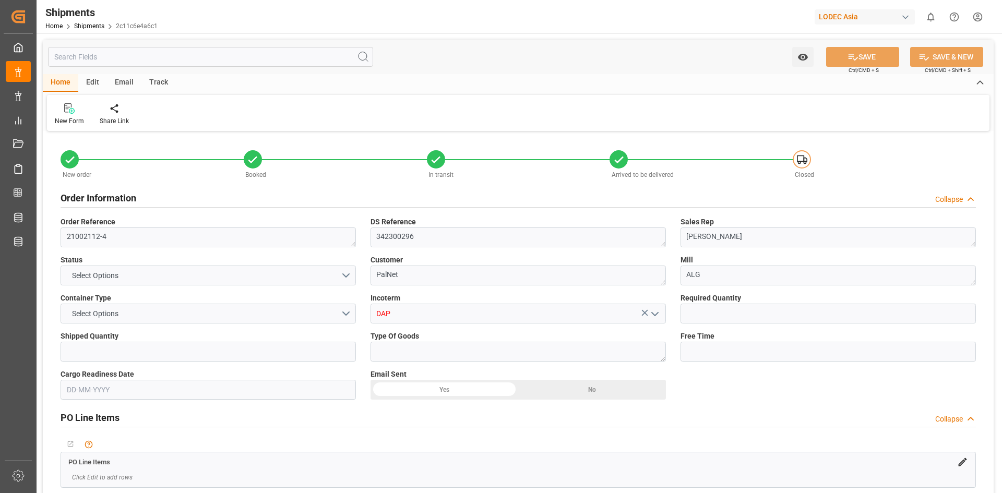
type input "NLRTM"
type input "CNYTN"
type input "NLRTM"
type input "9933121"
type input "07-06-2025"
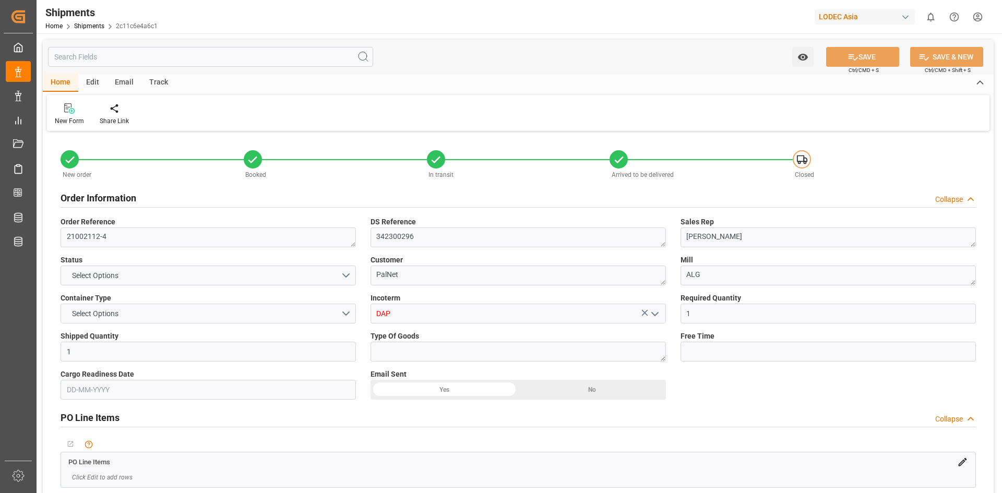
type input "11-06-2025 07:56"
type input "21-06-2025 00:00"
type input "21-06-2025"
type input "21-06-2025 12:34"
type input "10-08-2025 17:00"
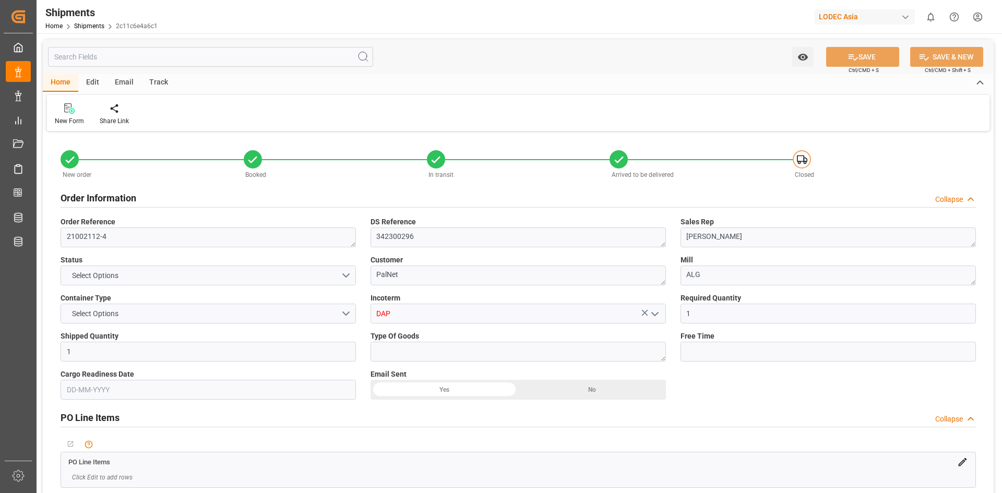
type input "11-08-2025 01:55"
type input "15-08-2025"
type input "07-06-2025 19:53"
type input "20-06-2025 18:03"
type input "21-06-2025 12:36"
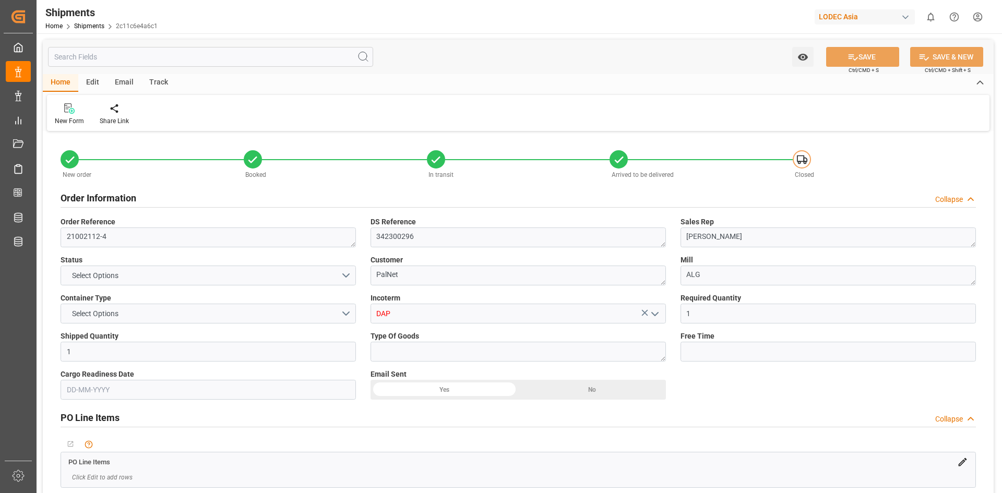
type input "10-08-2025 08:30"
type input "11-08-2025 01:01"
type input "12-08-2025 00:44"
type input "10-08-2025 18:30"
type input "08-08-2025 15:30"
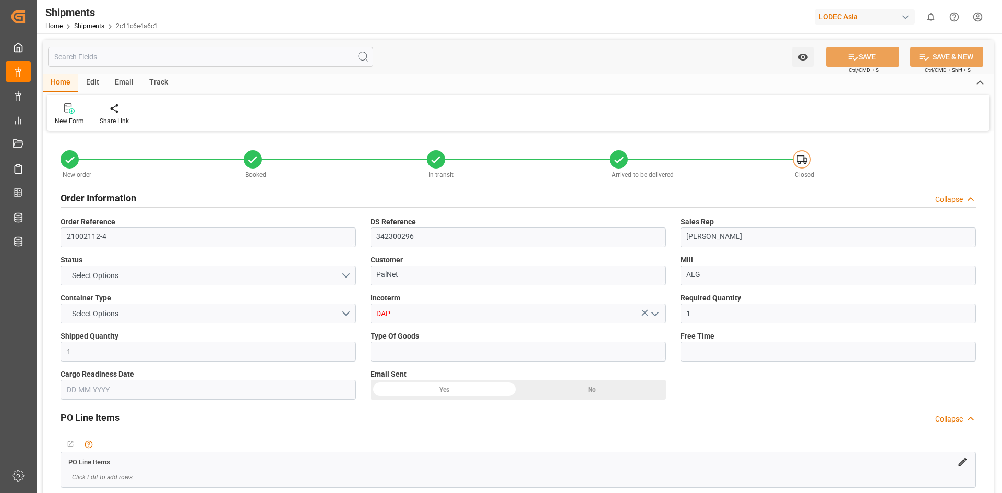
type input "13-08-2025 03:17"
type input "13-08-2025 07:47"
type input "08-08-2025 20:00"
type input "17-08-2025 03:17"
type input "15-08-2025 14:32"
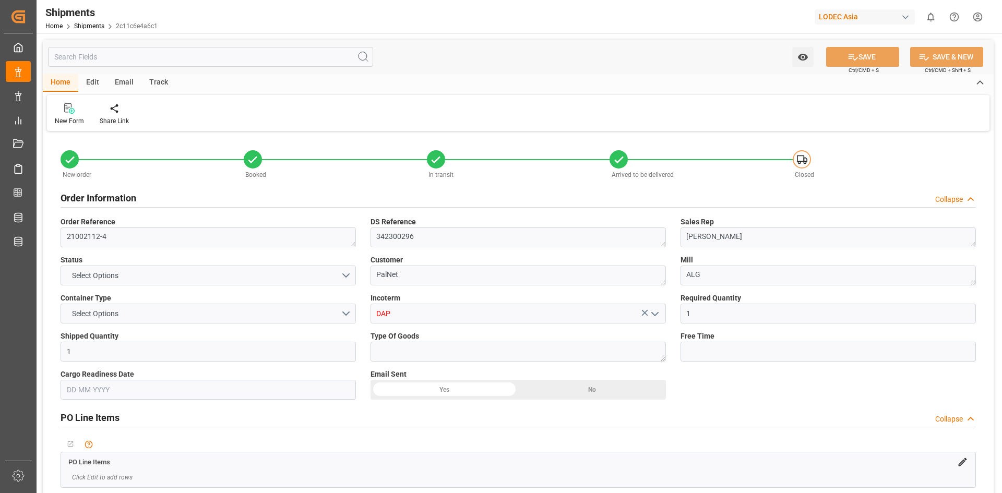
type input "09-08-2025 00:00"
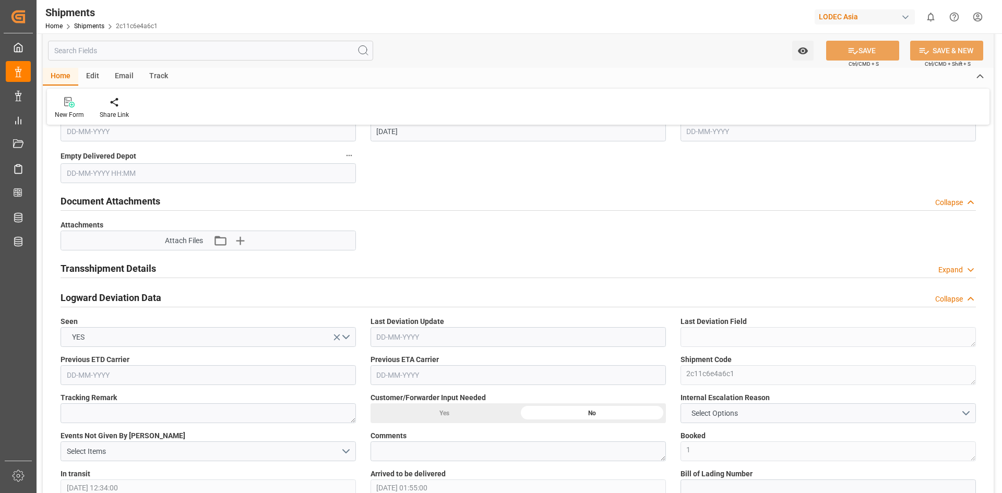
scroll to position [975, 0]
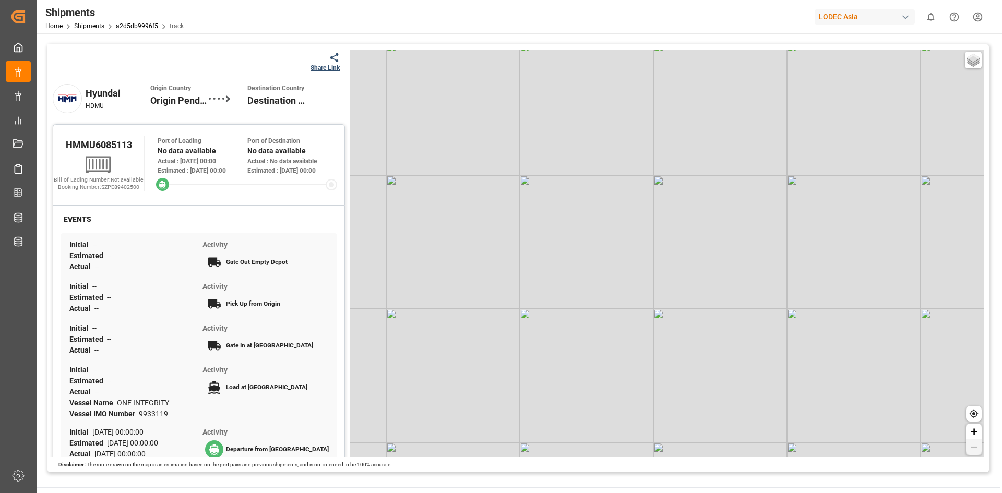
click at [139, 20] on div "Shipments" at bounding box center [114, 13] width 138 height 16
click at [143, 28] on link "a2d5db9996f5" at bounding box center [137, 25] width 42 height 7
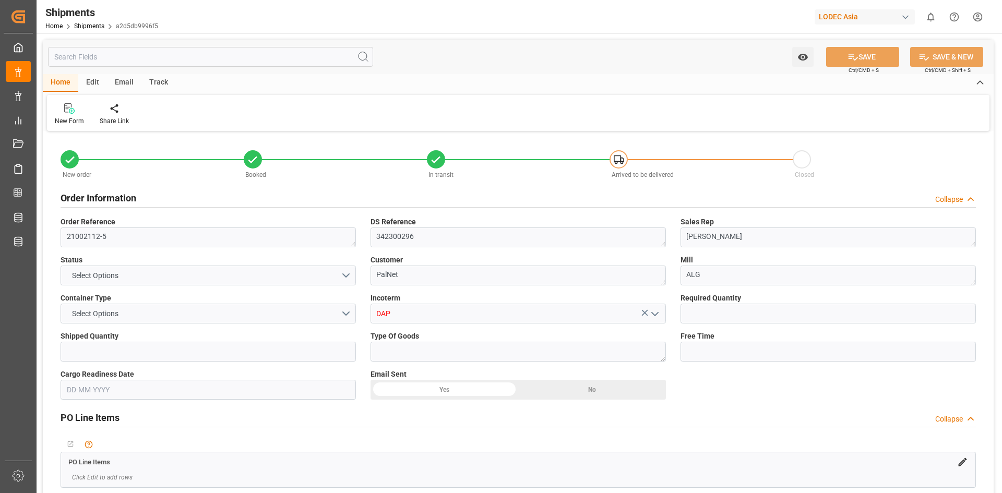
type input "1"
type input "9933119"
type input "CNYTN"
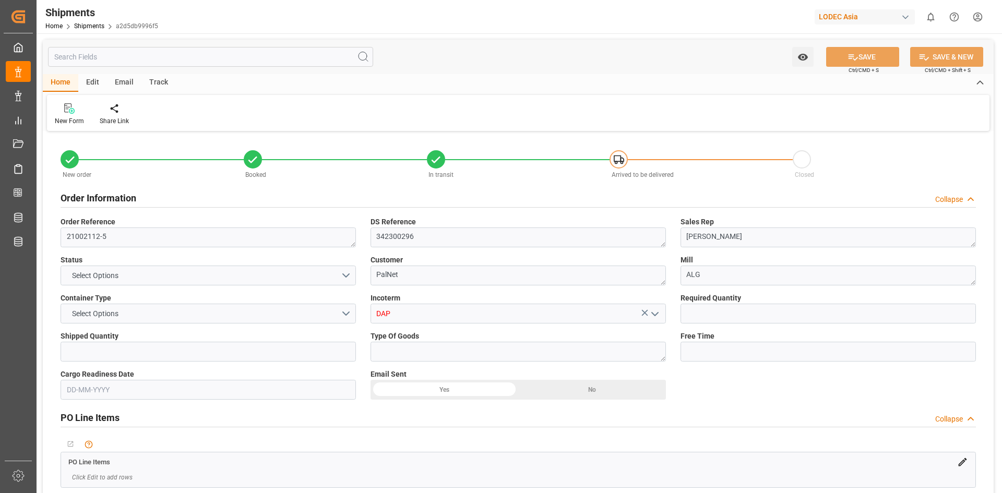
type input "NLRTM"
type input "[DATE] 00:00"
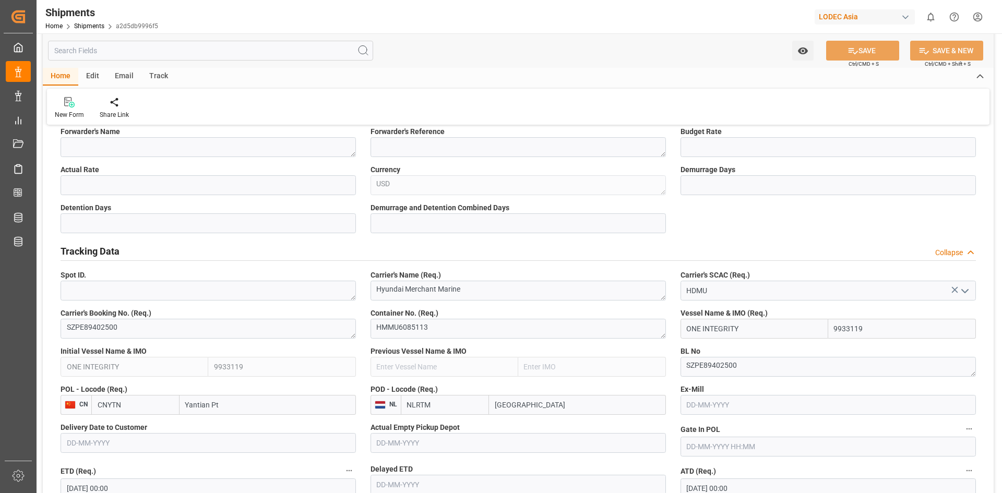
scroll to position [418, 0]
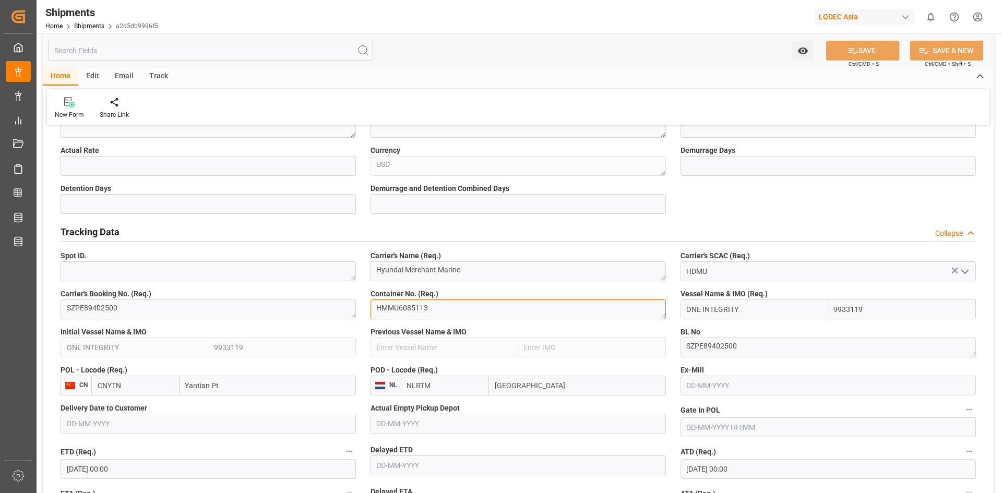
drag, startPoint x: 452, startPoint y: 313, endPoint x: 383, endPoint y: 312, distance: 68.9
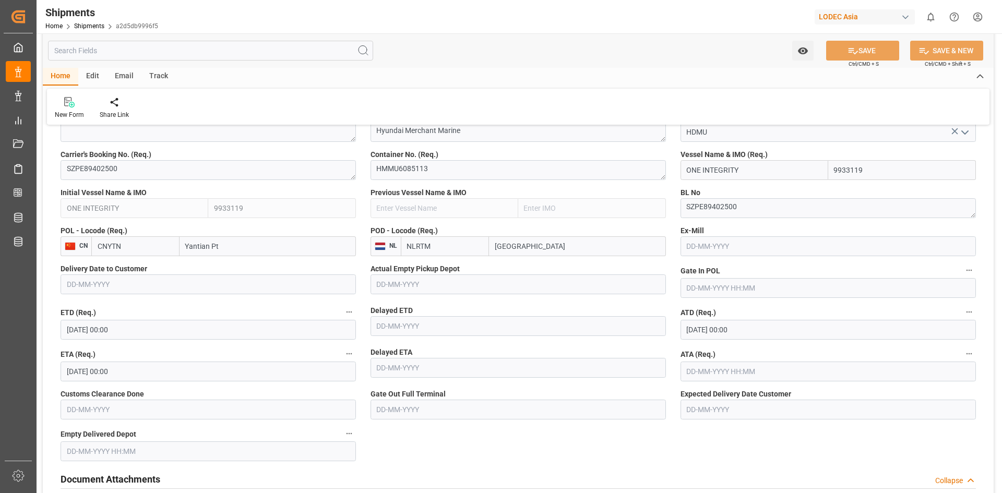
click at [583, 322] on input "text" at bounding box center [518, 326] width 295 height 20
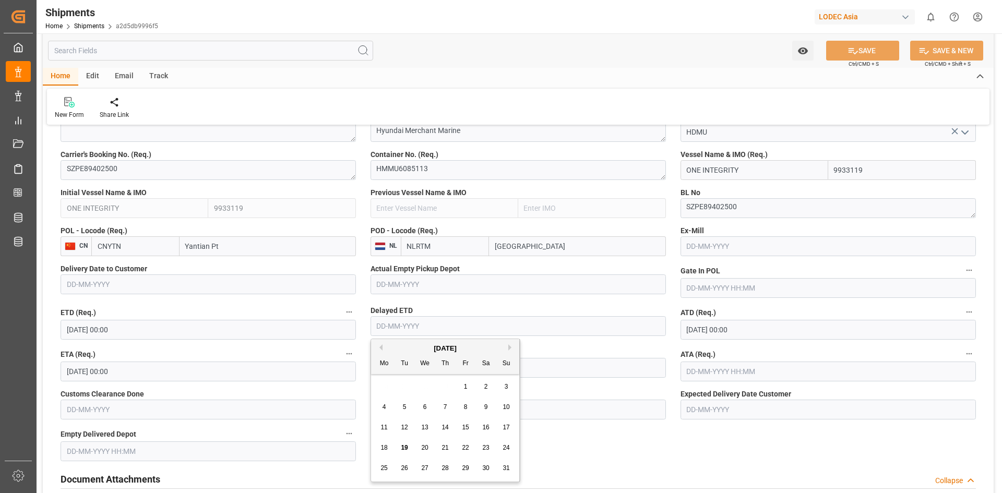
scroll to position [0, 0]
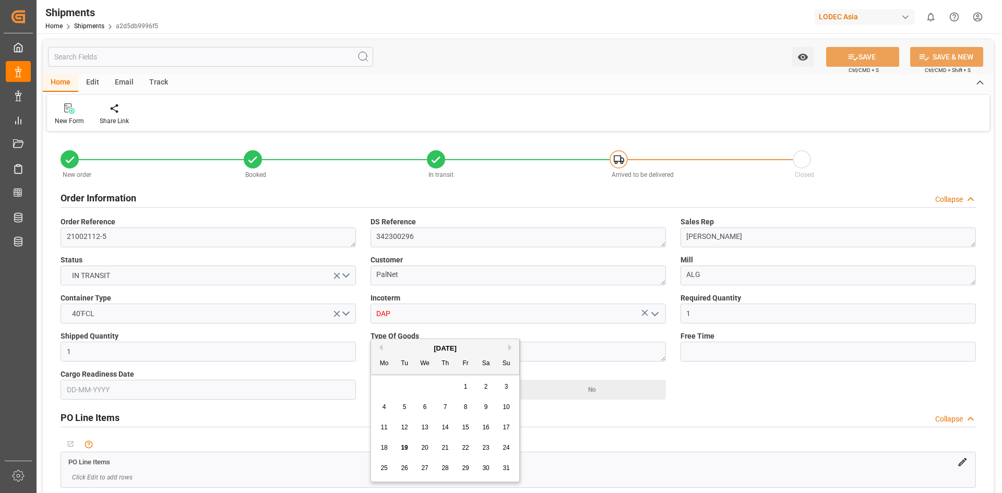
click at [585, 162] on div "In transit" at bounding box center [518, 165] width 183 height 30
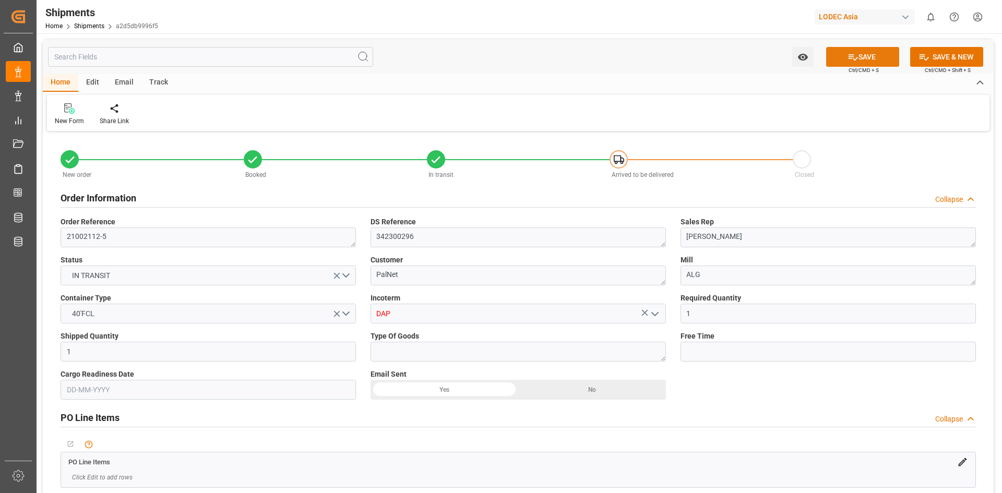
click at [857, 55] on button "SAVE" at bounding box center [862, 57] width 73 height 20
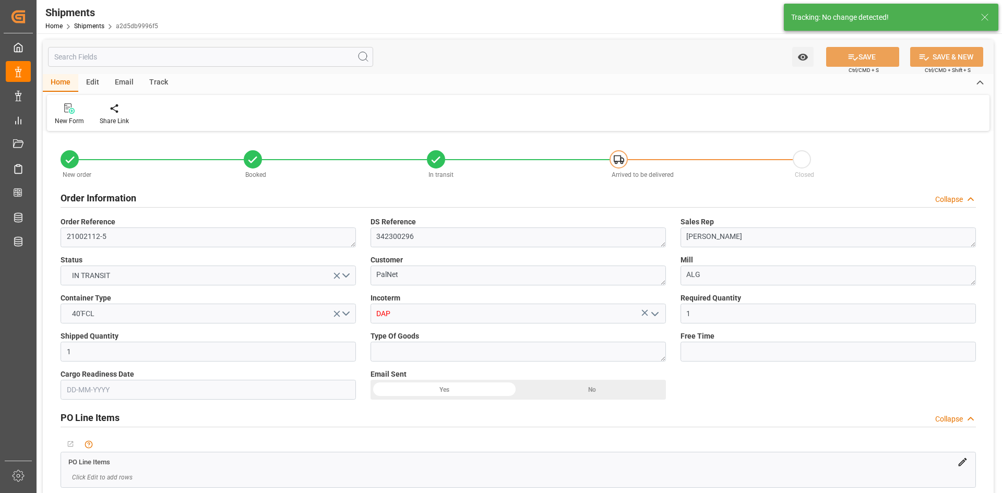
click at [46, 20] on div "Home Shipments a2d5db9996f5" at bounding box center [101, 25] width 113 height 11
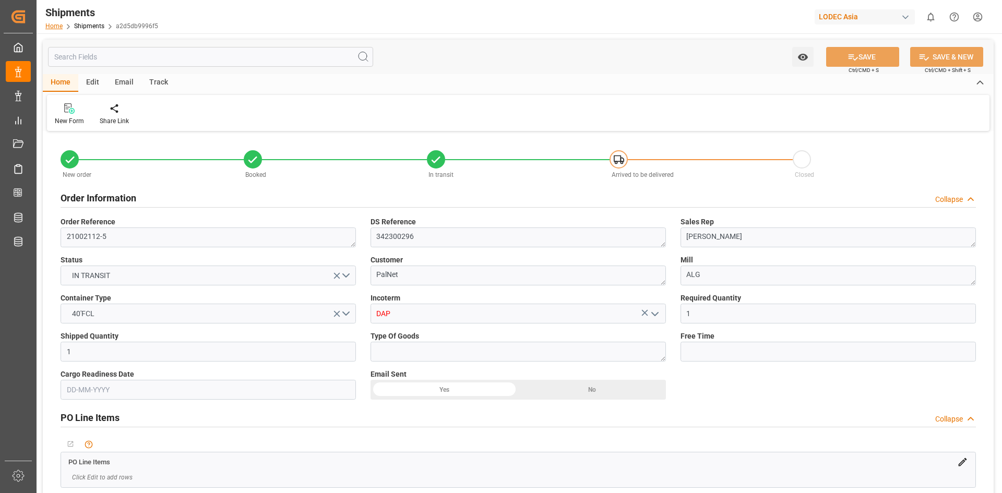
click at [54, 23] on link "Home" at bounding box center [53, 25] width 17 height 7
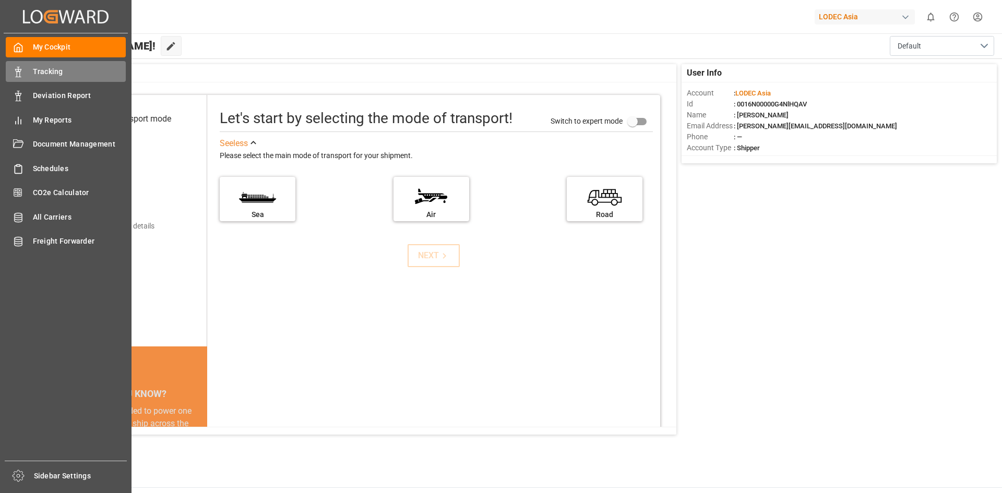
click at [56, 70] on span "Tracking" at bounding box center [79, 71] width 93 height 11
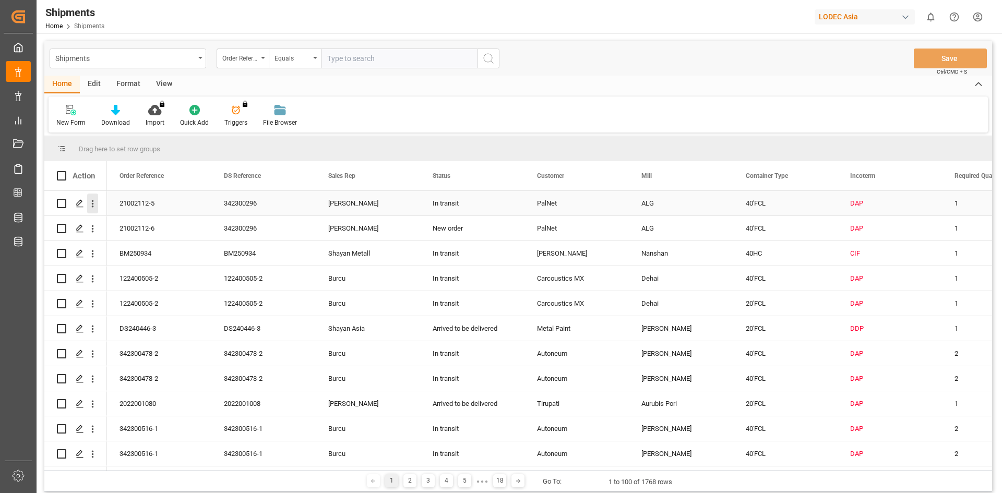
click at [93, 201] on icon "open menu" at bounding box center [93, 203] width 2 height 7
click at [117, 284] on div "Track Shipment" at bounding box center [152, 289] width 129 height 20
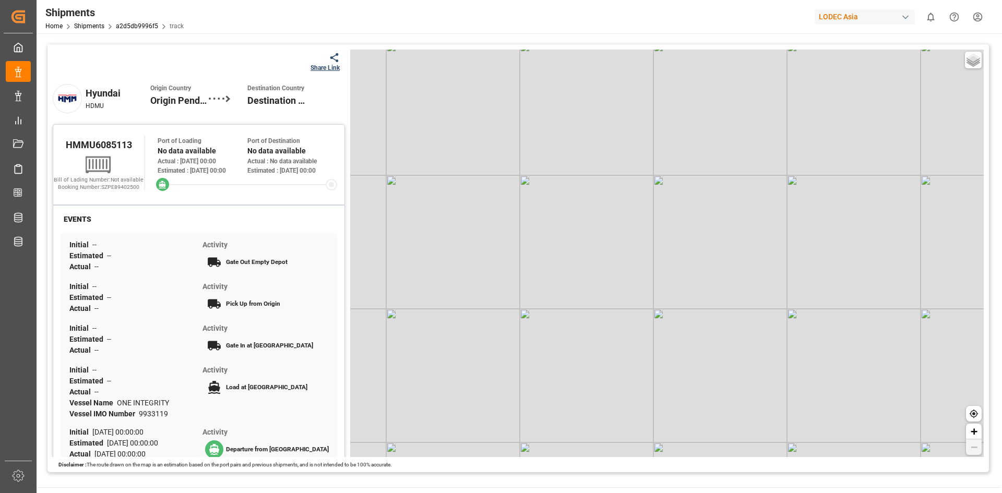
click at [188, 98] on span "Origin Pending" at bounding box center [179, 100] width 58 height 14
click at [127, 24] on link "a2d5db9996f5" at bounding box center [137, 25] width 42 height 7
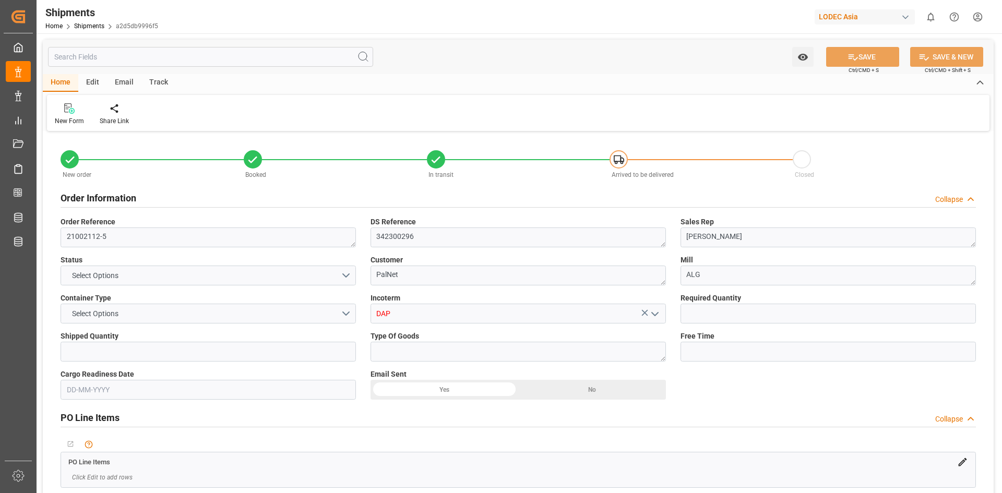
type input "1"
type input "9933119"
type input "CNYTN"
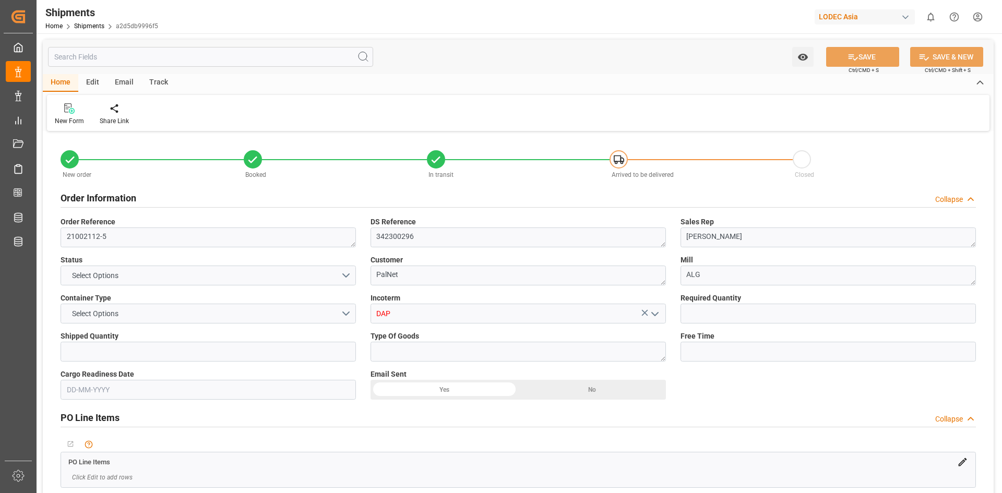
type input "NLRTM"
type input "[DATE] 00:00"
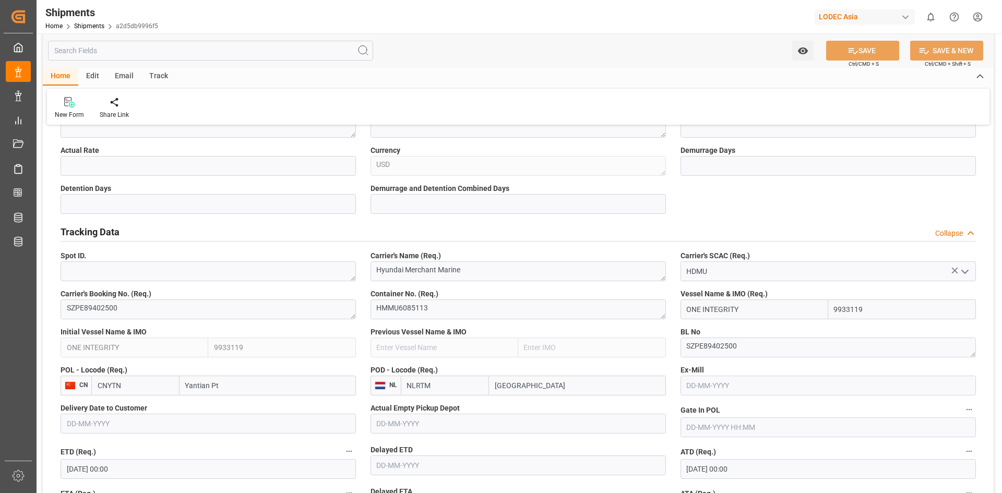
scroll to position [557, 0]
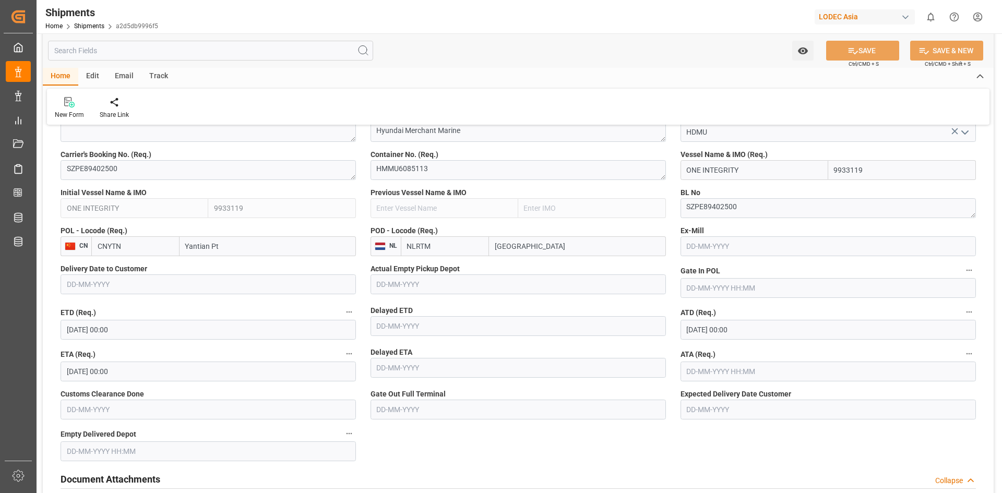
drag, startPoint x: 748, startPoint y: 165, endPoint x: 598, endPoint y: 164, distance: 149.8
click at [809, 182] on div "Vessel Name & IMO (Req.) ONE INTEGRITY 9933119" at bounding box center [828, 165] width 310 height 38
click at [857, 162] on input "9933119" at bounding box center [902, 170] width 148 height 20
click at [867, 170] on input "9933119" at bounding box center [902, 170] width 148 height 20
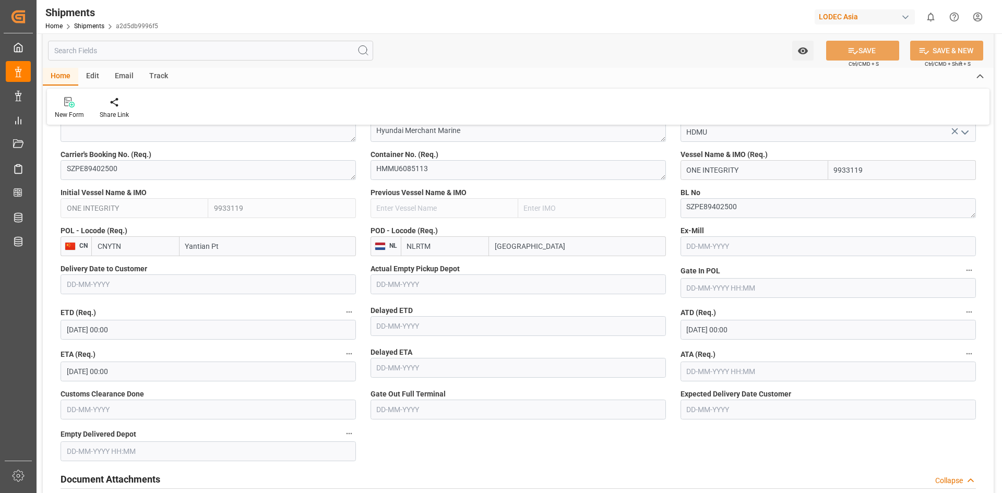
drag, startPoint x: 779, startPoint y: 169, endPoint x: 578, endPoint y: 159, distance: 200.7
click at [776, 195] on label "BL No" at bounding box center [828, 192] width 295 height 11
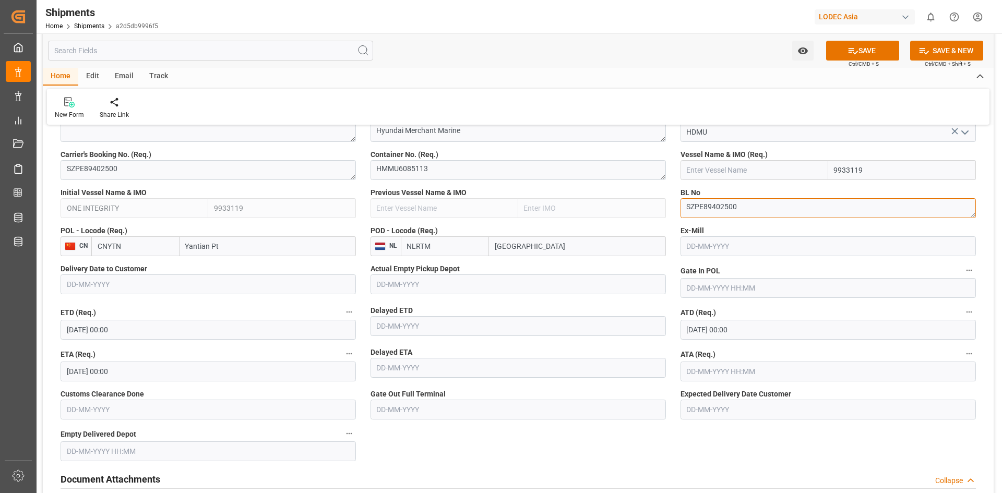
click at [768, 207] on textarea "SZPE89402500" at bounding box center [828, 208] width 295 height 20
click at [774, 168] on input "text" at bounding box center [755, 170] width 148 height 20
click at [774, 169] on input "text" at bounding box center [755, 170] width 148 height 20
paste input "ONE INTEGRITY"
click at [766, 198] on div "ONE INTEGRITY - 9933119" at bounding box center [730, 193] width 98 height 23
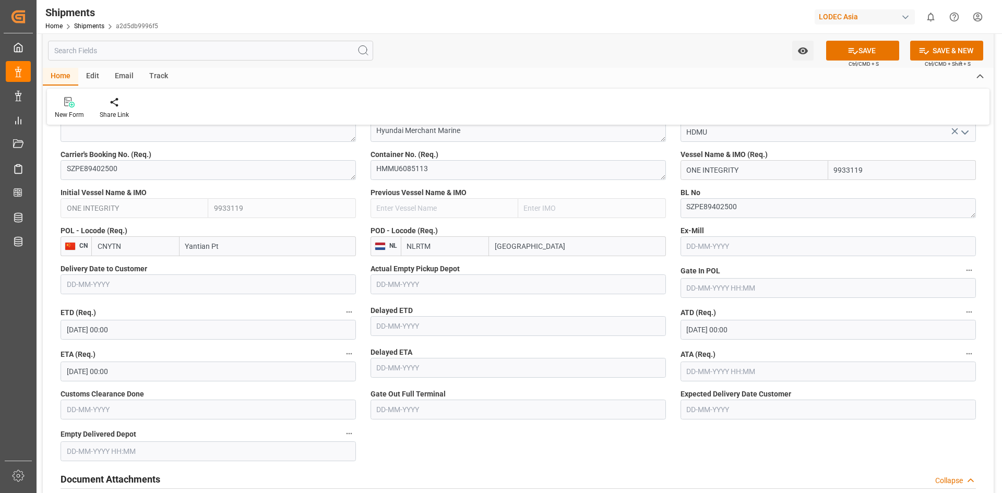
click at [787, 179] on input "ONE INTEGRITY" at bounding box center [755, 170] width 148 height 20
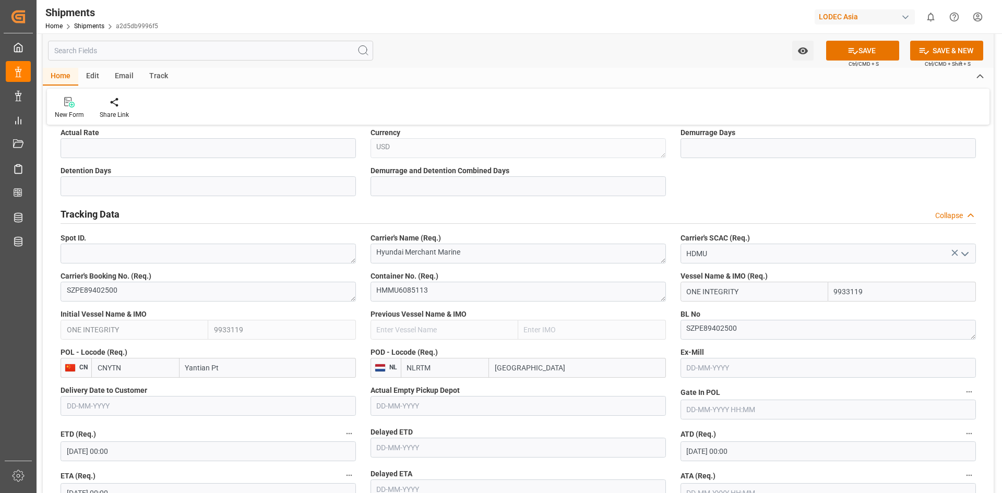
scroll to position [418, 0]
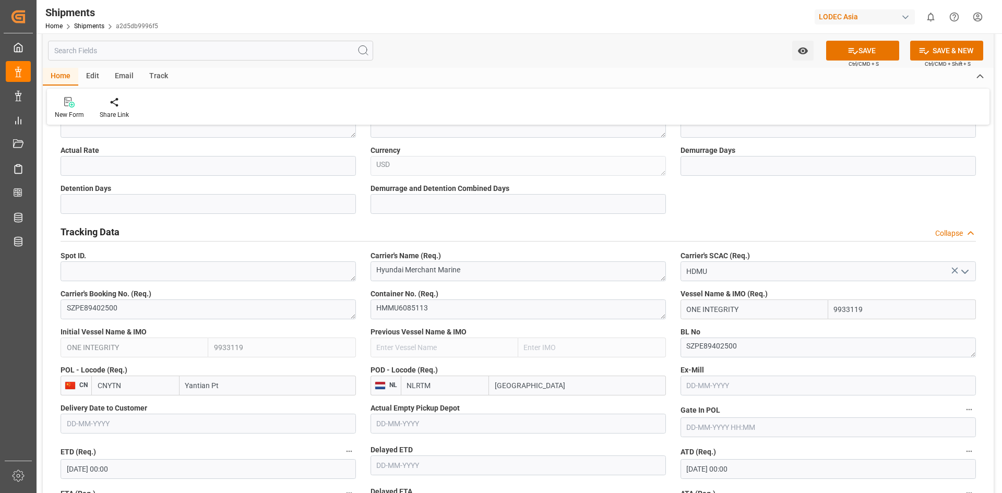
type input "ONE INTEGRITY"
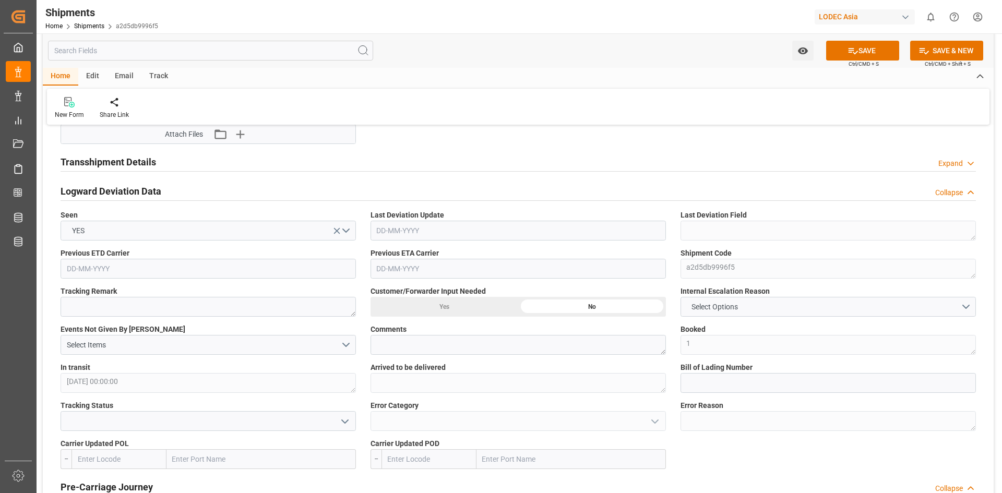
scroll to position [975, 0]
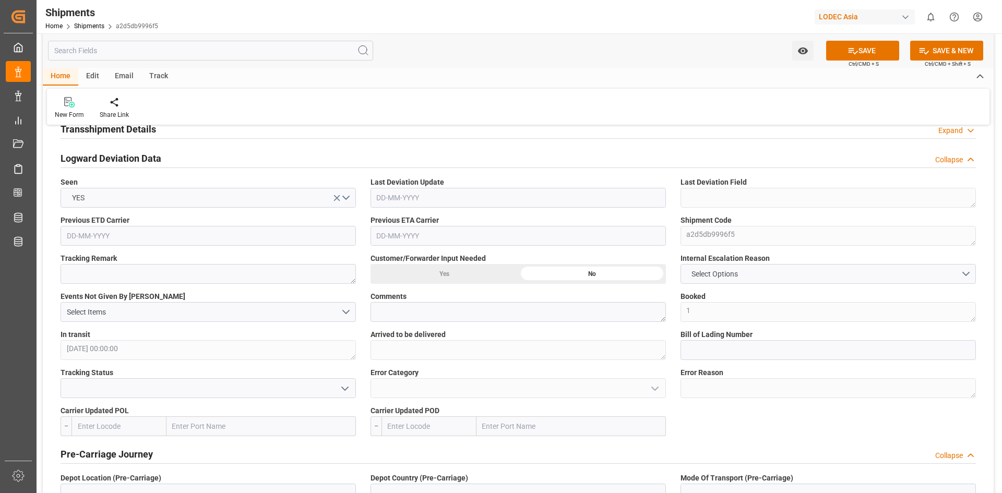
click at [123, 423] on input "text" at bounding box center [119, 427] width 95 height 20
click at [339, 387] on icon "open menu" at bounding box center [345, 389] width 13 height 13
click at [339, 387] on icon "close menu" at bounding box center [345, 389] width 13 height 13
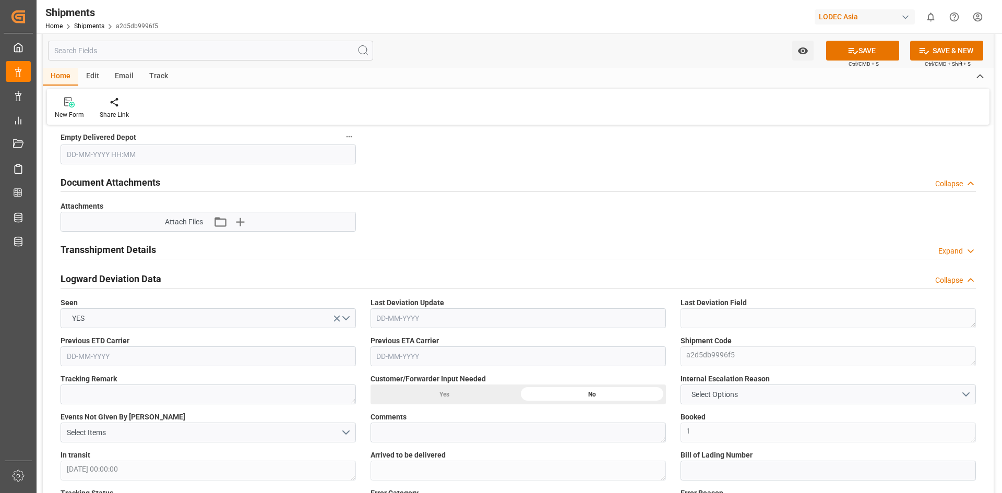
scroll to position [835, 0]
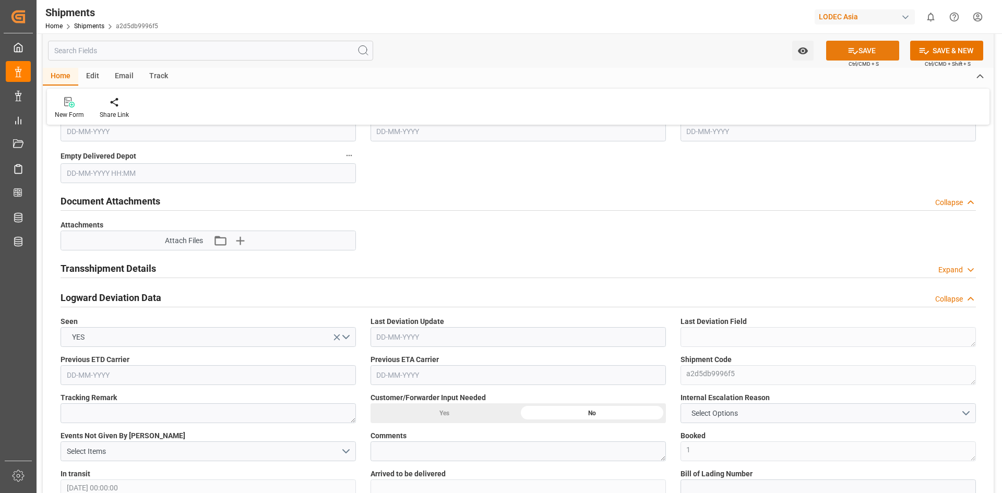
click at [874, 56] on button "SAVE" at bounding box center [862, 51] width 73 height 20
